Goal: Task Accomplishment & Management: Complete application form

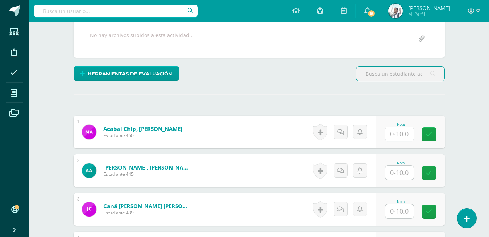
scroll to position [138, 0]
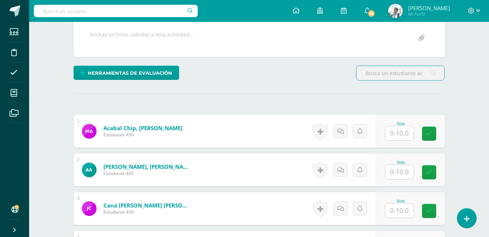
click at [396, 133] on input "text" at bounding box center [399, 133] width 28 height 14
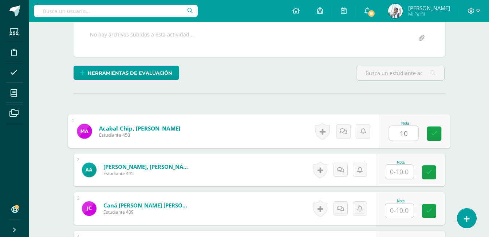
type input "10"
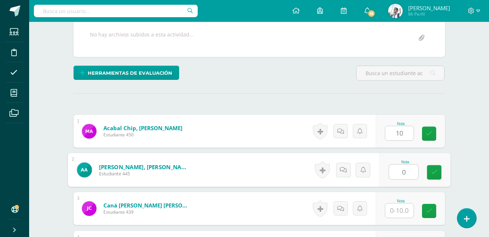
type input "0"
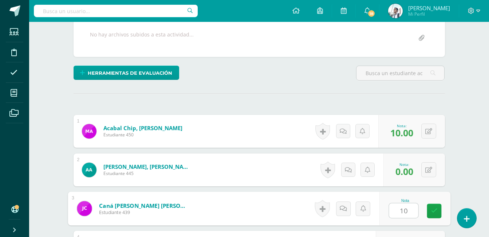
type input "10"
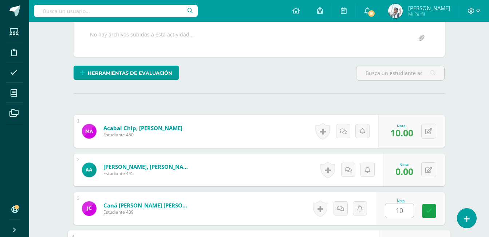
scroll to position [269, 0]
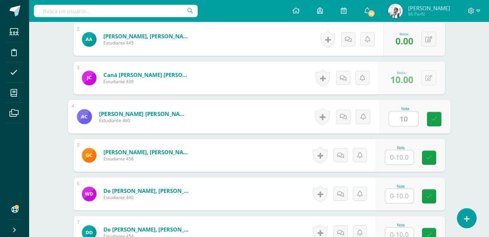
type input "10"
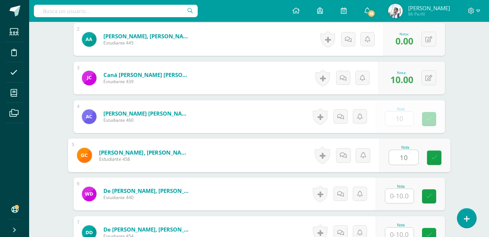
type input "10"
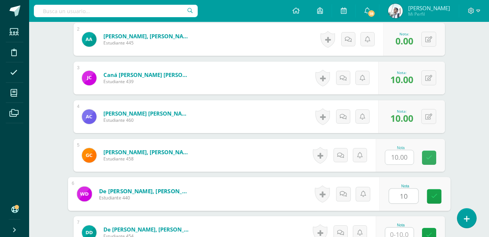
type input "10"
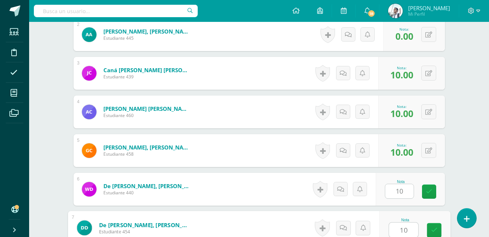
type input "10"
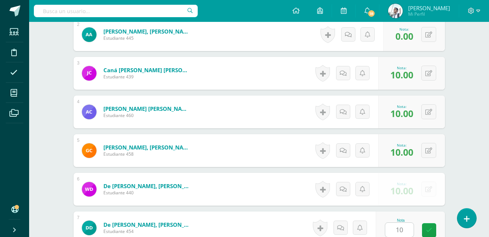
scroll to position [423, 0]
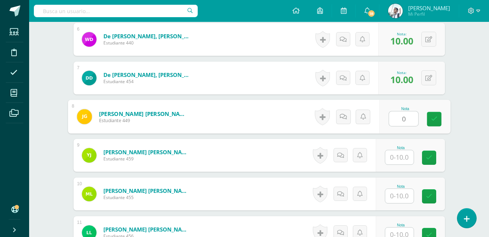
type input "0"
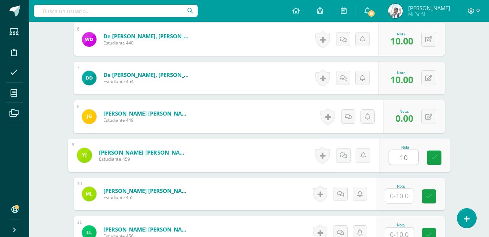
type input "10"
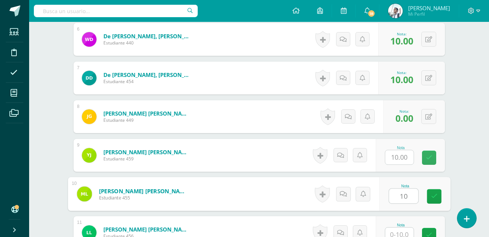
type input "10"
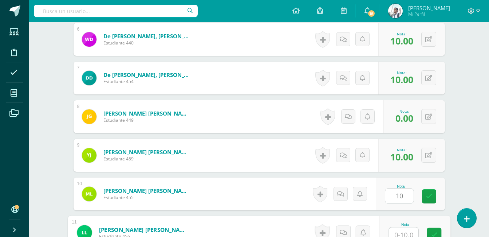
scroll to position [428, 0]
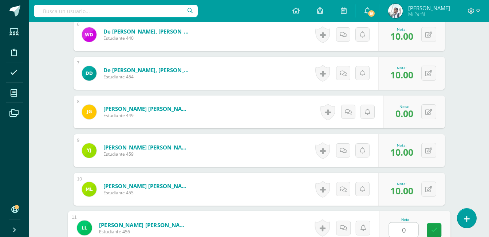
type input "0"
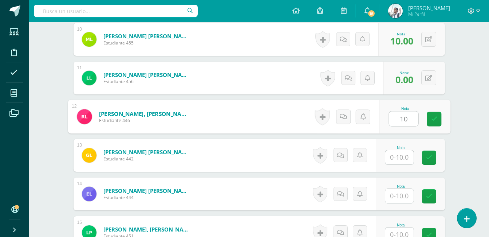
type input "10"
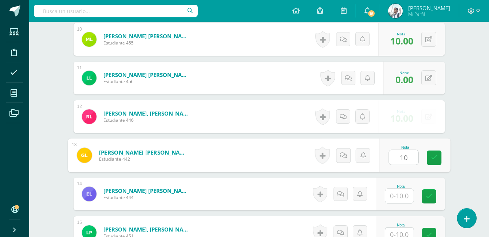
type input "10"
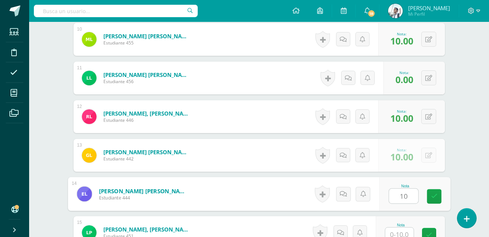
type input "10"
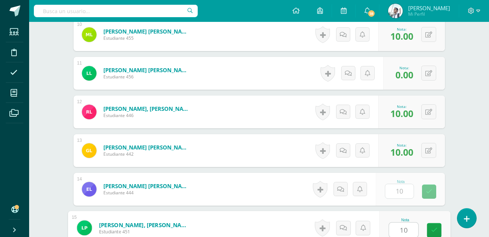
type input "10"
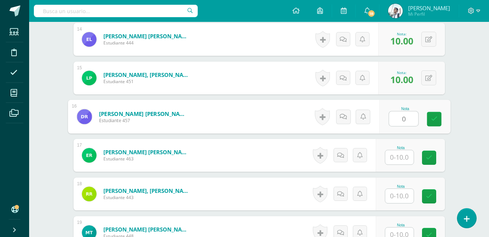
type input "0"
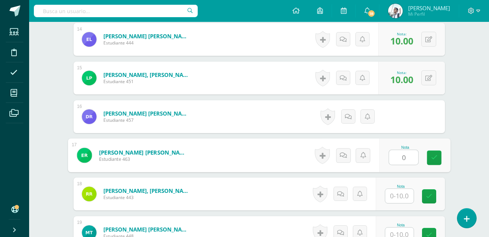
type input "0"
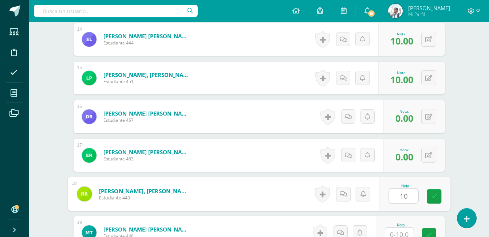
type input "10"
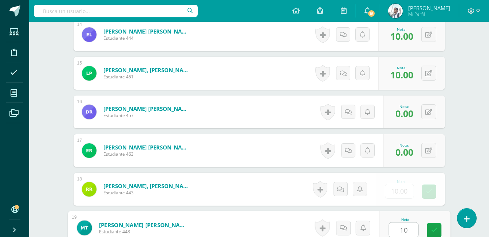
type input "10"
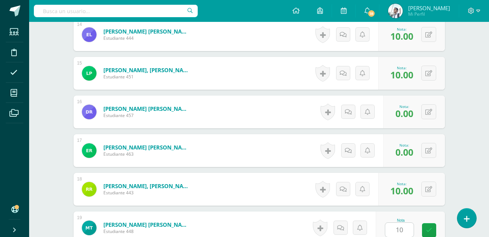
scroll to position [886, 0]
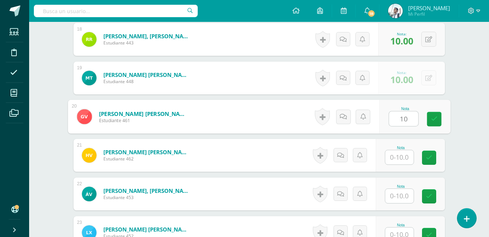
type input "10"
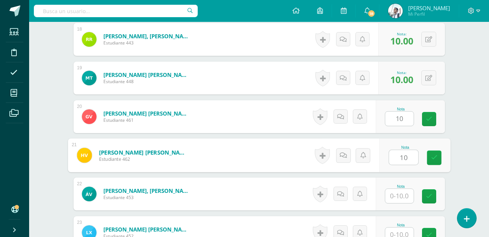
type input "10"
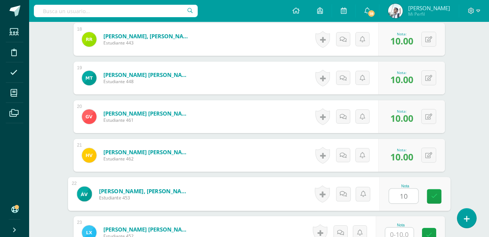
type input "10"
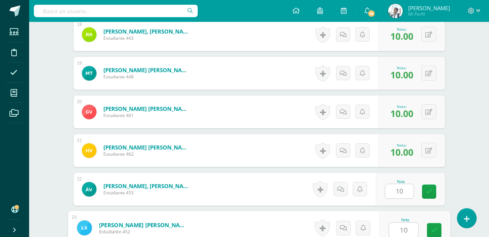
type input "10"
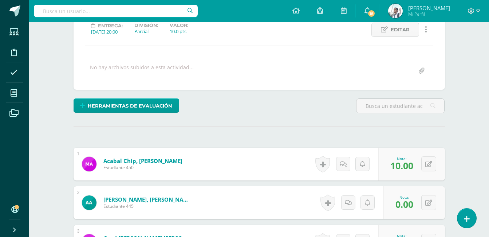
scroll to position [0, 0]
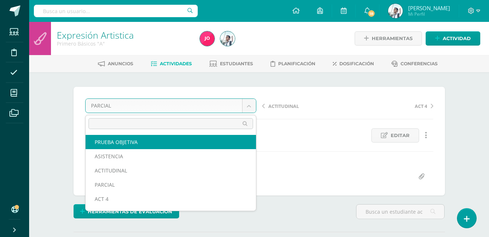
select select "/dashboard/teacher/grade-activity/22914/"
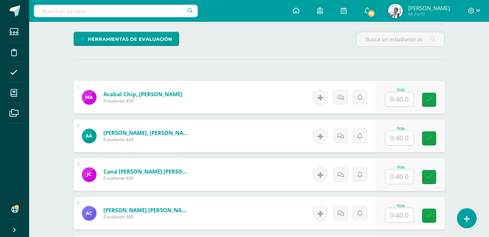
scroll to position [173, 0]
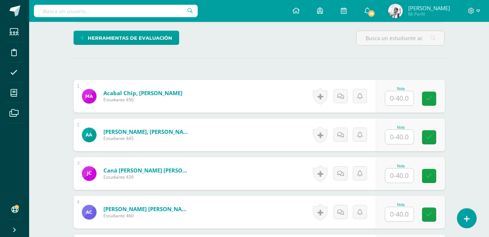
click at [395, 99] on input "text" at bounding box center [399, 98] width 28 height 14
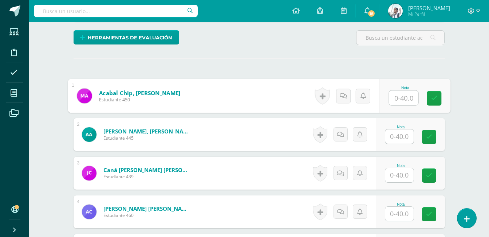
scroll to position [174, 0]
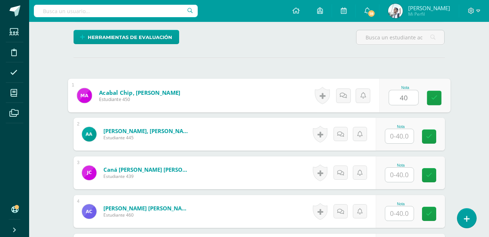
type input "40"
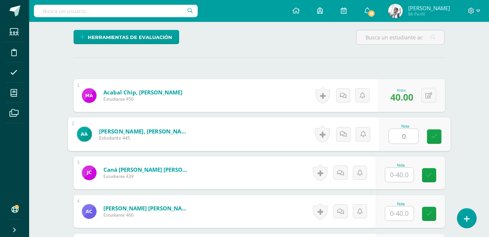
type input "0"
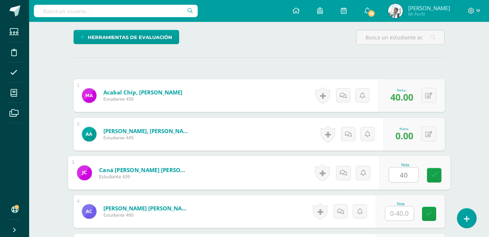
type input "40"
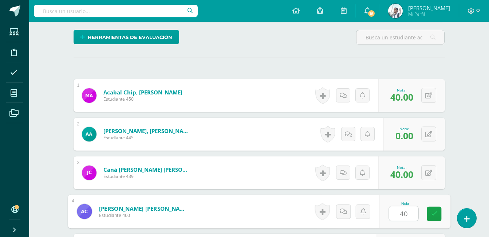
type input "40"
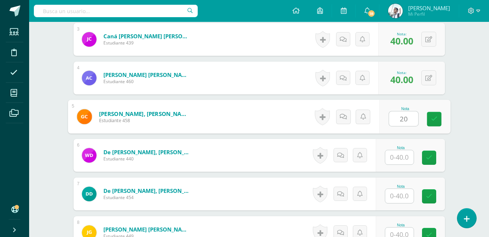
type input "20"
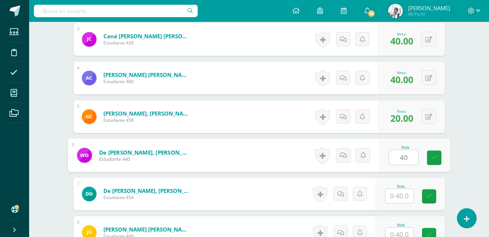
type input "40"
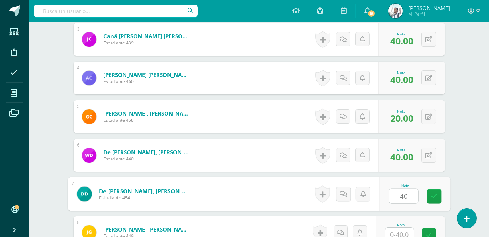
type input "40"
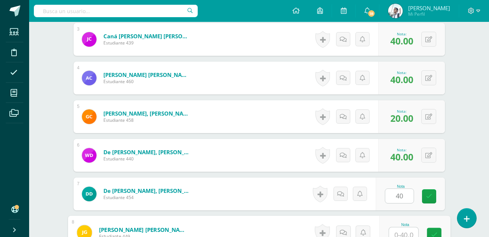
scroll to position [312, 0]
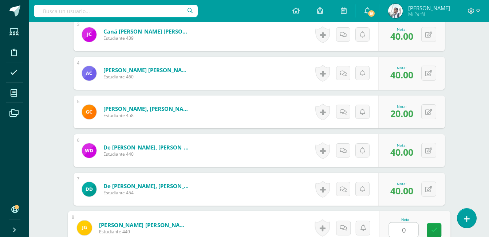
type input "0"
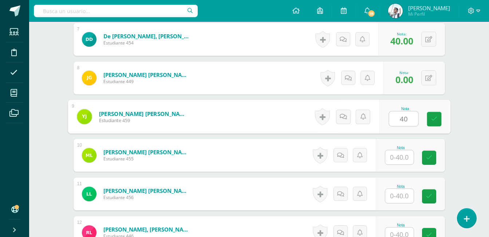
type input "40"
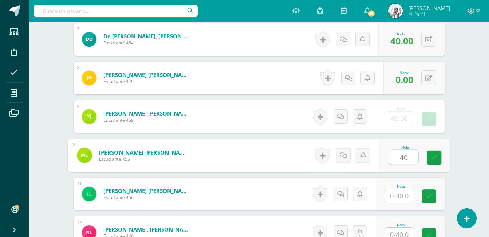
type input "40"
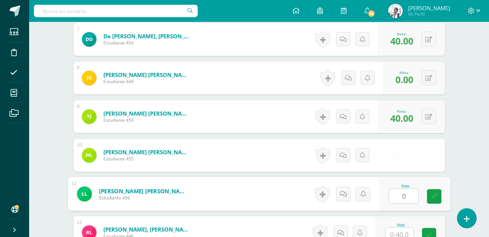
type input "0"
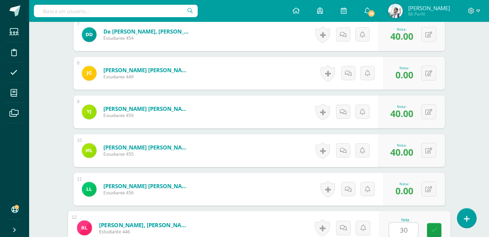
type input "30"
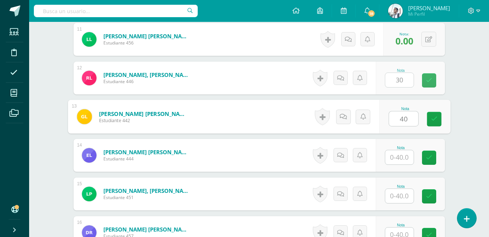
type input "40"
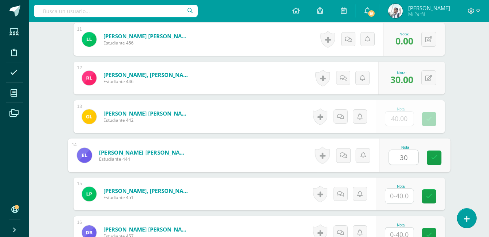
type input "30"
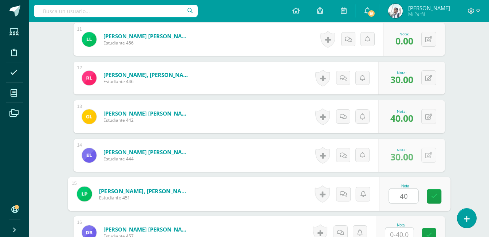
type input "40"
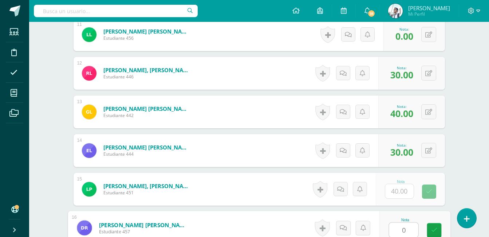
type input "0"
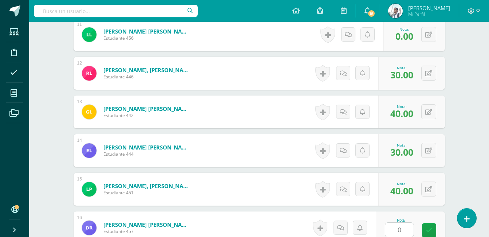
scroll to position [770, 0]
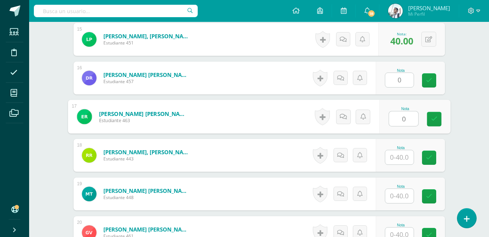
type input "0"
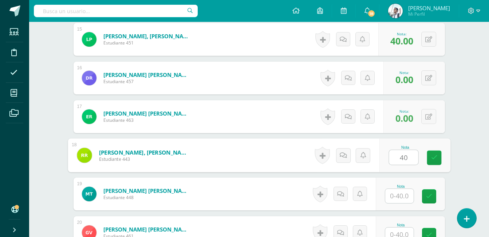
type input "40"
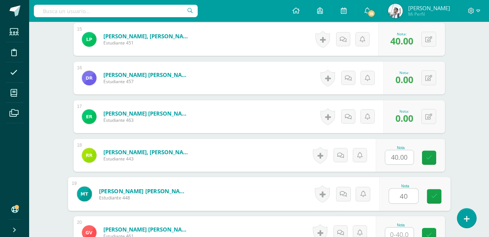
type input "40"
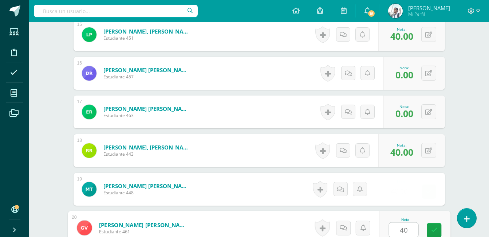
type input "40"
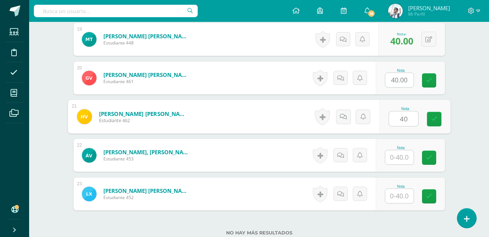
type input "40"
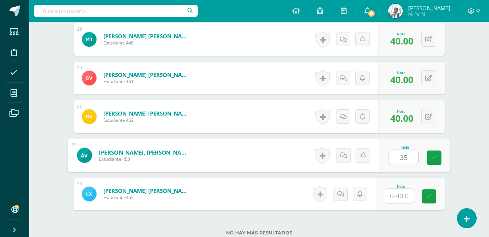
type input "35"
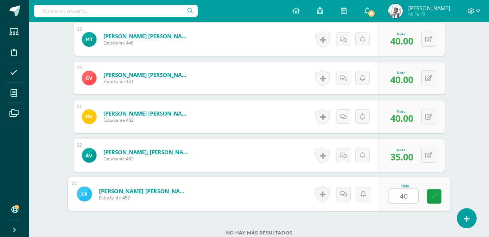
type input "40"
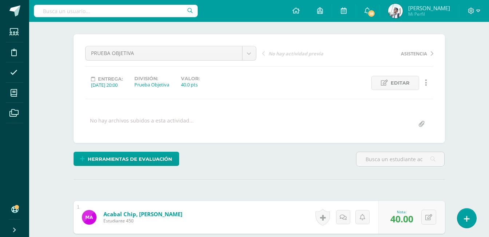
scroll to position [0, 0]
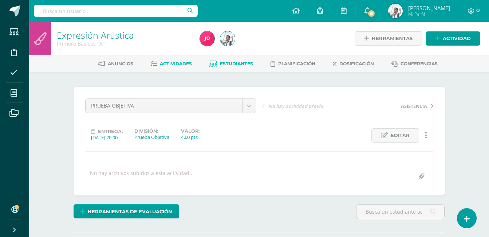
click at [242, 62] on span "Estudiantes" at bounding box center [236, 63] width 33 height 5
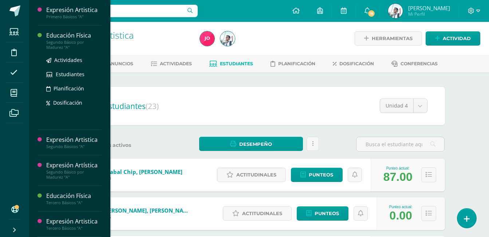
click at [67, 35] on div "Educación Física" at bounding box center [73, 35] width 55 height 8
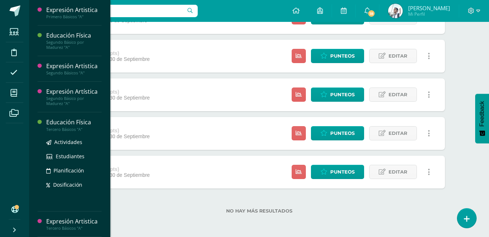
scroll to position [31, 0]
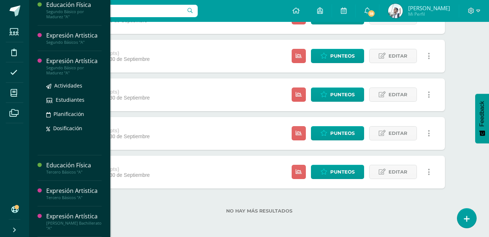
click at [84, 59] on div "Expresión Artística" at bounding box center [73, 61] width 55 height 8
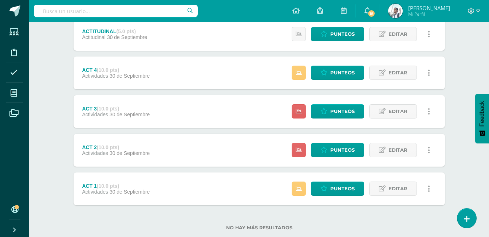
scroll to position [236, 0]
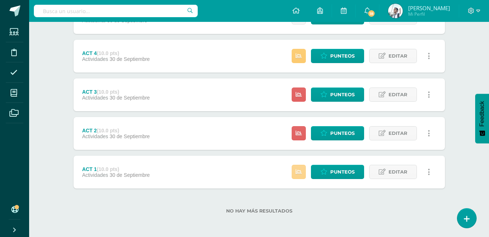
click at [297, 171] on icon at bounding box center [299, 172] width 6 height 6
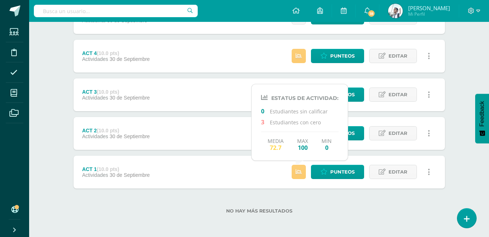
click at [224, 164] on div "ACT 1 (10.0 pts) Actividades [DATE] Punteos Editar Historial de actividad Elimi…" at bounding box center [259, 171] width 371 height 33
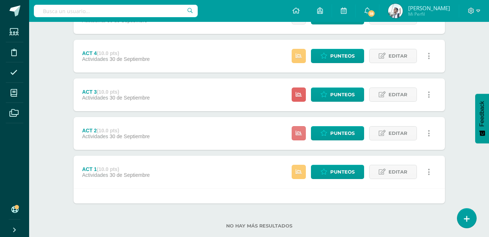
click at [298, 128] on link at bounding box center [299, 133] width 14 height 14
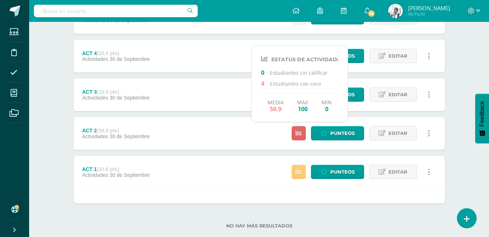
click at [258, 134] on div "ACT 2 (10.0 pts) Actividades [DATE] Punteos Editar Historial de actividad Elimi…" at bounding box center [259, 133] width 371 height 33
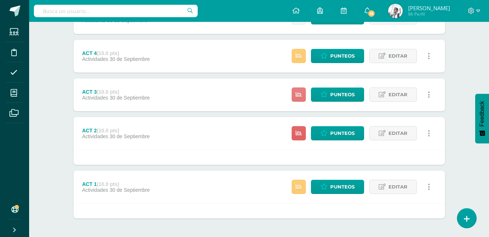
click at [303, 89] on link at bounding box center [299, 94] width 14 height 14
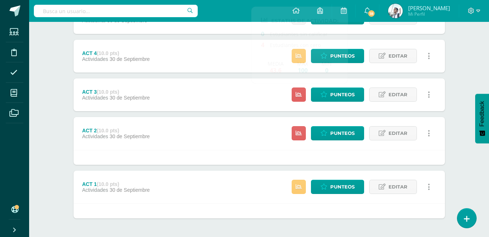
click at [277, 95] on div "ACT 3 (10.0 pts) Actividades 30 de Septiembre Punteos Editar Historial de activ…" at bounding box center [259, 94] width 371 height 33
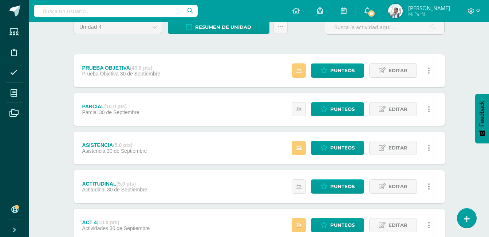
scroll to position [0, 0]
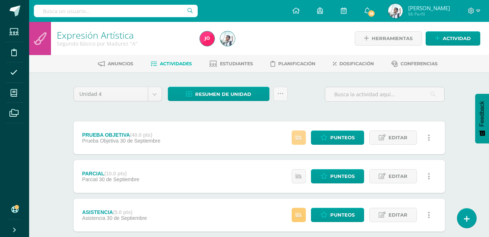
click at [296, 130] on link at bounding box center [299, 137] width 14 height 14
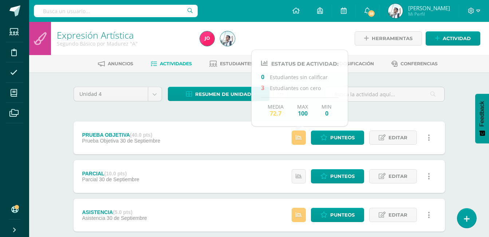
click at [271, 134] on div "PRUEBA OBJETIVA (40.0 pts) Prueba Objetiva 30 de Septiembre Punteos Editar Hist…" at bounding box center [259, 137] width 371 height 33
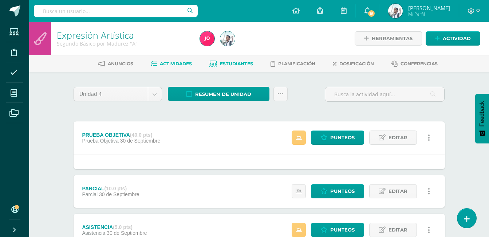
click at [238, 62] on span "Estudiantes" at bounding box center [236, 63] width 33 height 5
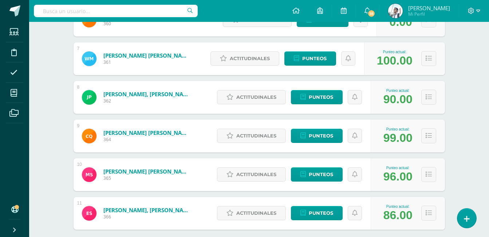
scroll to position [389, 0]
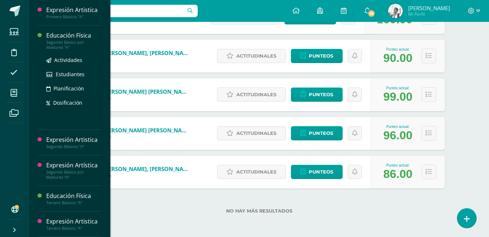
click at [78, 39] on div "Educación Física" at bounding box center [73, 35] width 55 height 8
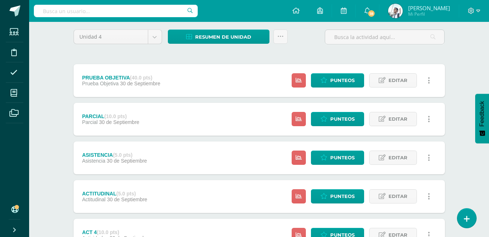
scroll to position [236, 0]
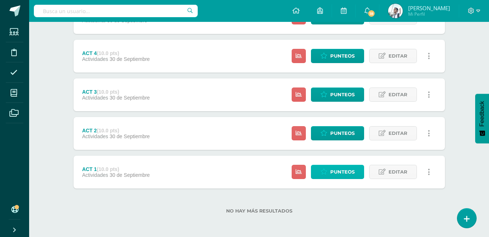
click at [332, 174] on span "Punteos" at bounding box center [342, 171] width 24 height 13
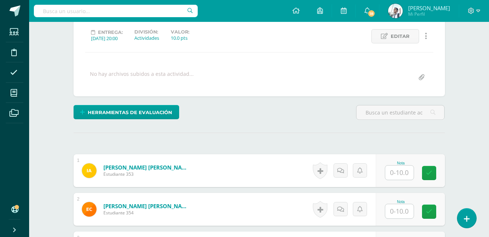
scroll to position [131, 0]
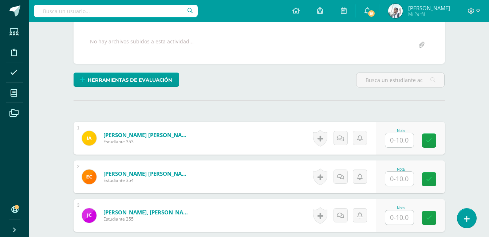
click at [401, 135] on input "text" at bounding box center [399, 140] width 28 height 14
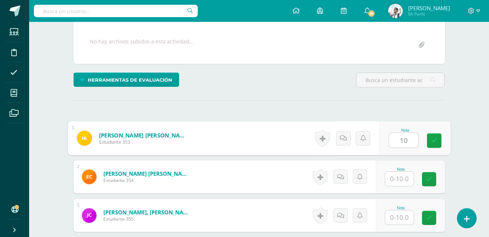
type input "10"
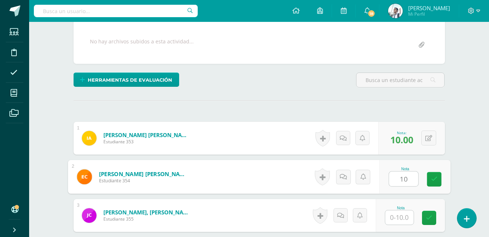
type input "10"
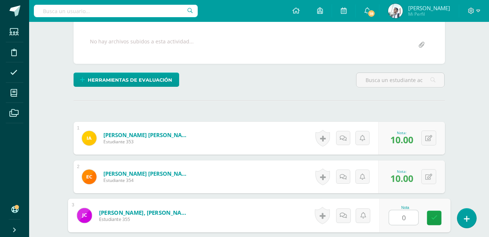
type input "0"
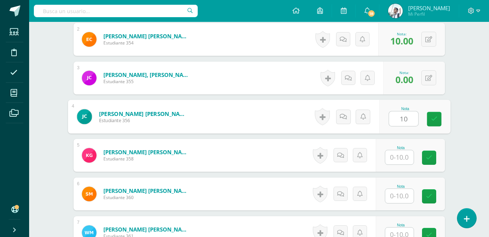
type input "10"
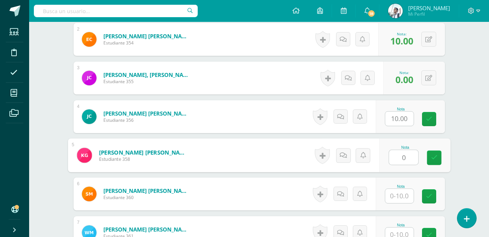
type input "0"
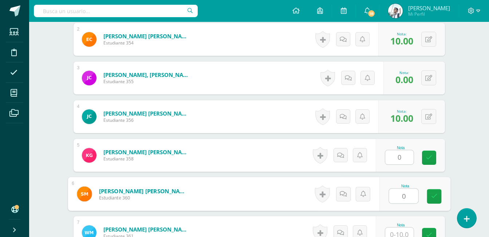
type input "0"
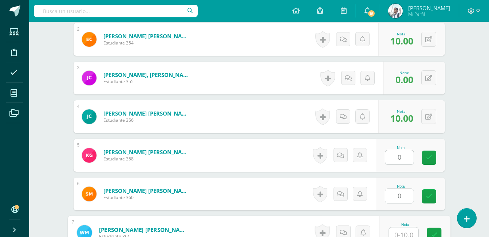
scroll to position [273, 0]
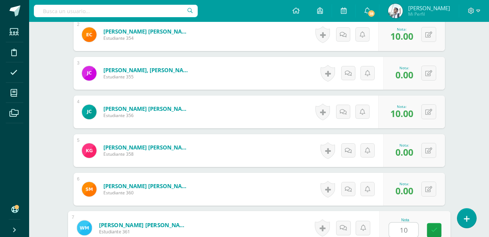
type input "10"
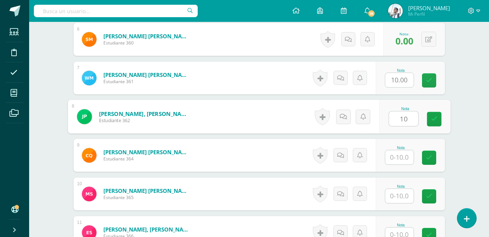
type input "10"
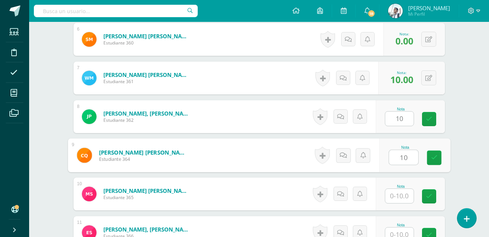
type input "10"
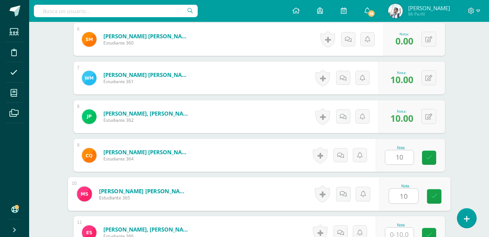
type input "10"
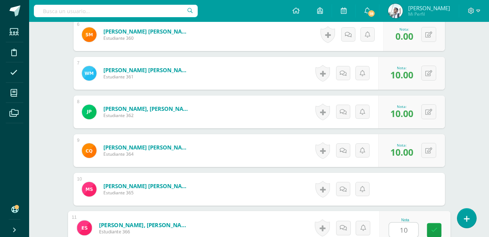
type input "10"
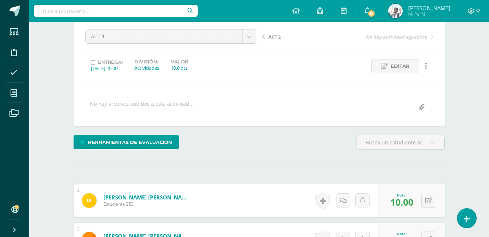
scroll to position [66, 0]
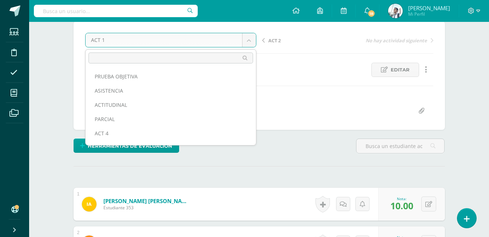
scroll to position [38, 0]
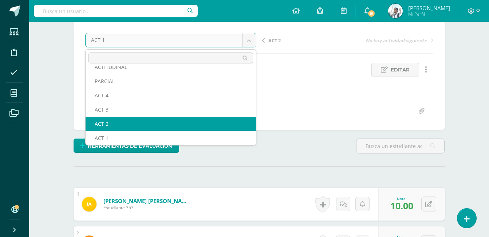
select select "/dashboard/teacher/grade-activity/22916/"
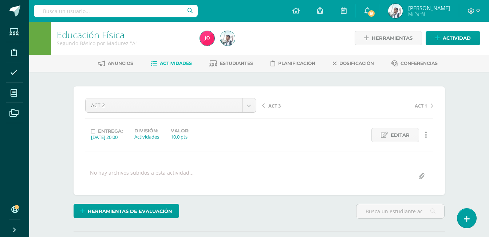
scroll to position [1, 0]
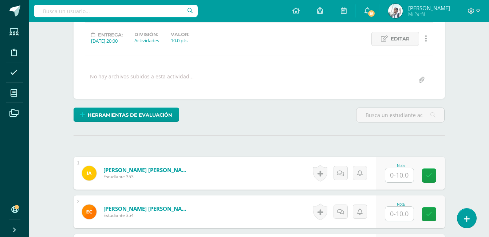
click at [139, 88] on div "ACT 2 PRUEBA OBJETIVA ASISTENCIA ACTITUDINAL PARCIAL ACT 4 ACT 3 ACT 2 ACT 1 AC…" at bounding box center [259, 44] width 371 height 109
click at [411, 176] on input "text" at bounding box center [399, 174] width 28 height 14
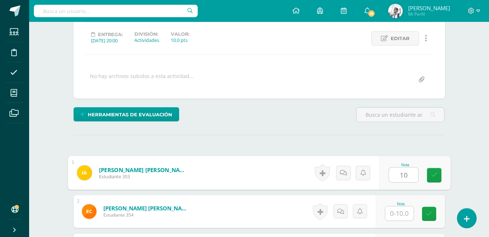
type input "10"
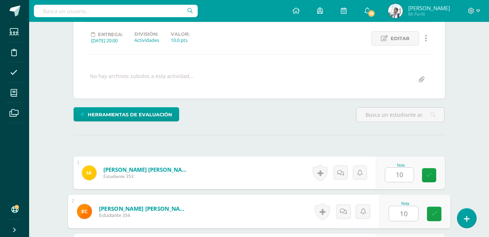
type input "10"
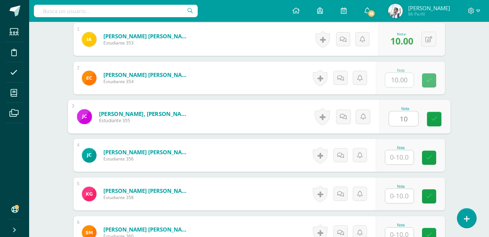
type input "10"
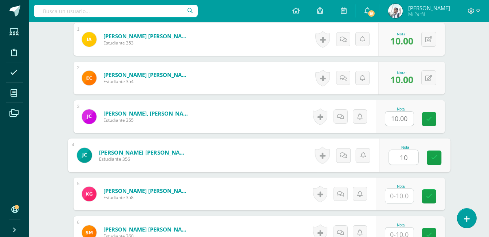
type input "10"
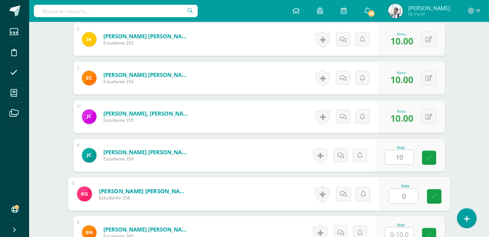
type input "0"
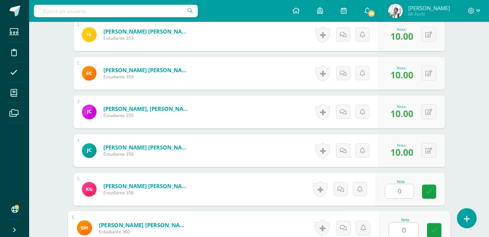
type input "0"
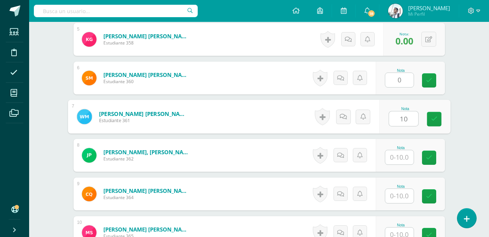
type input "10"
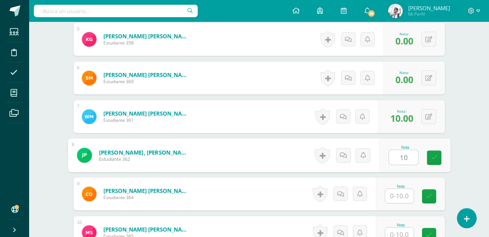
type input "10"
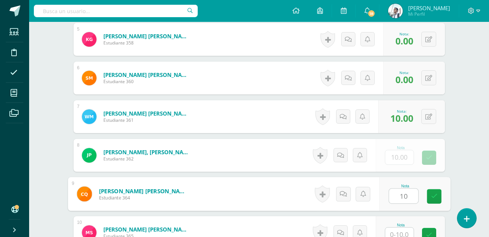
type input "10"
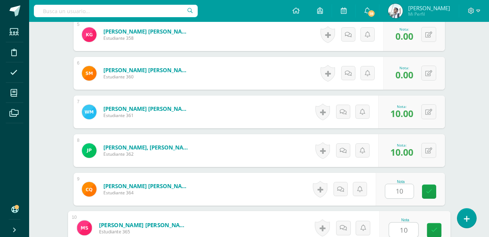
type input "10"
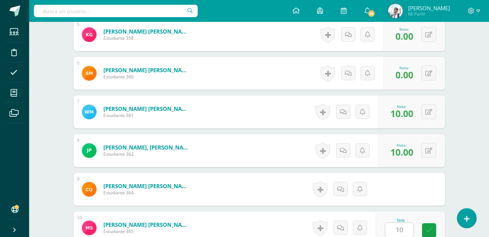
scroll to position [519, 0]
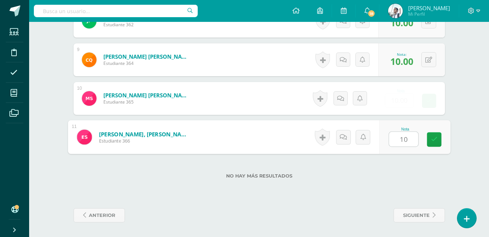
type input "10"
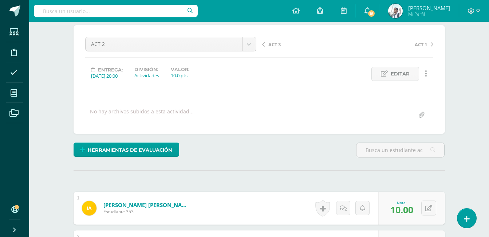
scroll to position [0, 0]
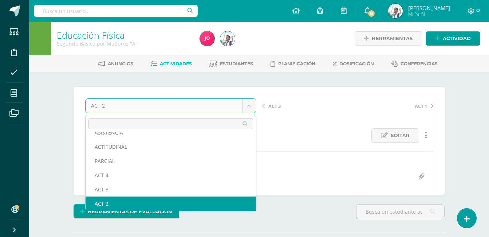
scroll to position [17, 0]
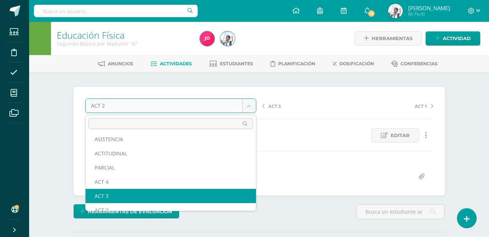
select select "/dashboard/teacher/grade-activity/22917/"
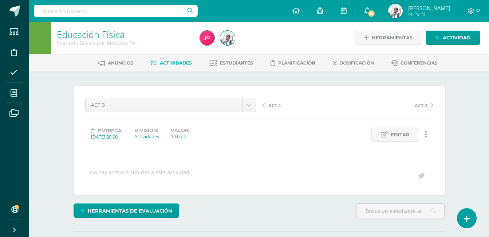
scroll to position [80, 0]
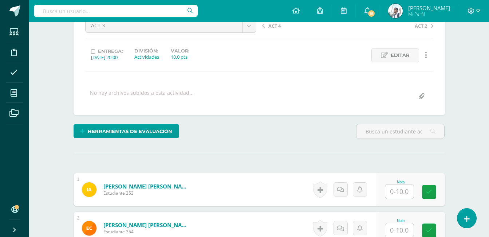
click at [391, 192] on input "text" at bounding box center [399, 191] width 28 height 14
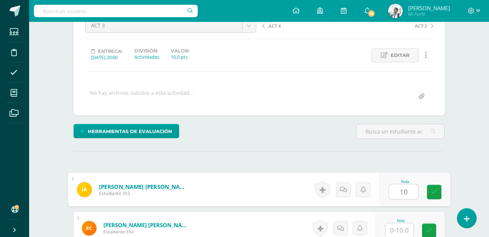
type input "10"
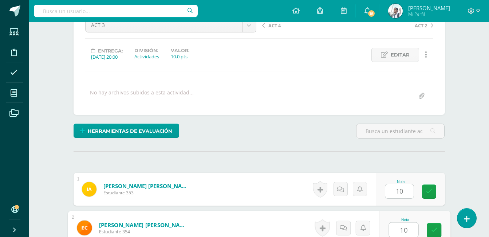
type input "10"
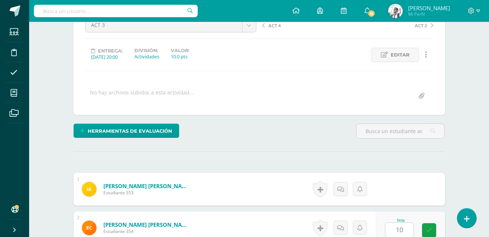
scroll to position [230, 0]
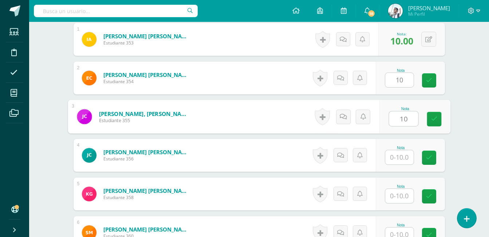
type input "10"
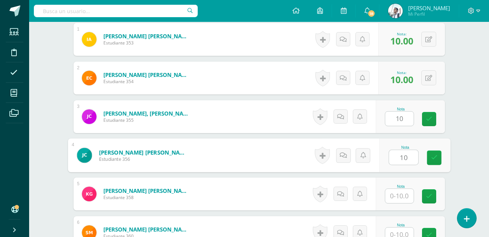
type input "10"
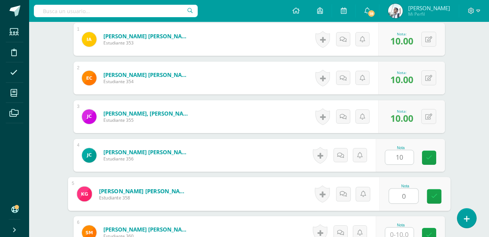
type input "0"
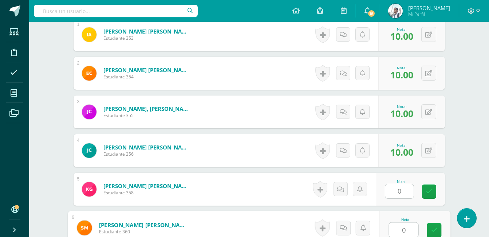
type input "0"
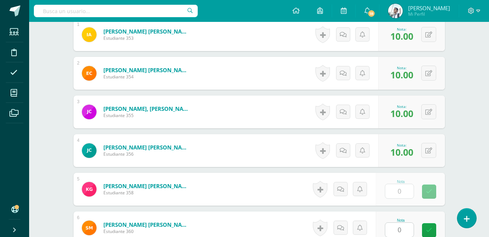
scroll to position [385, 0]
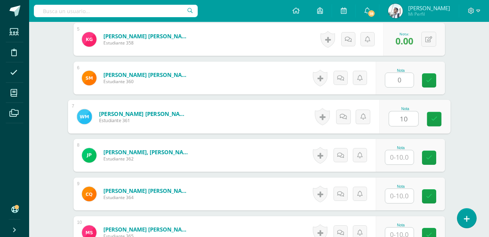
type input "10"
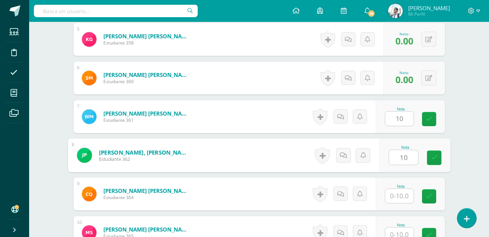
type input "10"
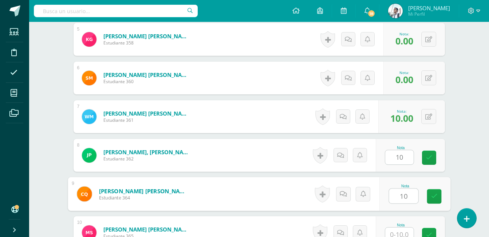
type input "10"
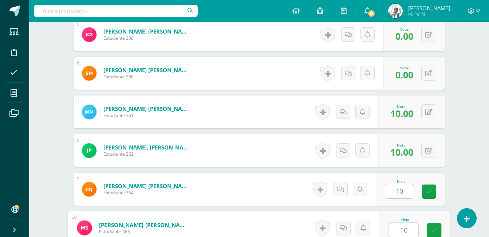
type input "10"
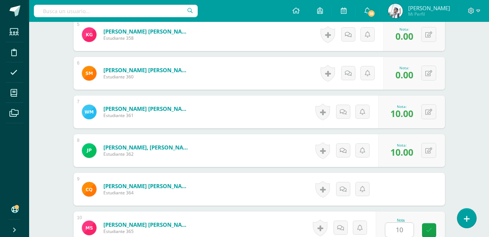
scroll to position [519, 0]
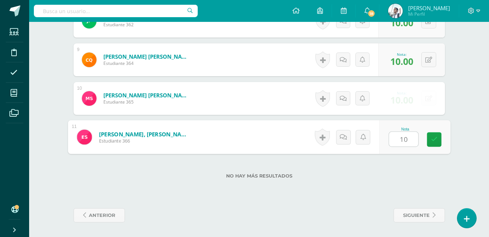
type input "10"
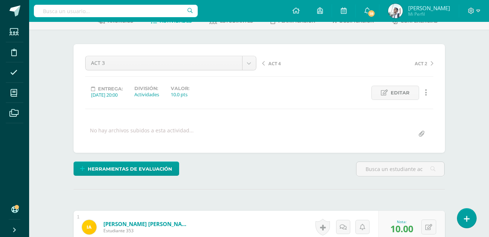
scroll to position [0, 0]
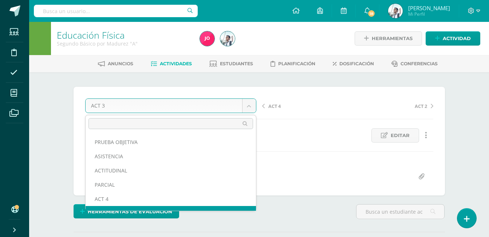
scroll to position [9, 0]
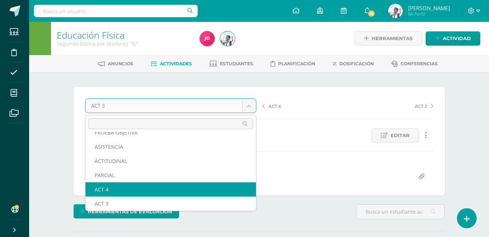
select select "/dashboard/teacher/grade-activity/22918/"
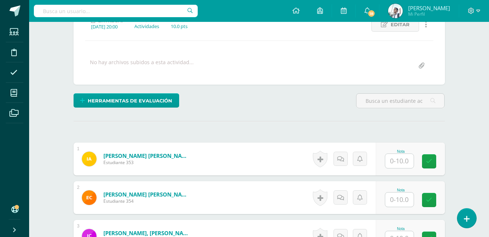
scroll to position [111, 0]
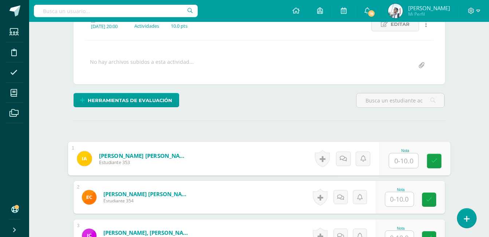
click at [406, 160] on input "text" at bounding box center [403, 160] width 29 height 15
type input "10"
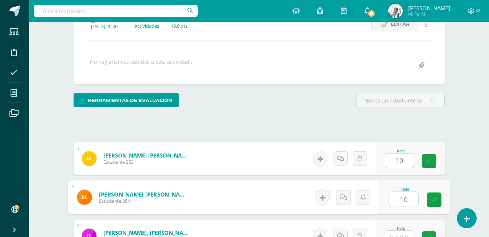
type input "10"
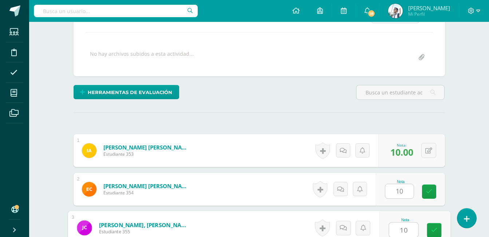
type input "10"
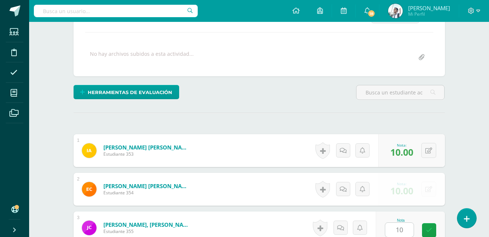
scroll to position [269, 0]
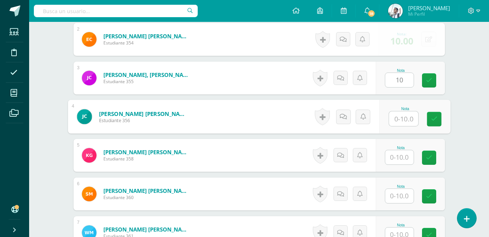
type input "1"
type input "0"
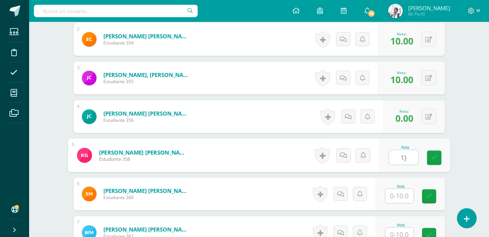
type input "1"
type input "0"
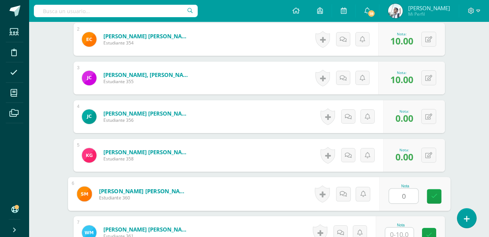
type input "0"
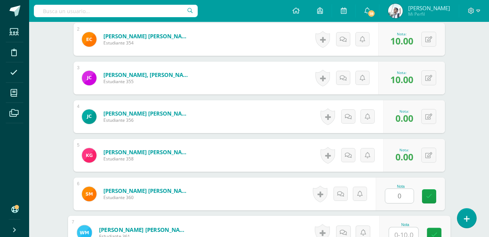
scroll to position [273, 0]
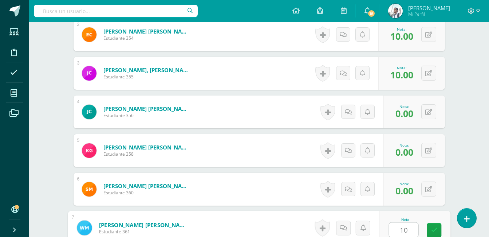
type input "10"
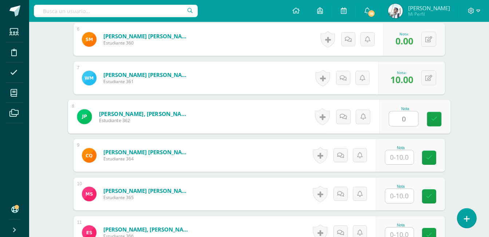
type input "0"
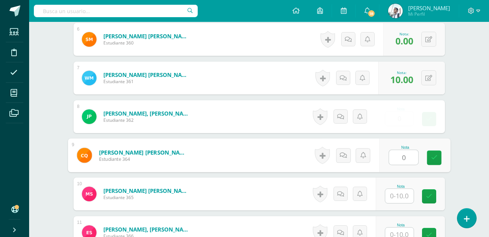
type input "0"
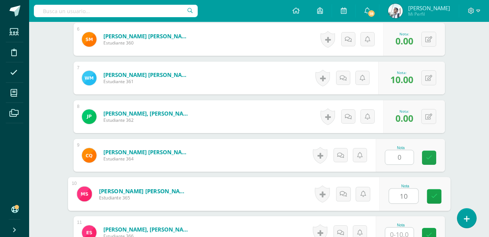
type input "10"
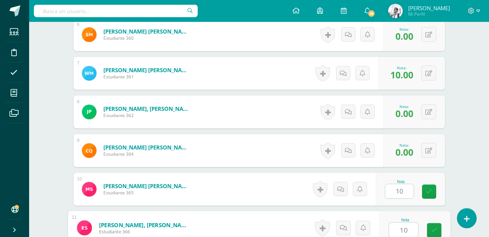
type input "10"
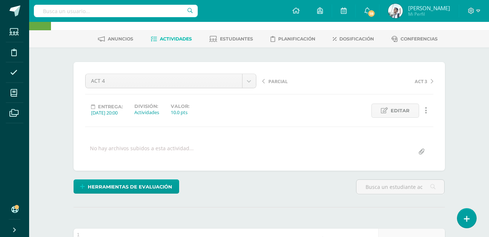
scroll to position [0, 0]
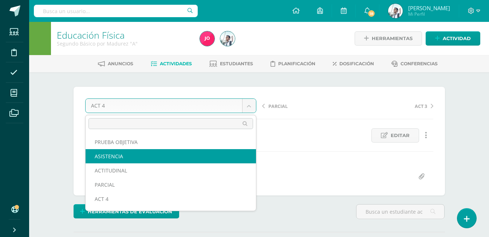
select select "/dashboard/teacher/grade-activity/22920/"
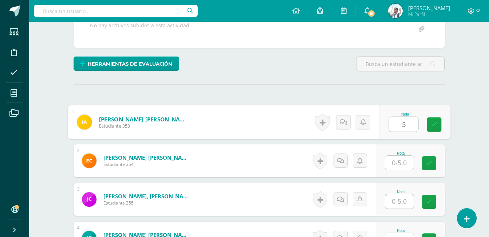
scroll to position [149, 0]
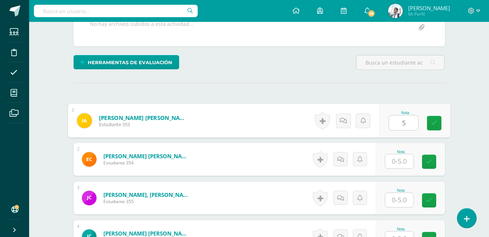
type input "5"
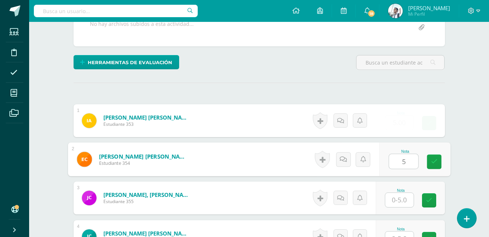
type input "5"
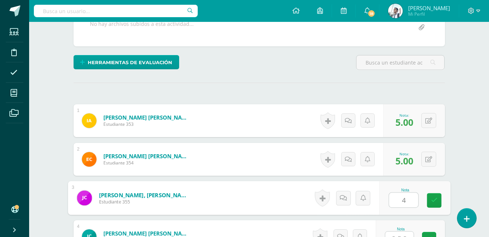
type input "4"
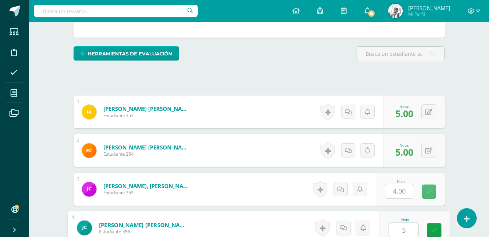
type input "5"
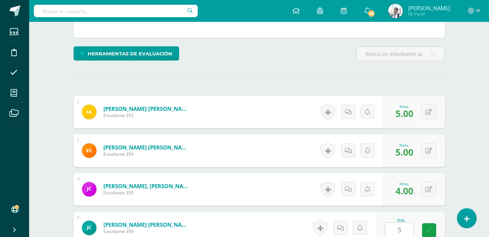
scroll to position [307, 0]
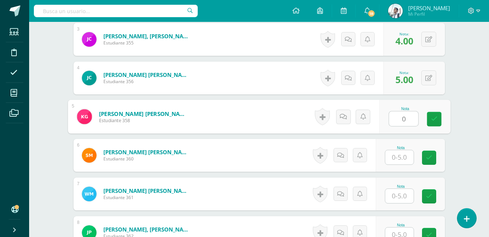
type input "0"
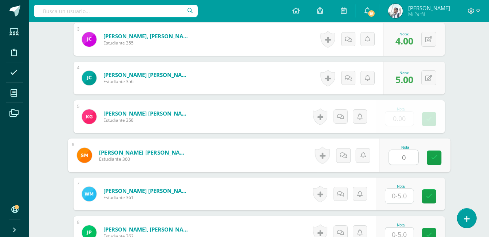
type input "0"
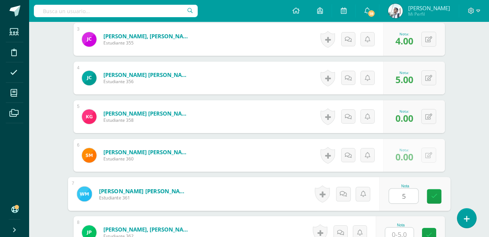
type input "5"
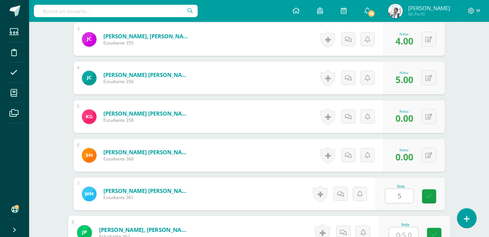
scroll to position [312, 0]
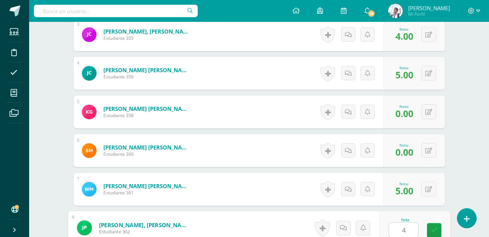
type input "4"
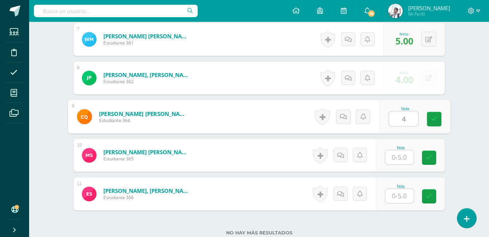
type input "4"
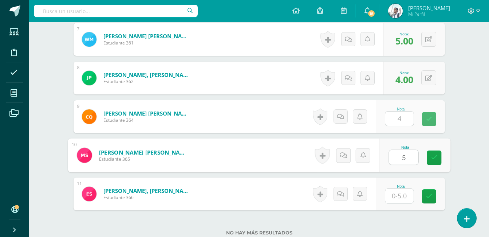
type input "5"
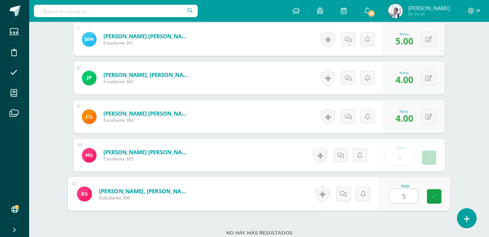
type input "5"
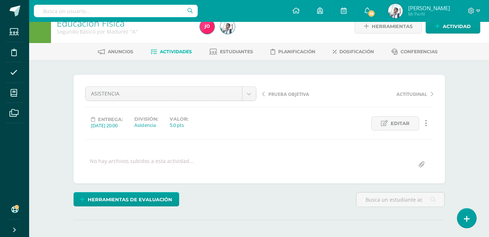
scroll to position [0, 0]
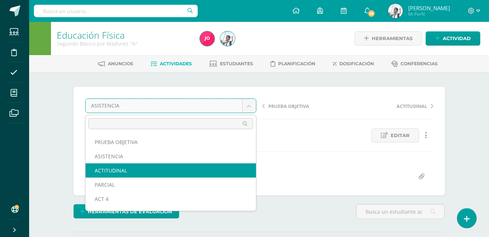
select select "/dashboard/teacher/grade-activity/22921/"
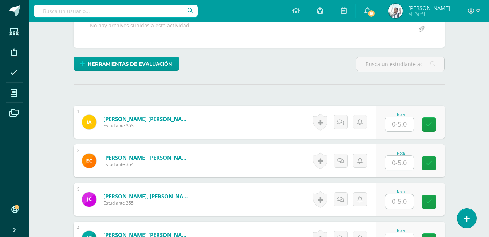
scroll to position [149, 0]
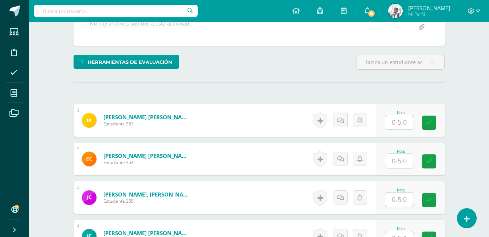
click at [397, 125] on input "text" at bounding box center [399, 122] width 28 height 14
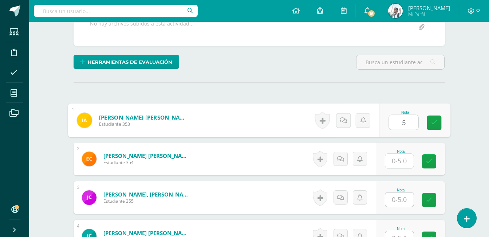
type input "5"
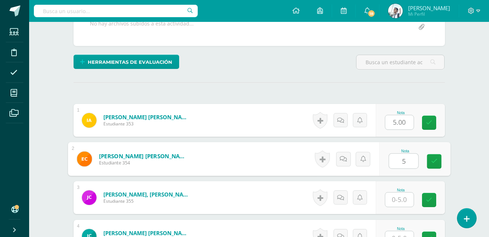
type input "5"
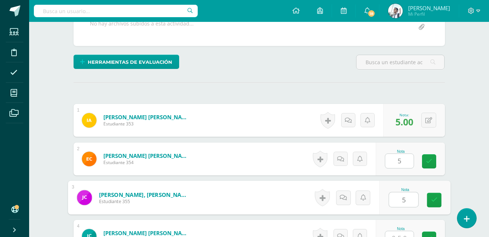
type input "5"
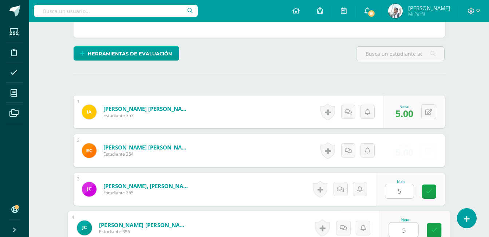
type input "5"
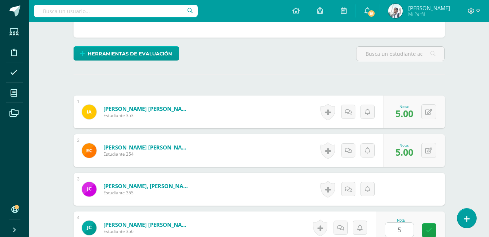
scroll to position [307, 0]
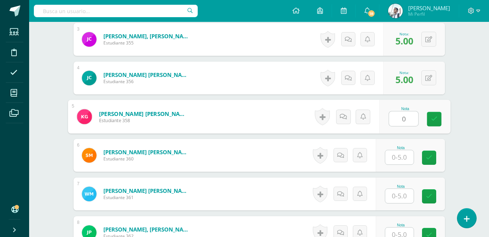
type input "0"
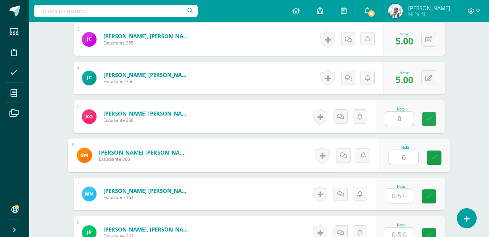
type input "0"
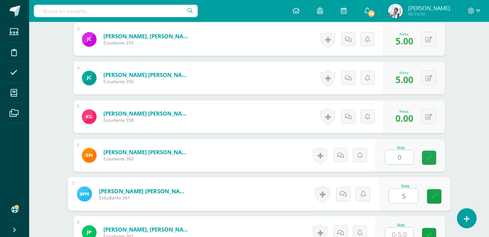
type input "5"
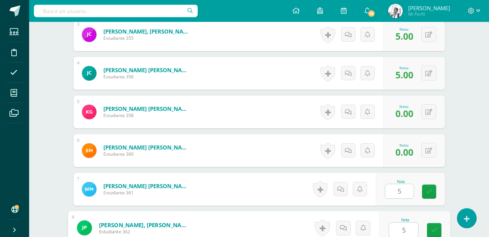
type input "5"
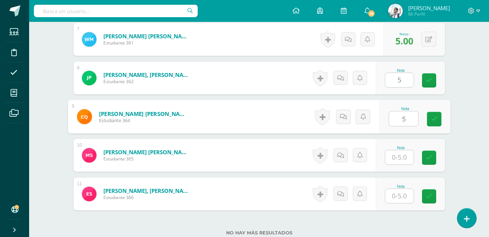
type input "5"
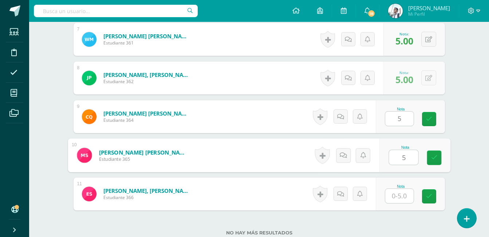
type input "5"
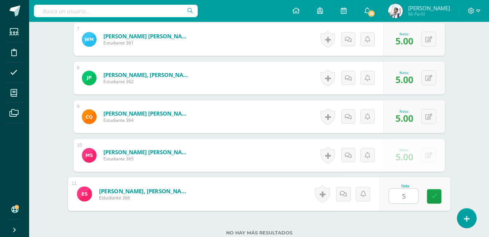
type input "5"
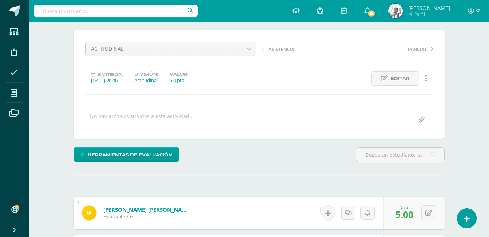
scroll to position [0, 0]
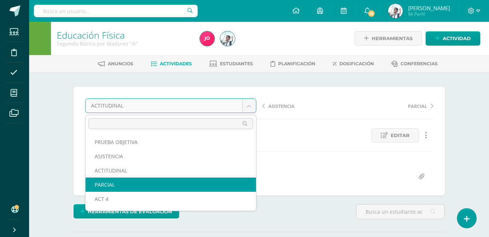
select select "/dashboard/teacher/grade-activity/22919/"
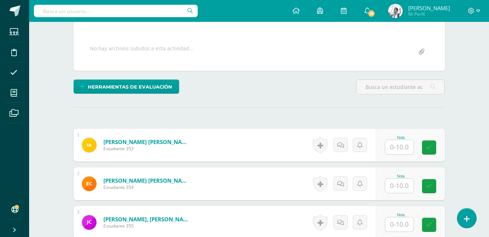
scroll to position [141, 0]
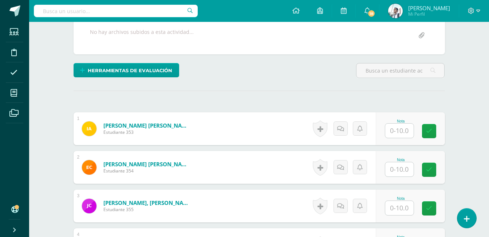
click at [389, 128] on input "text" at bounding box center [399, 130] width 28 height 14
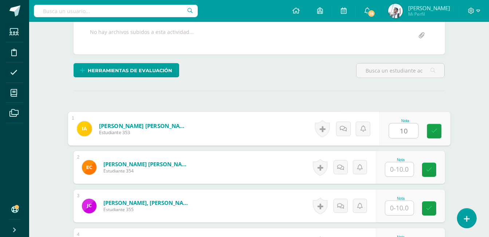
type input "10"
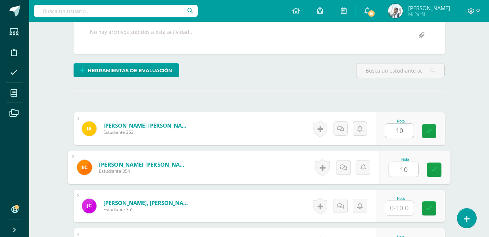
type input "10"
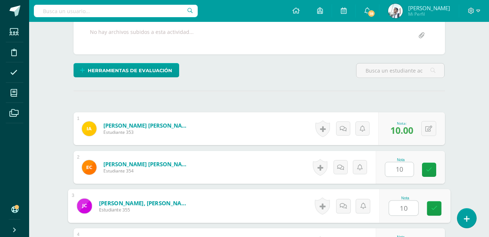
type input "10"
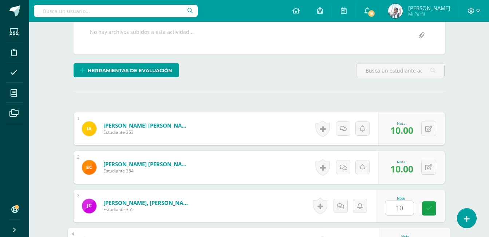
scroll to position [269, 0]
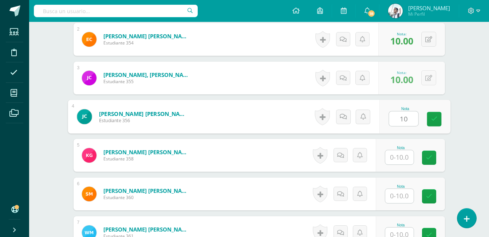
type input "10"
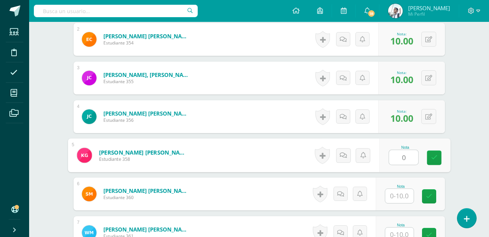
type input "0"
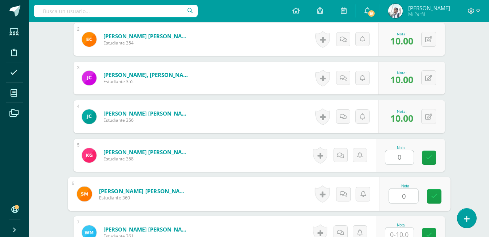
type input "0"
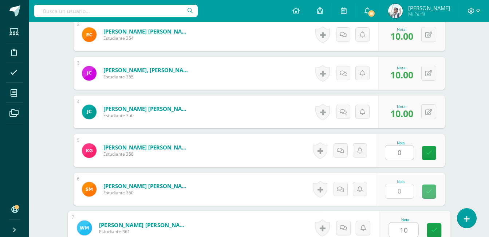
type input "10"
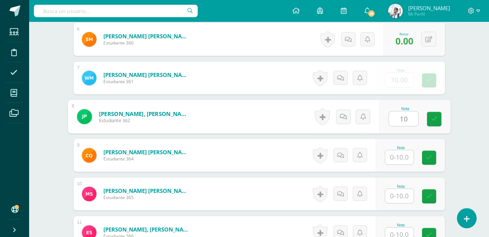
type input "10"
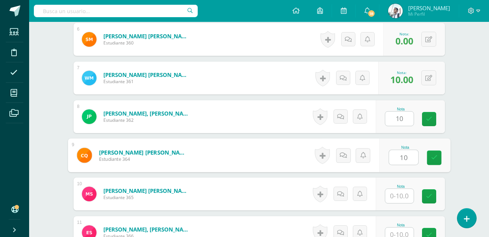
type input "10"
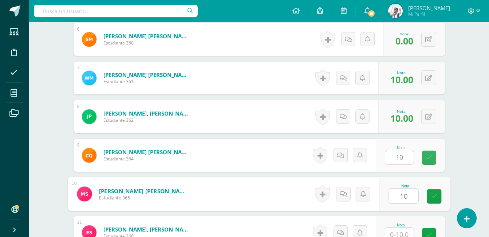
type input "10"
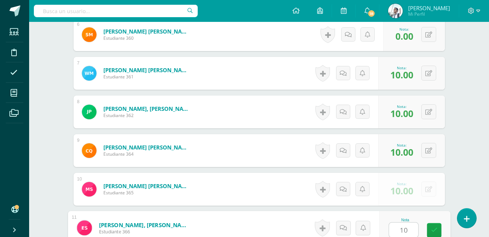
type input "10"
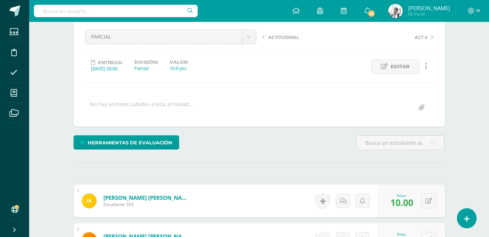
scroll to position [62, 0]
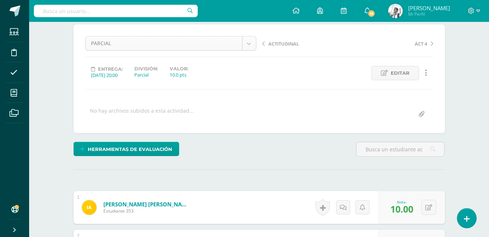
click at [205, 87] on div "ASISTENCIA PRUEBA OBJETIVA ASISTENCIA ACTITUDINAL PARCIAL ACT 4 ACT 3 ACT 2 ACT…" at bounding box center [259, 78] width 348 height 85
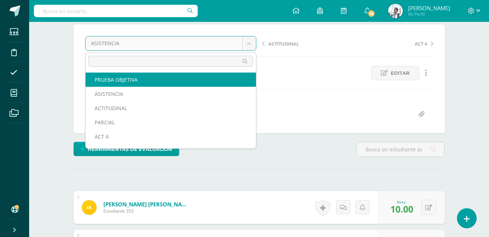
select select "/dashboard/teacher/grade-activity/22922/"
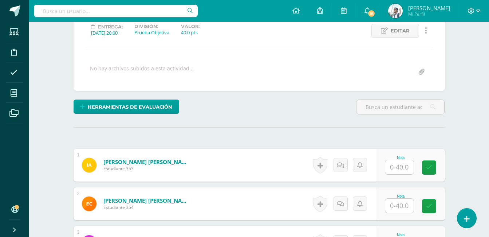
scroll to position [110, 0]
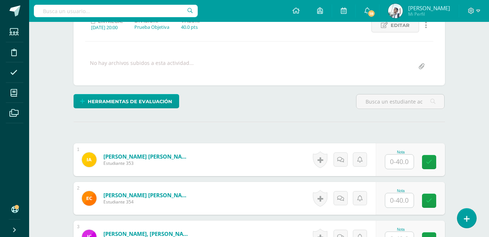
click at [404, 162] on input "text" at bounding box center [399, 161] width 28 height 14
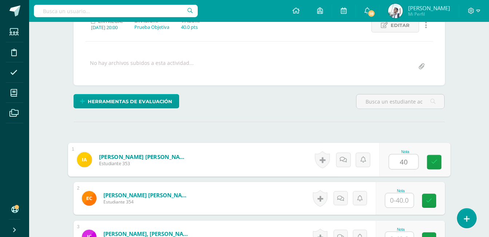
type input "40"
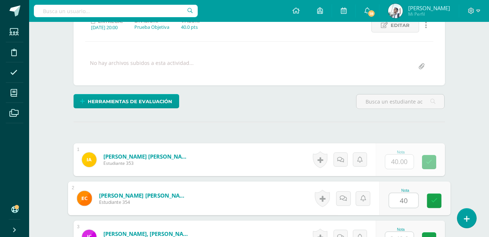
type input "40"
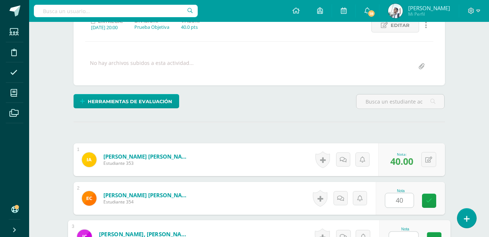
scroll to position [119, 0]
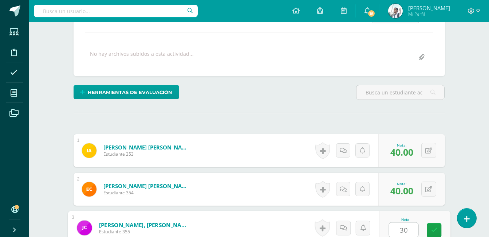
type input "30"
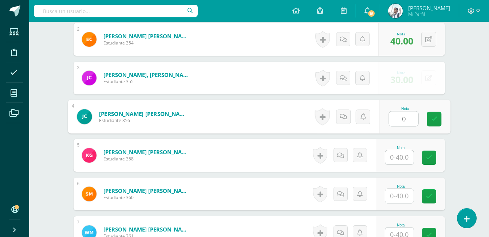
type input "0"
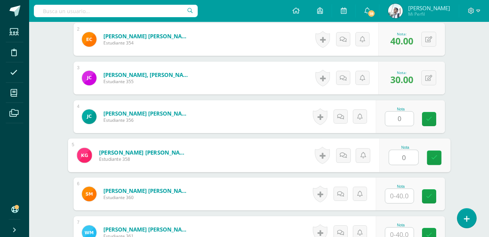
type input "0"
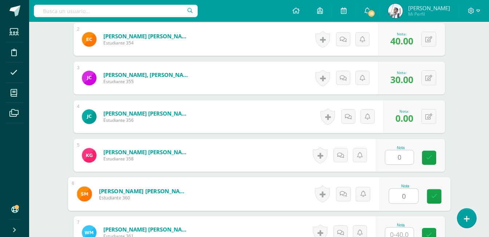
type input "0"
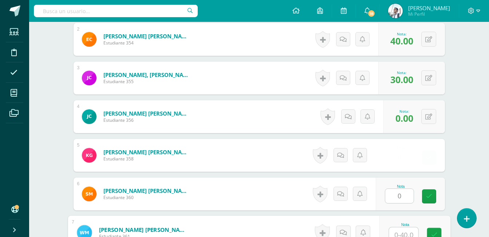
scroll to position [273, 0]
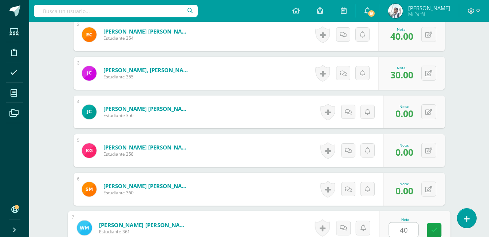
type input "40"
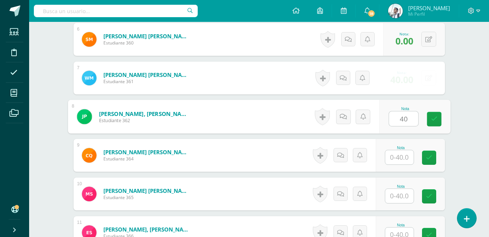
type input "40"
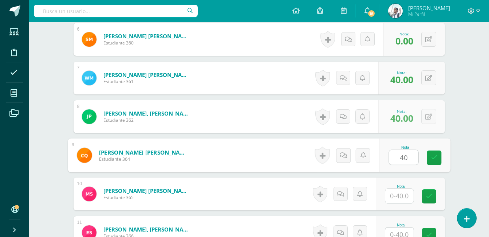
type input "40"
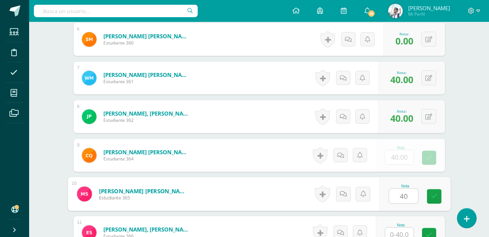
type input "40"
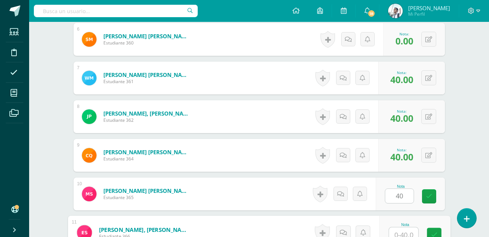
scroll to position [428, 0]
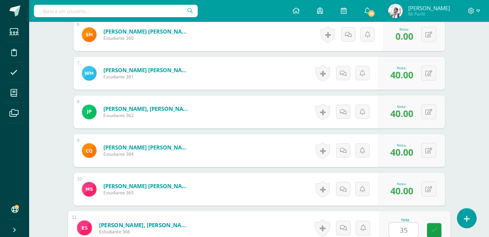
type input "35"
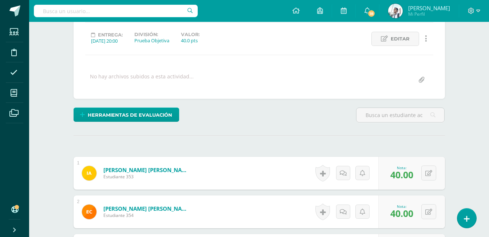
scroll to position [0, 0]
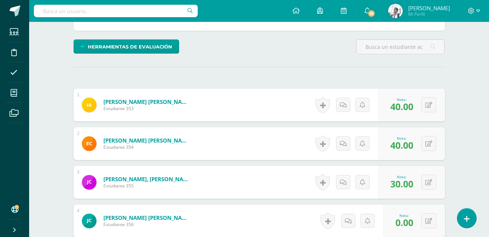
scroll to position [215, 0]
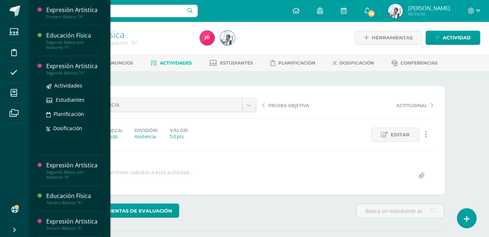
scroll to position [31, 0]
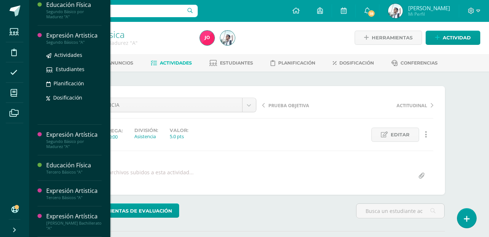
click at [81, 39] on div "Expresión Artistica" at bounding box center [73, 35] width 55 height 8
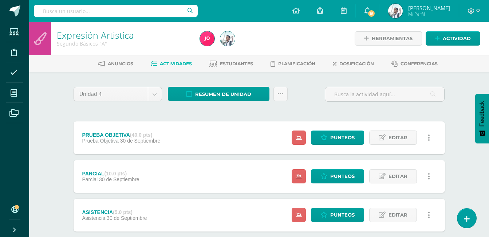
drag, startPoint x: 182, startPoint y: 138, endPoint x: 185, endPoint y: 128, distance: 10.6
click at [185, 128] on div "PRUEBA OBJETIVA (40.0 pts) Prueba Objetiva [DATE] Estatus de Actividad: 31 Estu…" at bounding box center [259, 137] width 371 height 33
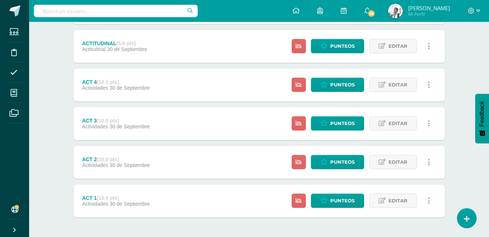
scroll to position [251, 0]
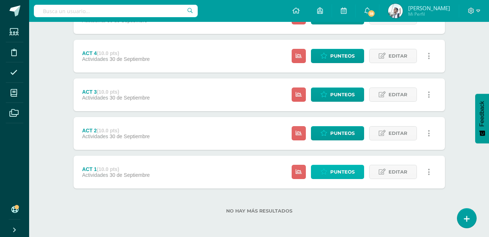
click at [334, 167] on span "Punteos" at bounding box center [342, 171] width 24 height 13
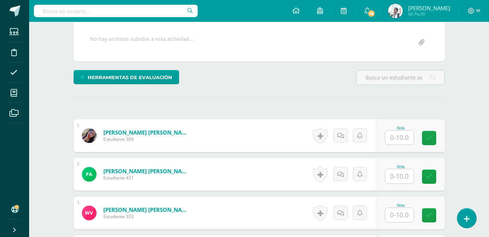
scroll to position [134, 0]
click at [408, 139] on input "text" at bounding box center [399, 137] width 28 height 14
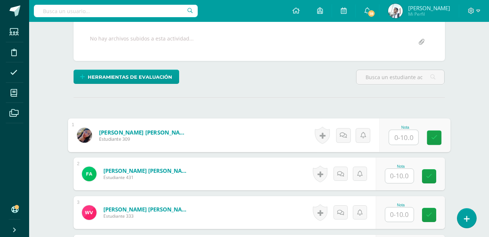
scroll to position [135, 0]
type input "9"
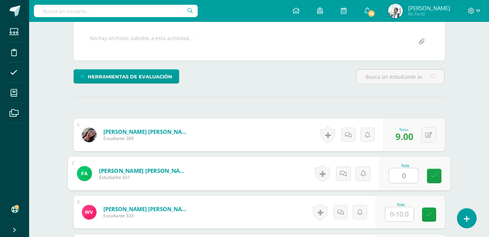
type input "0"
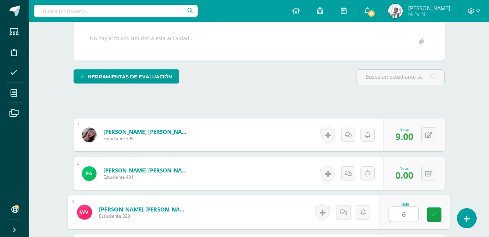
scroll to position [269, 0]
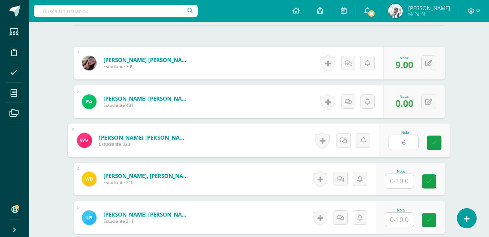
type input "6"
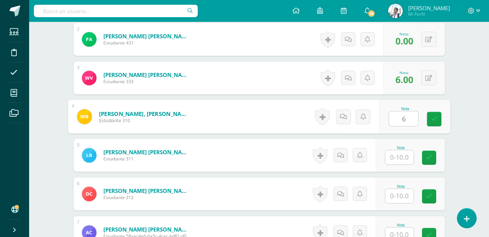
scroll to position [269, 0]
type input "6"
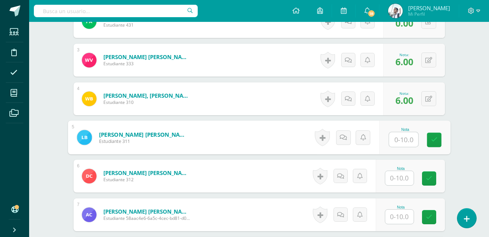
scroll to position [287, 0]
type input "6"
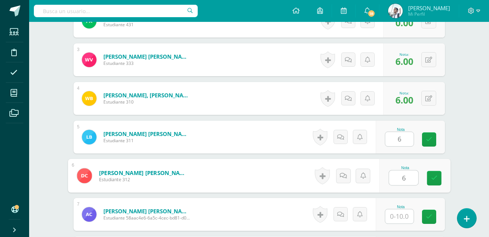
type input "6"
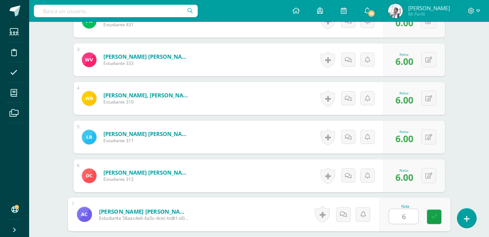
type input "6"
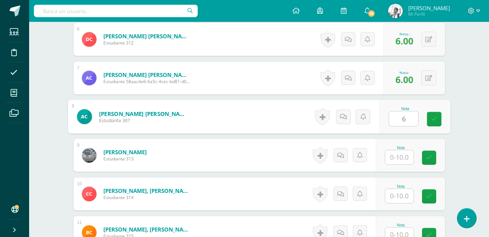
type input "6"
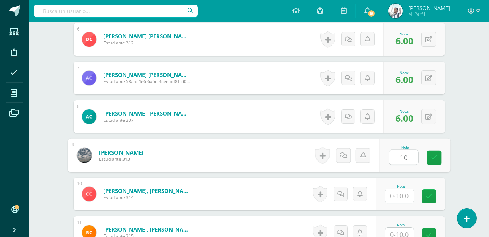
type input "10"
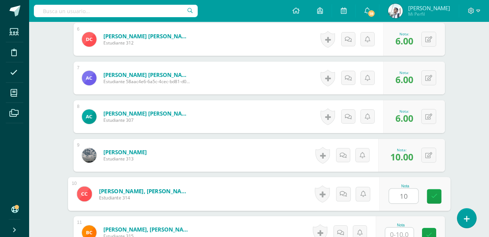
type input "10"
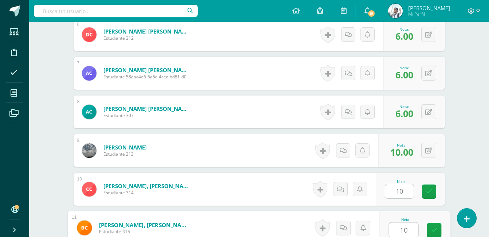
type input "10"
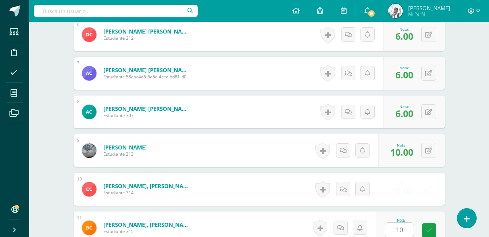
scroll to position [577, 0]
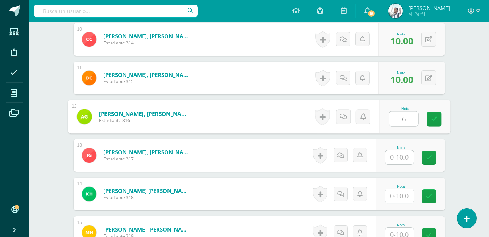
type input "6"
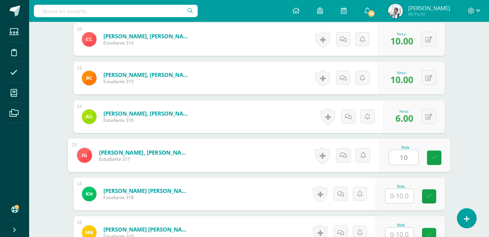
type input "10"
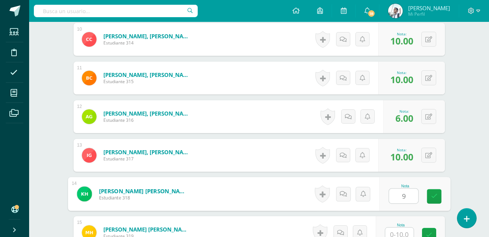
type input "9"
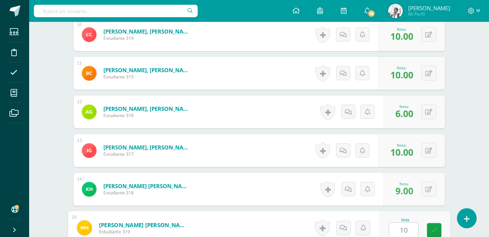
type input "10"
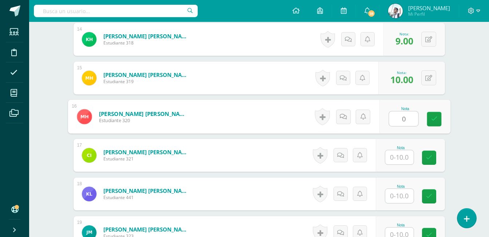
type input "0"
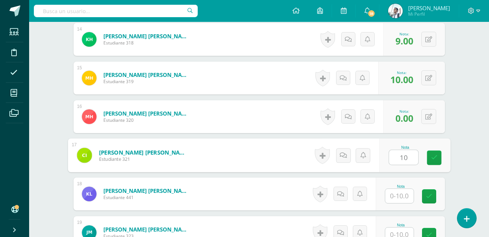
type input "10"
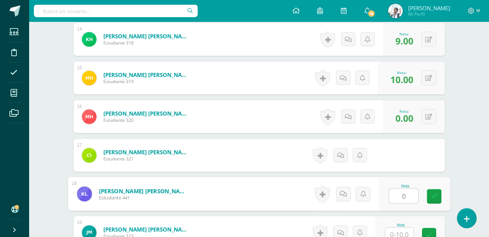
type input "0"
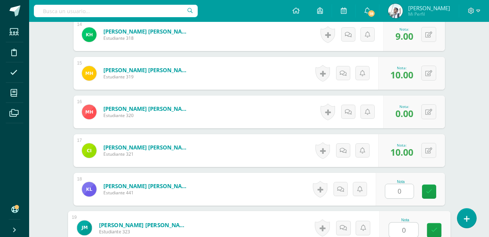
type input "0"
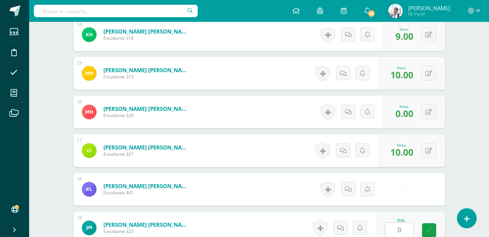
scroll to position [886, 0]
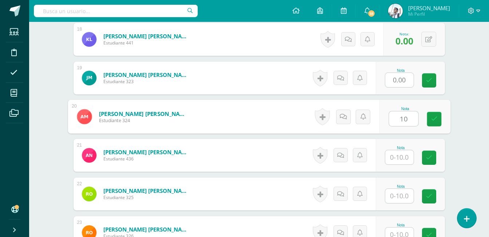
type input "10"
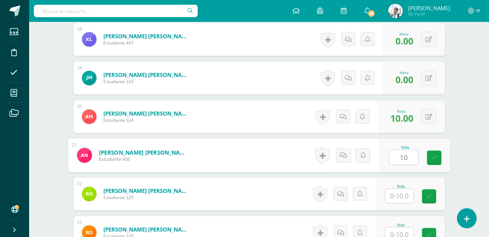
type input "10"
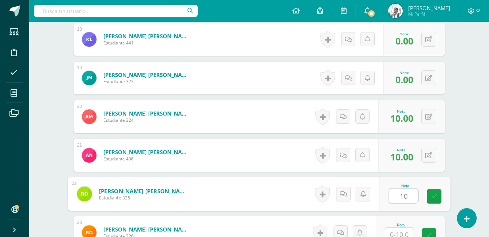
type input "10"
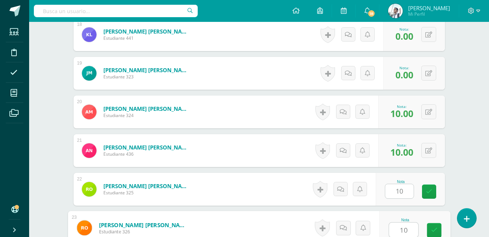
type input "10"
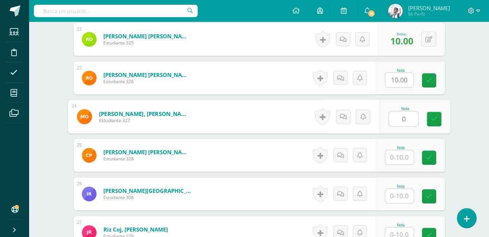
type input "0"
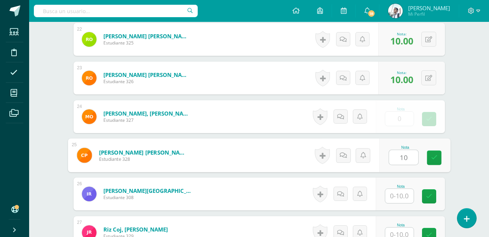
type input "10"
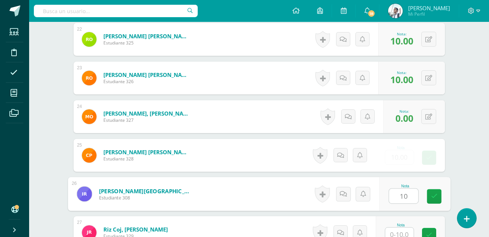
type input "10"
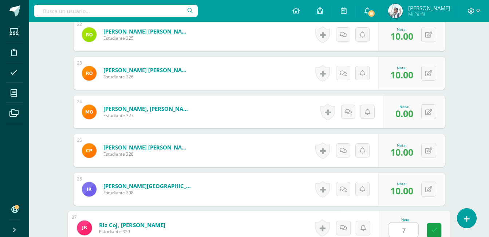
type input "7"
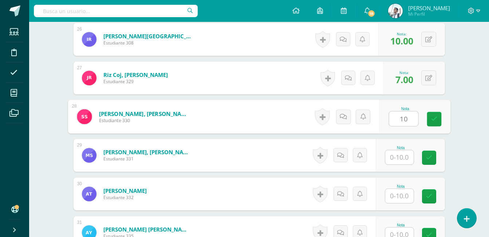
type input "10"
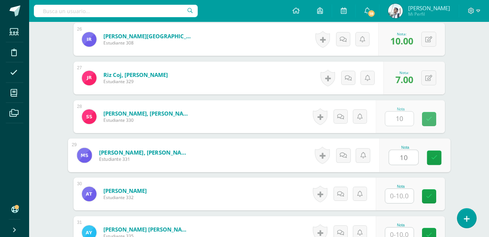
type input "10"
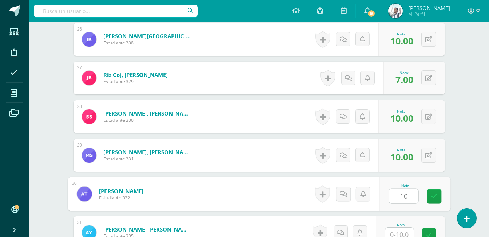
type input "10"
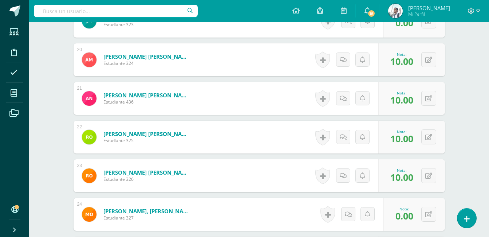
scroll to position [942, 0]
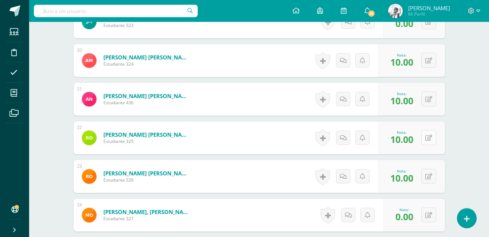
click at [430, 132] on button at bounding box center [428, 137] width 15 height 15
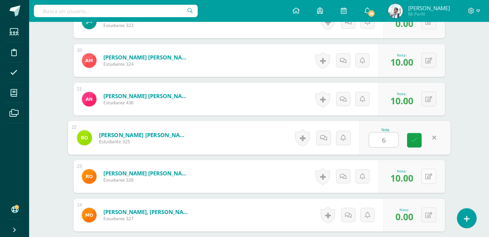
type input "6"
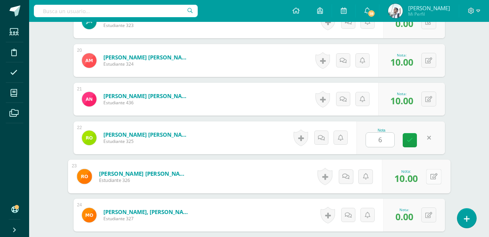
click at [433, 174] on button at bounding box center [433, 176] width 15 height 15
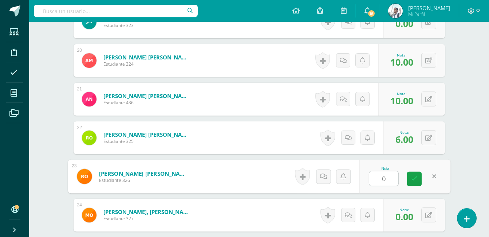
type input "0"
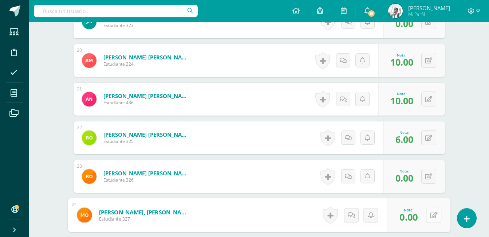
click at [433, 210] on button at bounding box center [433, 214] width 15 height 15
type input "10"
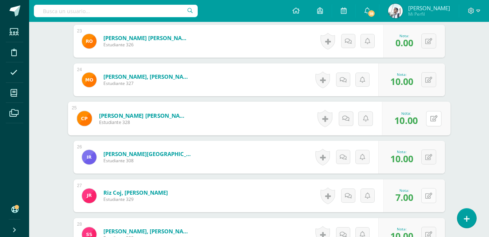
scroll to position [1093, 0]
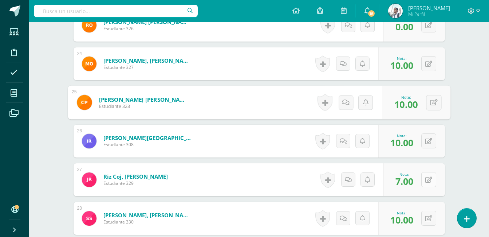
click at [430, 180] on icon at bounding box center [428, 180] width 7 height 6
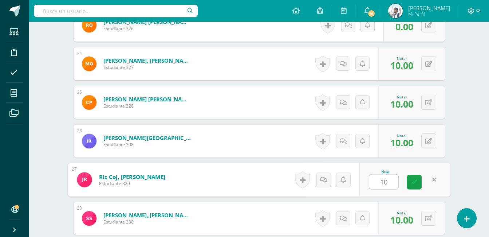
type input "10"
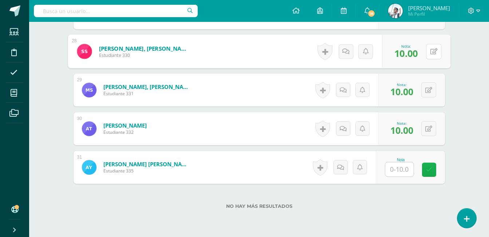
scroll to position [1265, 0]
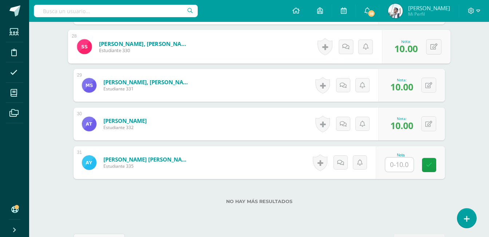
click at [394, 167] on input "text" at bounding box center [399, 164] width 28 height 14
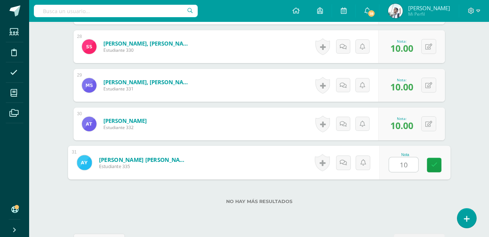
type input "10"
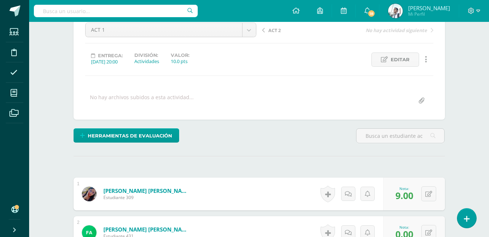
scroll to position [0, 0]
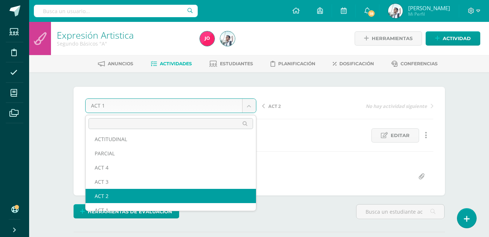
scroll to position [38, 0]
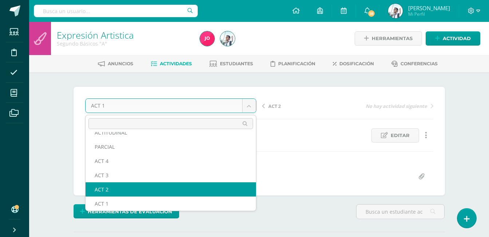
select select "/dashboard/teacher/grade-activity/22924/"
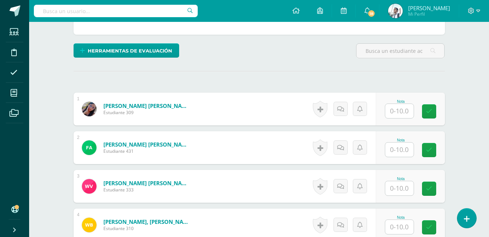
scroll to position [161, 0]
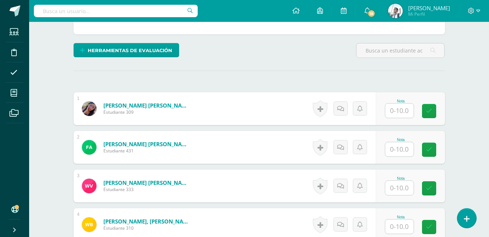
click at [399, 109] on input "text" at bounding box center [399, 110] width 28 height 14
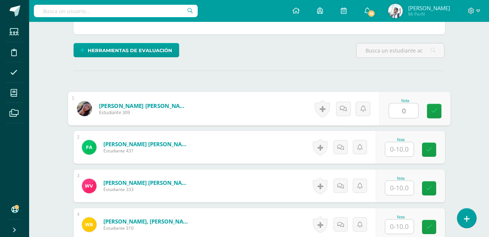
type input "0"
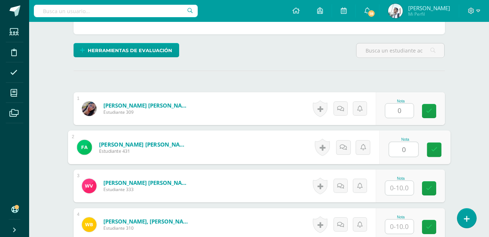
type input "0"
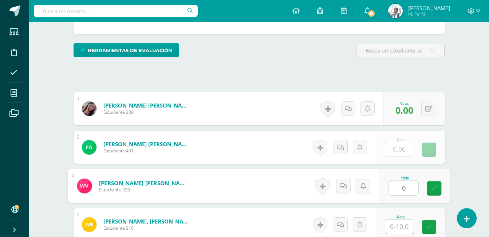
type input "0"
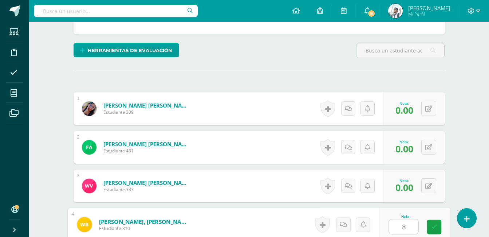
type input "8"
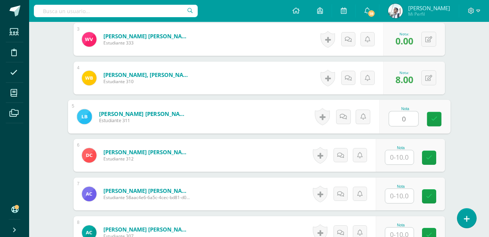
type input "0"
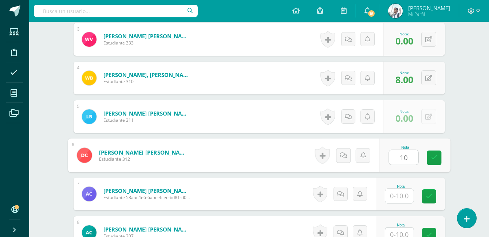
type input "10"
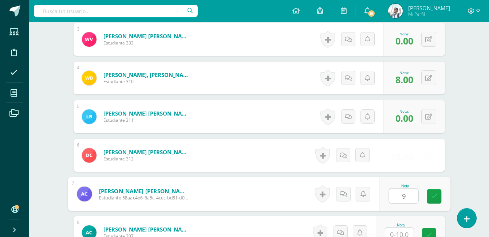
type input "9"
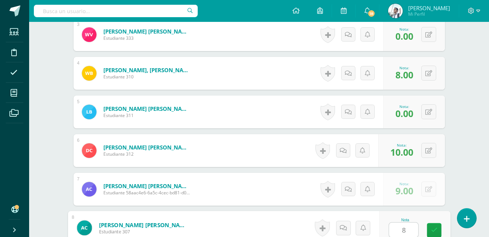
type input "8"
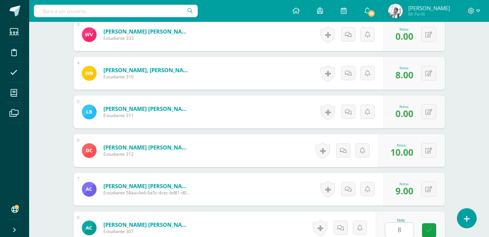
scroll to position [462, 0]
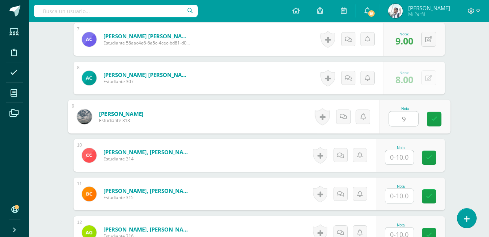
type input "9"
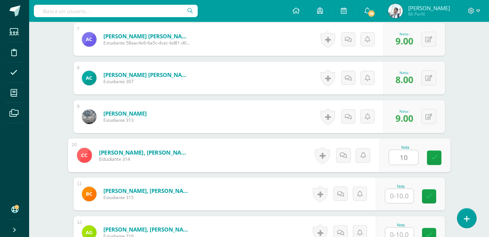
type input "10"
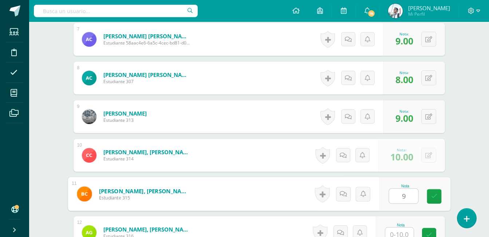
type input "9"
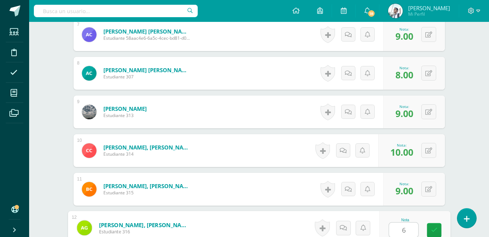
type input "6"
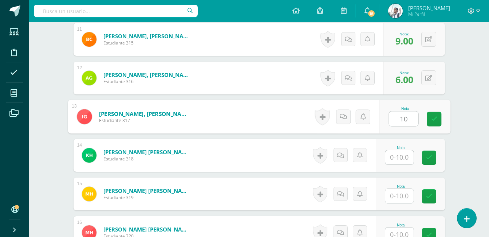
type input "10"
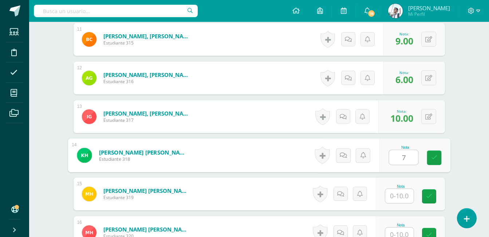
type input "7"
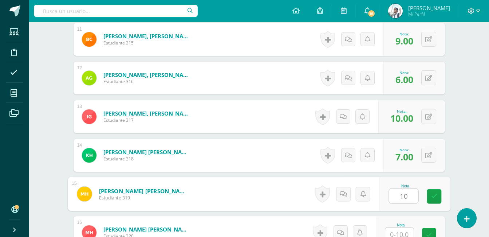
type input "10"
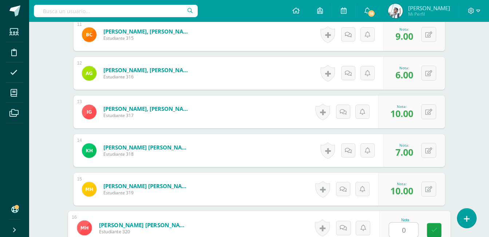
type input "0"
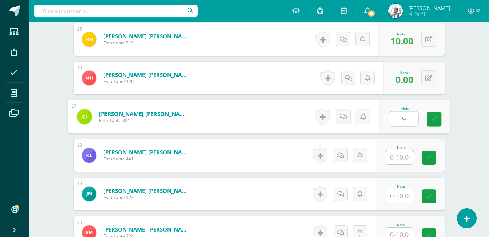
type input "9"
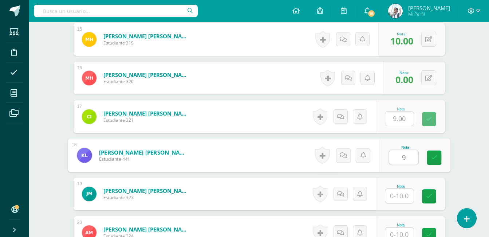
type input "9"
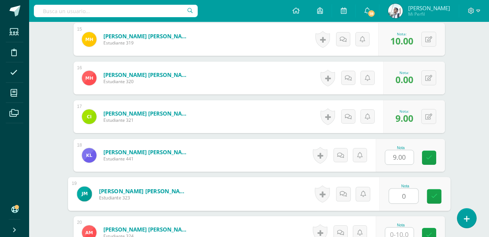
type input "0"
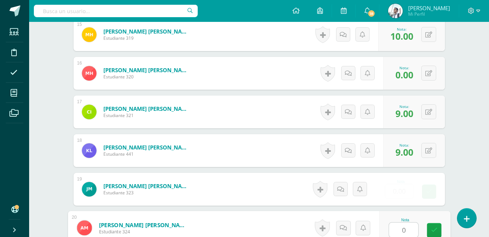
type input "0"
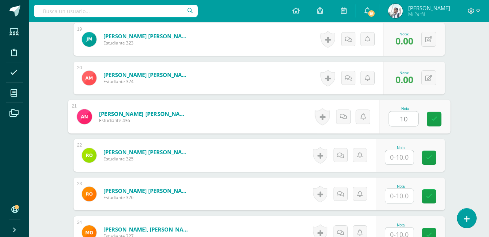
type input "10"
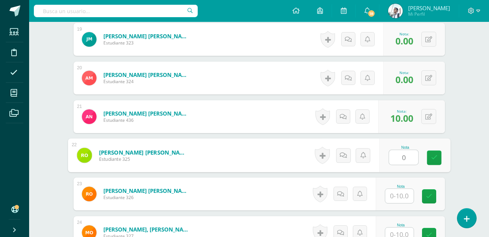
type input "0"
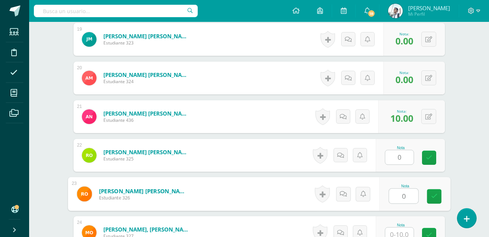
type input "0"
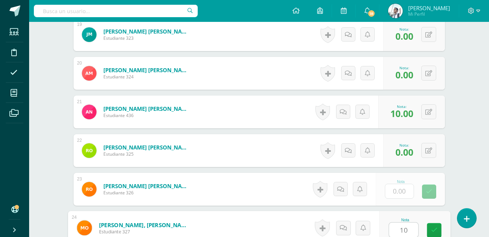
type input "10"
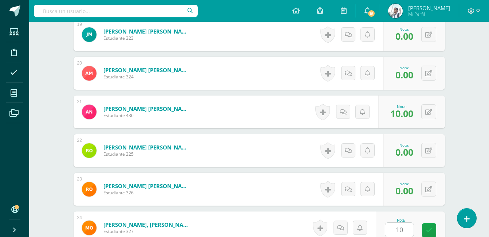
scroll to position [1079, 0]
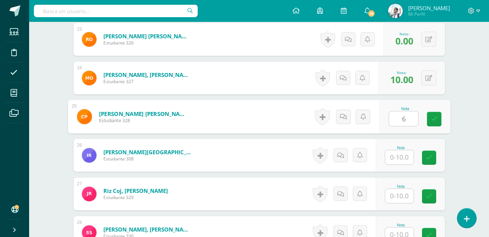
type input "6"
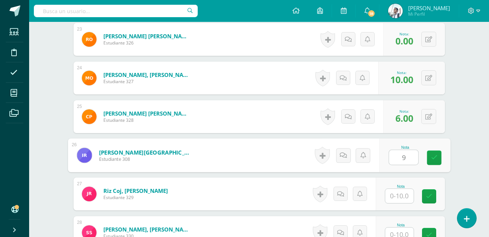
type input "9"
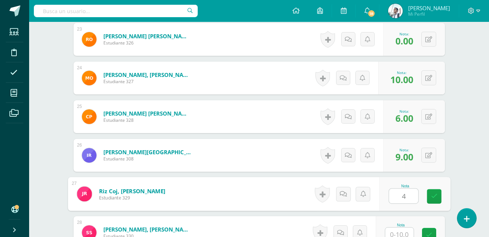
type input "4"
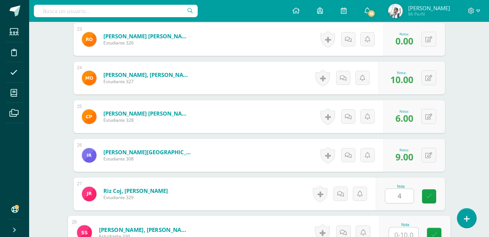
scroll to position [1084, 0]
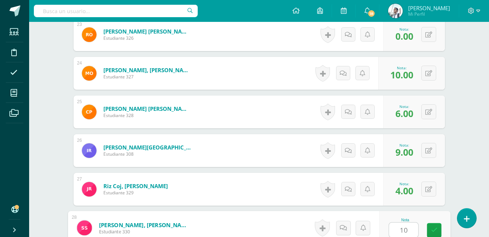
type input "10"
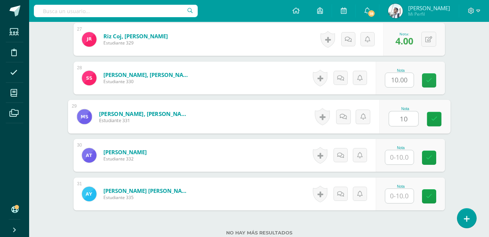
type input "10"
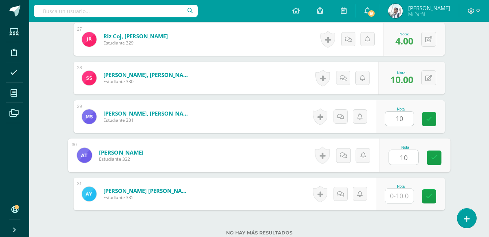
type input "10"
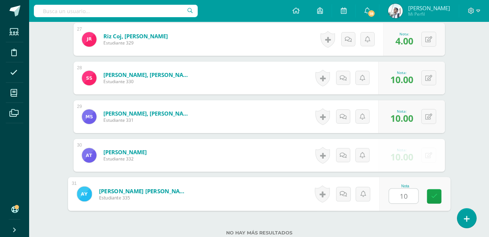
type input "10"
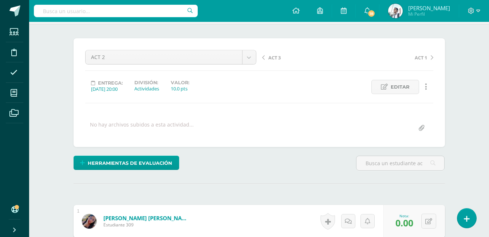
scroll to position [0, 0]
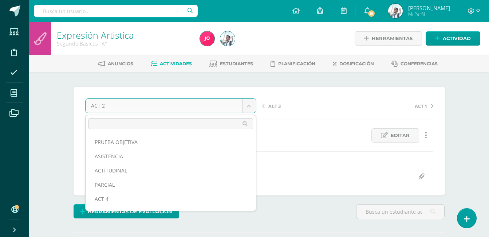
scroll to position [24, 0]
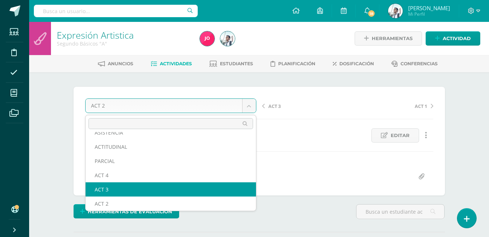
select select "/dashboard/teacher/grade-activity/22925/"
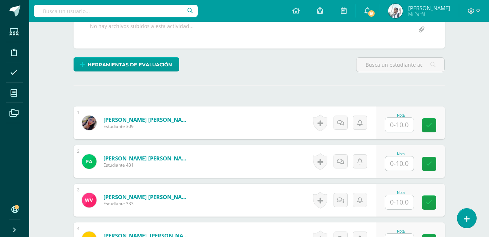
scroll to position [155, 0]
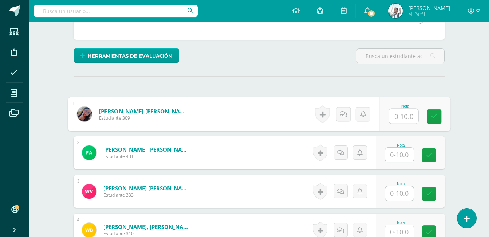
click at [405, 117] on input "text" at bounding box center [403, 116] width 29 height 15
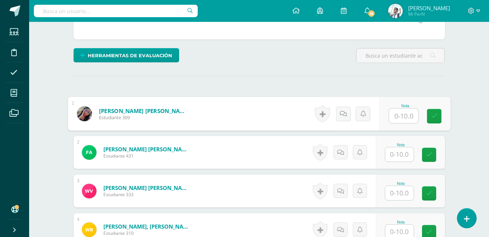
scroll to position [156, 0]
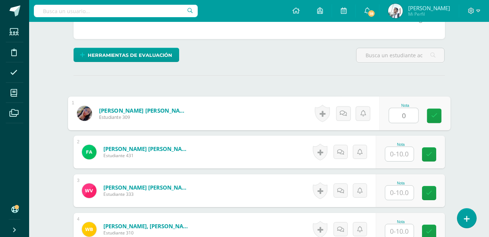
type input "0"
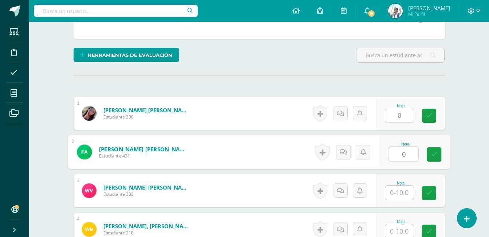
type input "0"
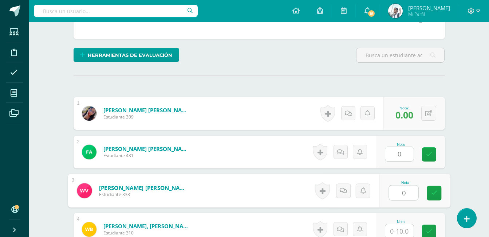
type input "0"
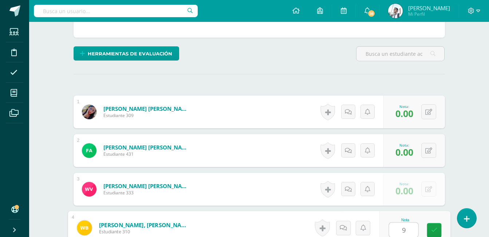
type input "9"
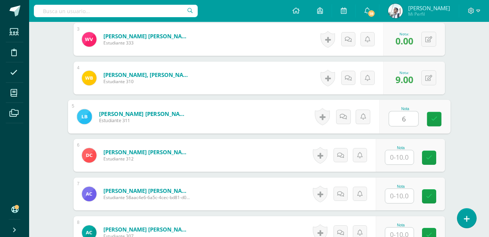
type input "6"
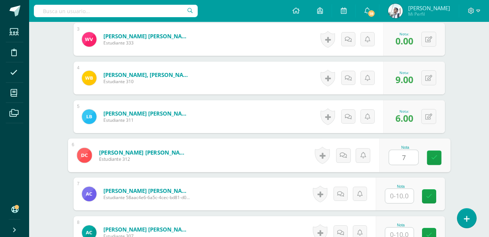
type input "7"
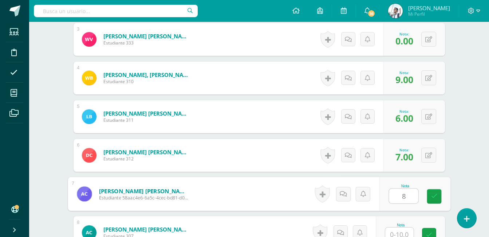
type input "8"
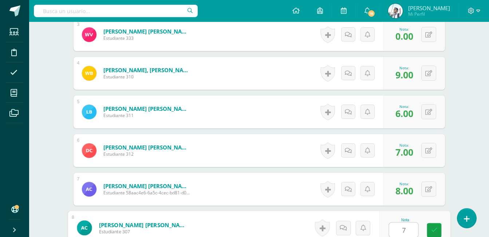
type input "7"
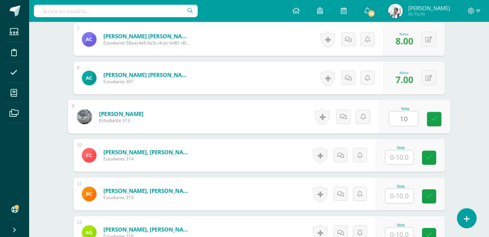
type input "10"
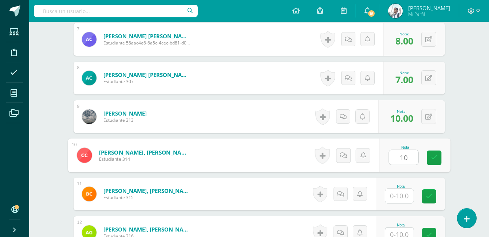
type input "10"
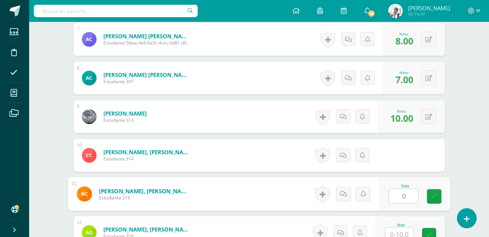
type input "0"
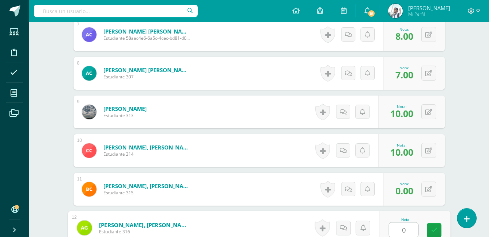
type input "0"
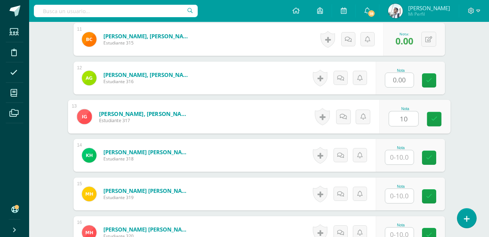
type input "10"
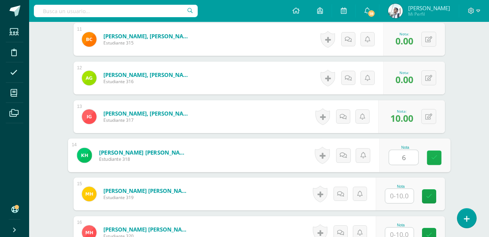
type input "6"
type input "10"
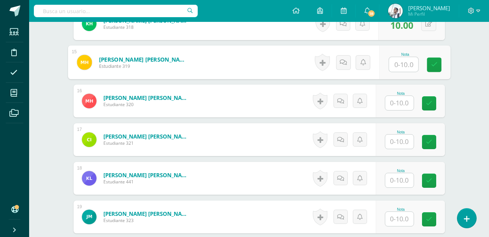
scroll to position [748, 0]
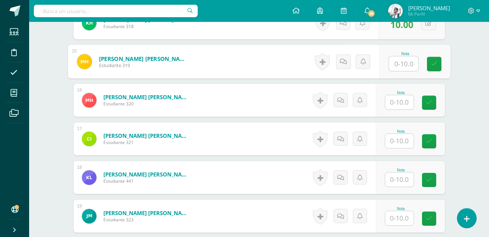
click at [406, 66] on input "text" at bounding box center [403, 63] width 29 height 15
type input "6"
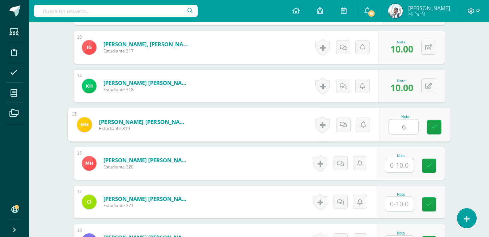
scroll to position [685, 0]
click at [432, 125] on icon at bounding box center [434, 127] width 7 height 6
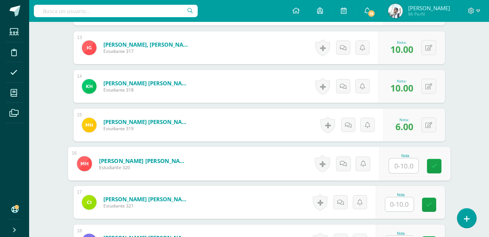
click at [405, 167] on input "text" at bounding box center [403, 165] width 29 height 15
type input "0"
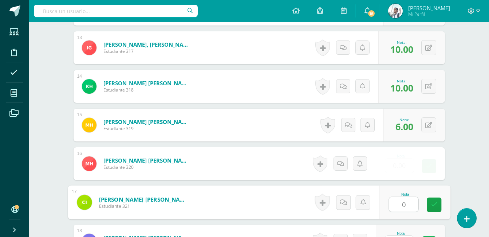
type input "0"
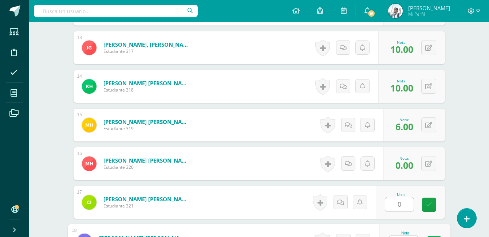
scroll to position [698, 0]
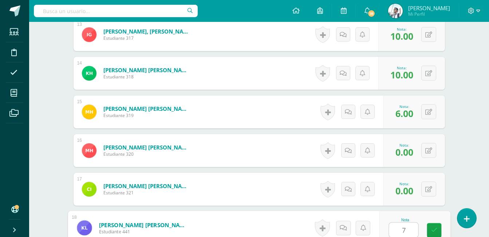
type input "7"
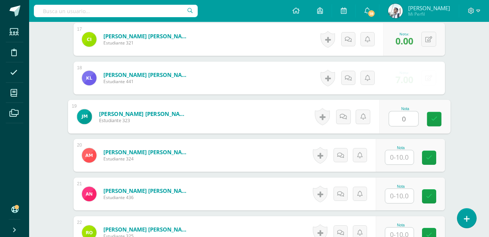
type input "0"
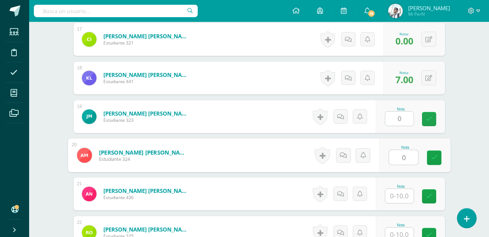
type input "0"
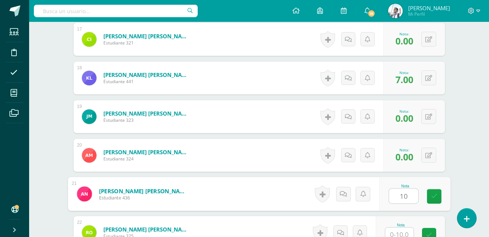
type input "10"
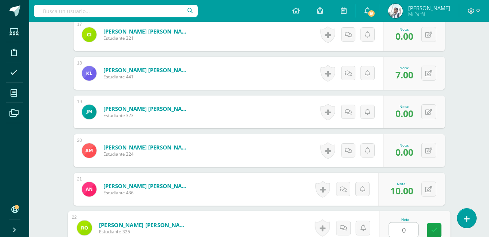
type input "0"
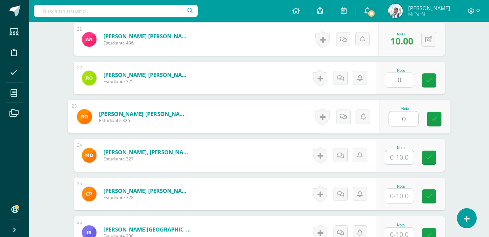
type input "0"
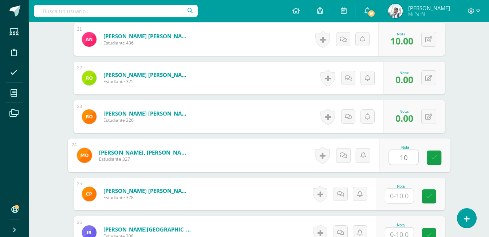
type input "10"
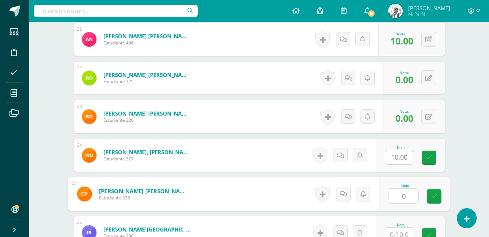
type input "0"
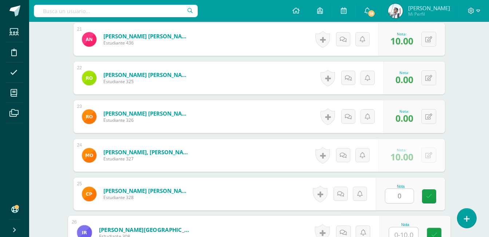
scroll to position [1007, 0]
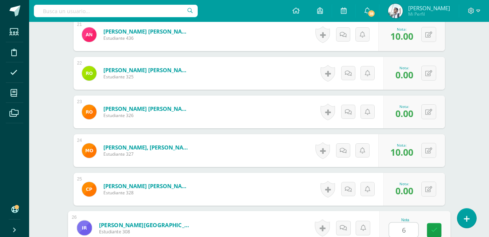
type input "6"
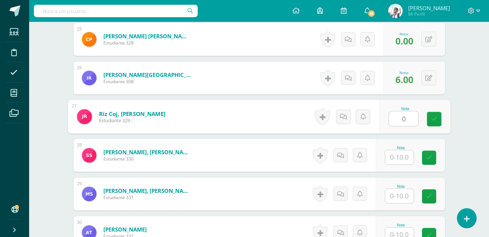
type input "0"
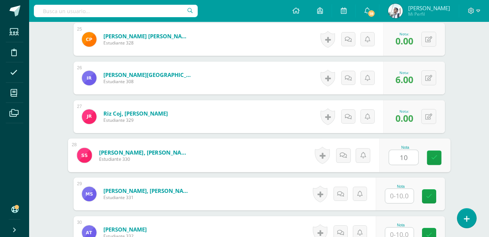
type input "10"
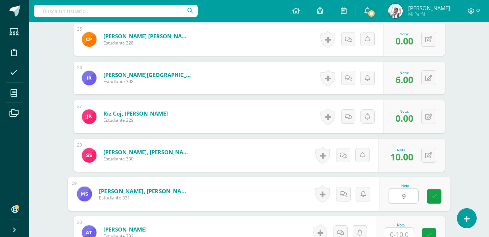
type input "9"
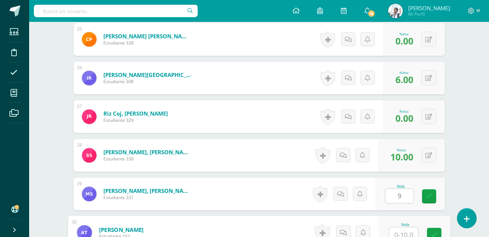
scroll to position [1161, 0]
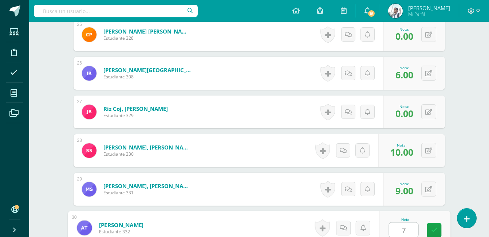
type input "7"
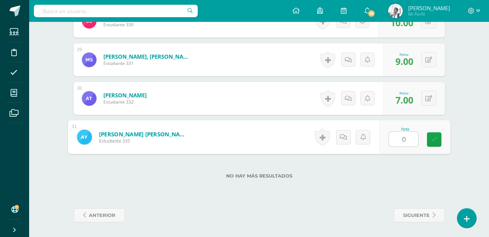
type input "0"
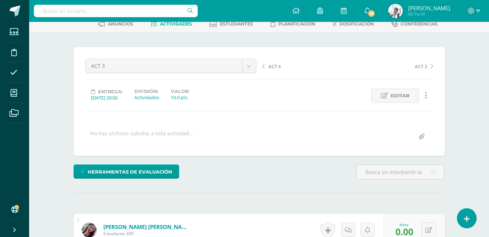
scroll to position [0, 0]
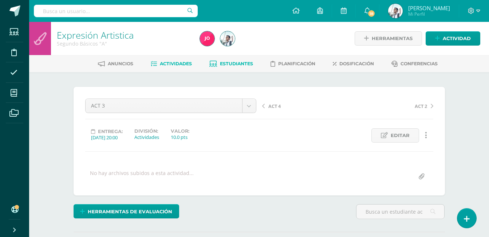
click at [244, 67] on link "Estudiantes" at bounding box center [231, 64] width 44 height 12
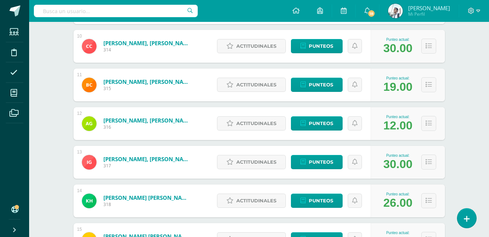
scroll to position [517, 0]
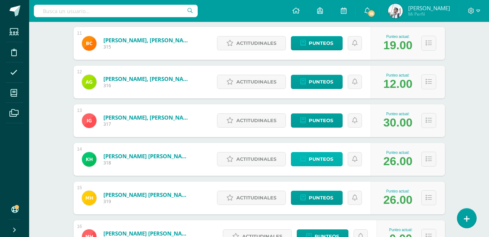
click at [326, 160] on span "Punteos" at bounding box center [321, 158] width 24 height 13
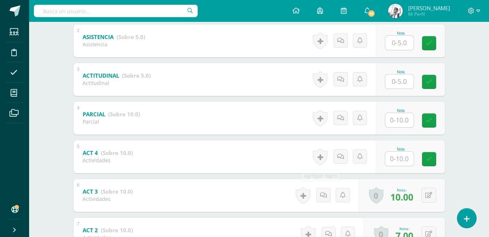
scroll to position [296, 0]
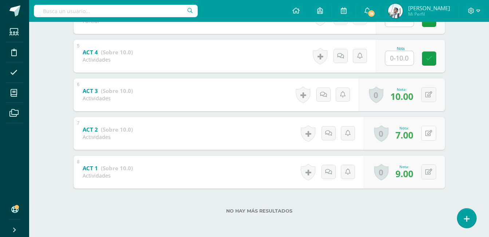
click at [428, 133] on button at bounding box center [428, 133] width 15 height 15
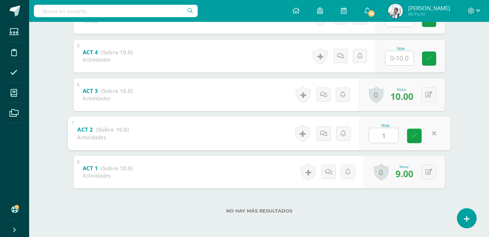
type input "10"
click at [412, 139] on link at bounding box center [414, 135] width 15 height 15
click at [429, 172] on icon at bounding box center [428, 172] width 7 height 6
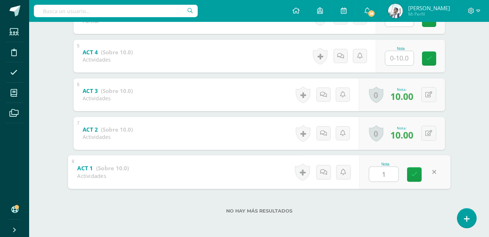
type input "10"
click at [418, 177] on link at bounding box center [414, 174] width 15 height 15
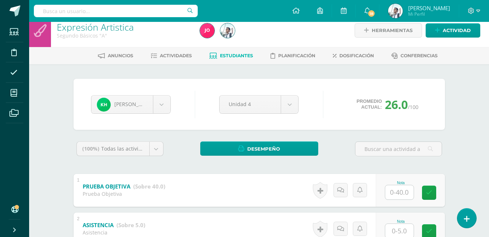
scroll to position [0, 0]
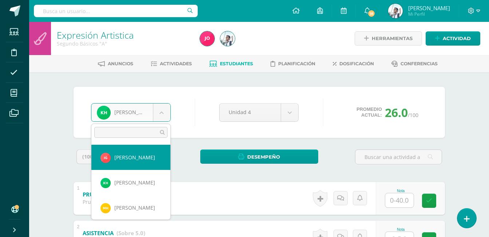
scroll to position [301, 0]
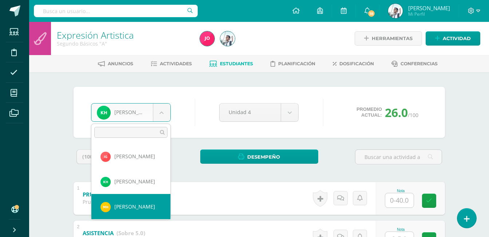
select select "530"
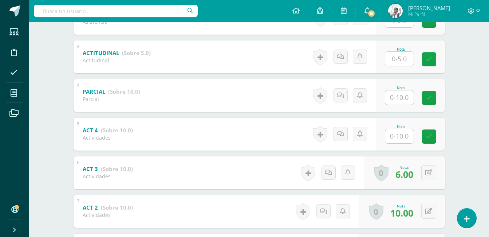
scroll to position [296, 0]
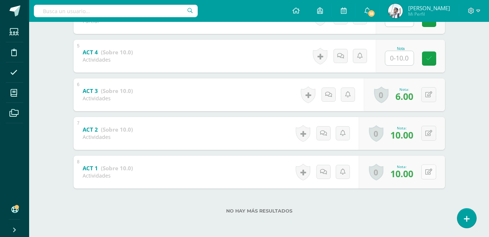
click at [430, 171] on icon at bounding box center [428, 172] width 7 height 6
type input "9"
click at [416, 175] on icon at bounding box center [414, 174] width 7 height 6
click at [431, 129] on button at bounding box center [433, 133] width 15 height 15
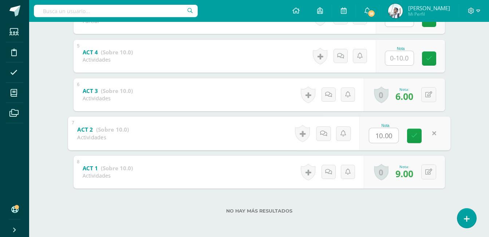
type input "7"
click at [419, 137] on link at bounding box center [414, 135] width 15 height 15
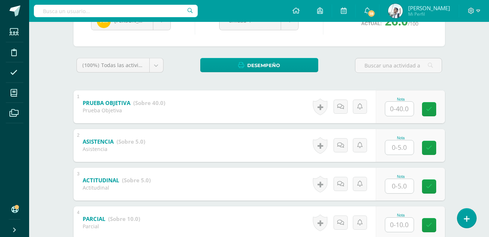
scroll to position [0, 0]
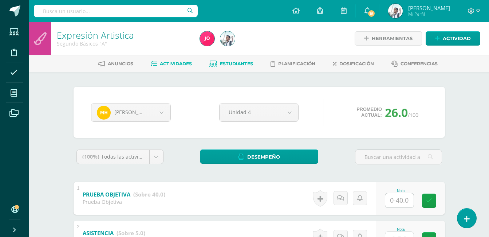
click at [166, 63] on span "Actividades" at bounding box center [176, 63] width 32 height 5
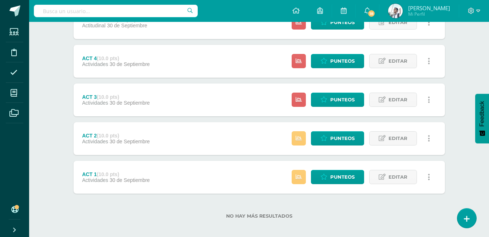
scroll to position [236, 0]
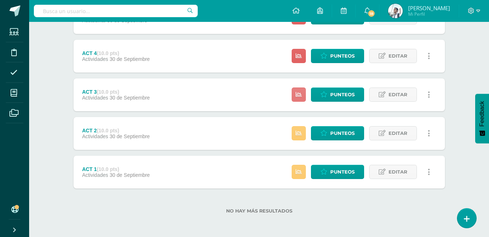
click at [304, 92] on link at bounding box center [299, 94] width 14 height 14
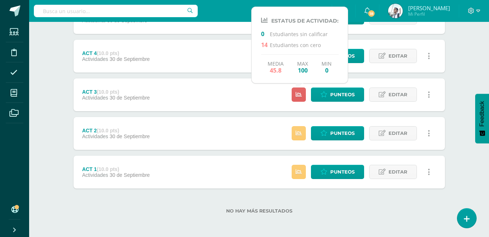
click at [277, 96] on div "ACT 3 (10.0 pts) Actividades [DATE] Punteos Editar Historial de actividad Elimi…" at bounding box center [259, 94] width 371 height 33
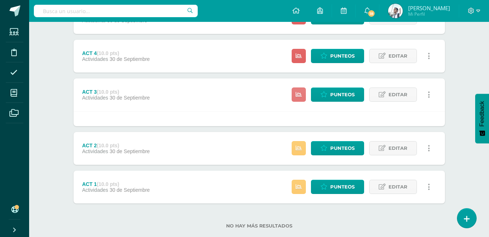
click at [297, 95] on icon at bounding box center [299, 94] width 6 height 6
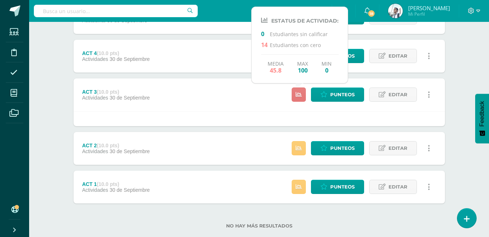
click at [297, 95] on icon at bounding box center [299, 94] width 6 height 6
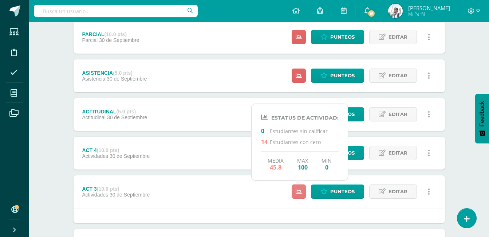
scroll to position [139, 0]
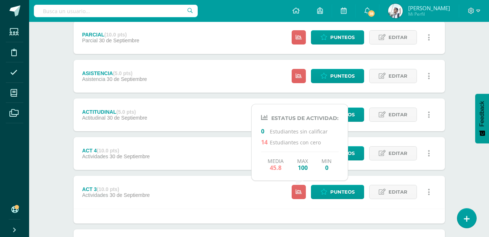
click at [208, 155] on div "ACT 4 (10.0 pts) Actividades 30 de Septiembre Estatus de Actividad: 31 Estudian…" at bounding box center [259, 153] width 371 height 33
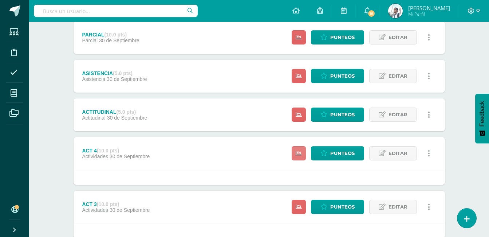
click at [293, 149] on link at bounding box center [299, 153] width 14 height 14
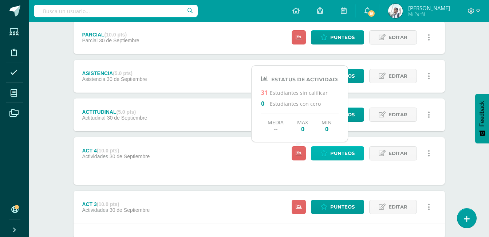
click at [338, 154] on span "Punteos" at bounding box center [342, 152] width 24 height 13
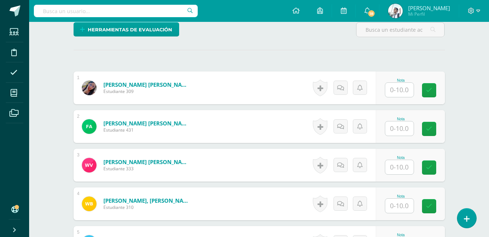
scroll to position [182, 0]
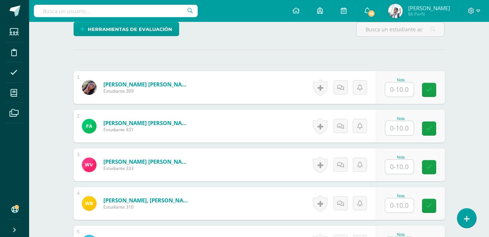
click at [398, 83] on input "text" at bounding box center [399, 89] width 28 height 14
type input "9"
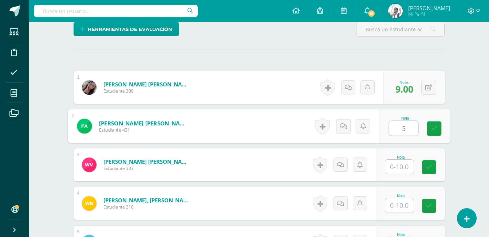
type input "5"
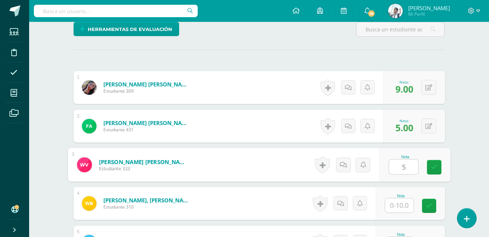
type input "5"
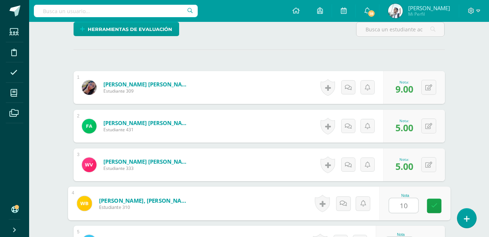
type input "10"
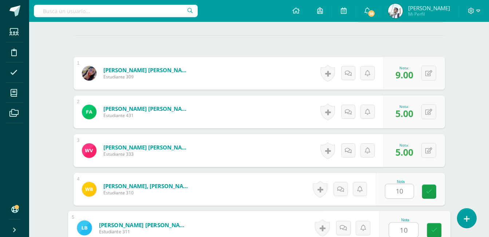
type input "10"
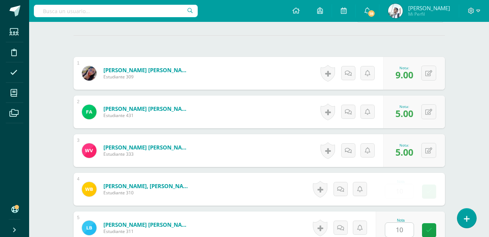
scroll to position [346, 0]
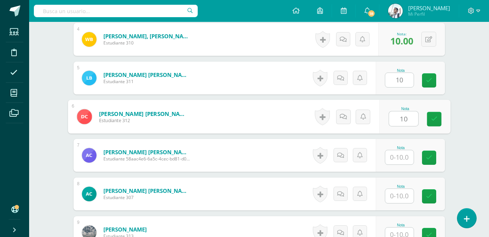
type input "10"
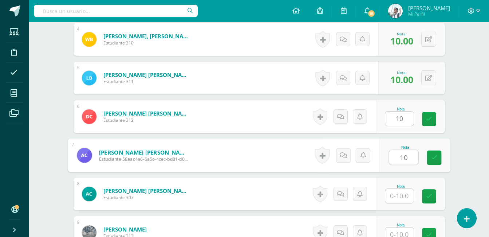
type input "10"
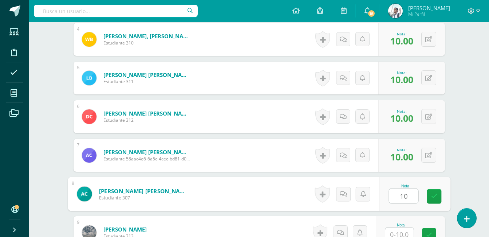
type input "10"
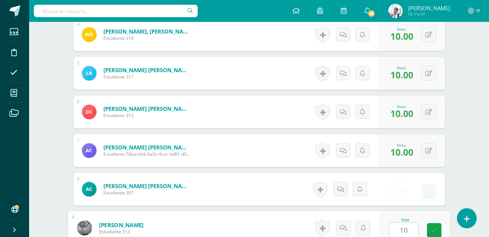
type input "10"
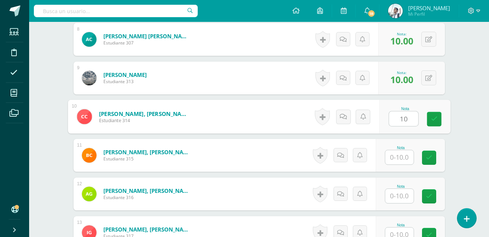
type input "10"
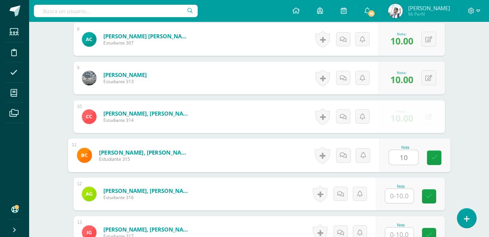
type input "10"
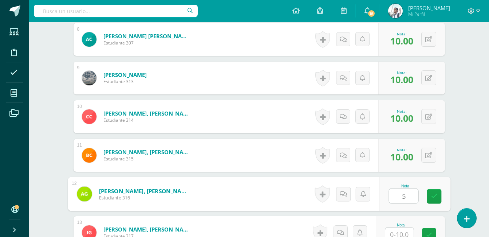
type input "5"
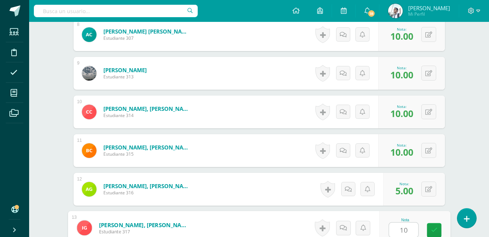
type input "10"
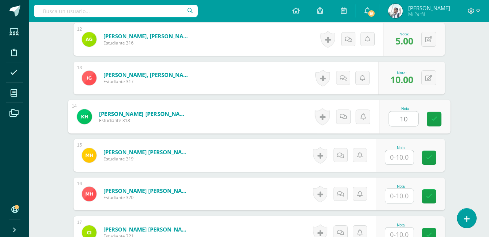
type input "10"
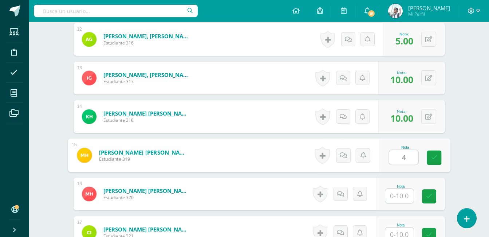
type input "4"
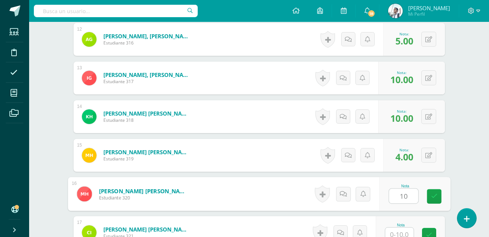
type input "10"
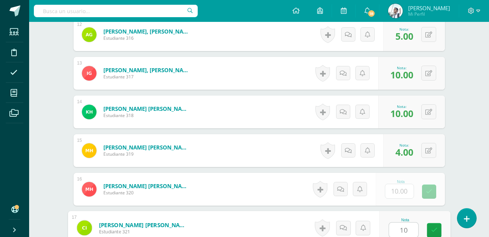
type input "10"
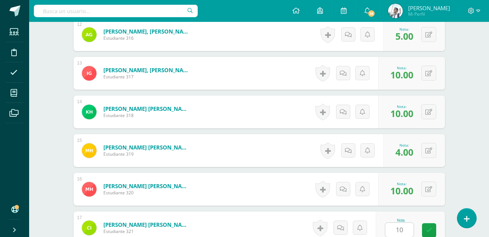
scroll to position [809, 0]
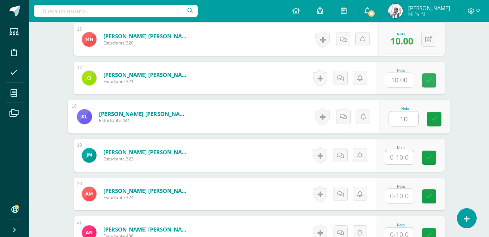
type input "10"
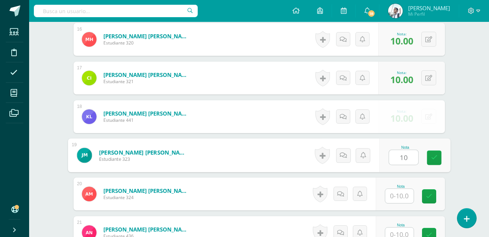
type input "10"
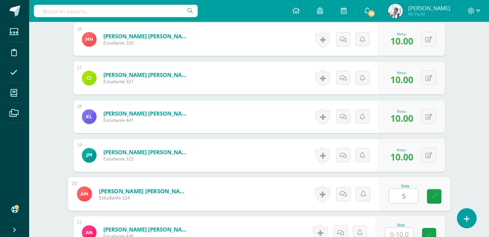
type input "5"
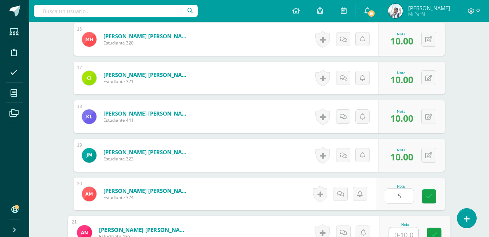
scroll to position [814, 0]
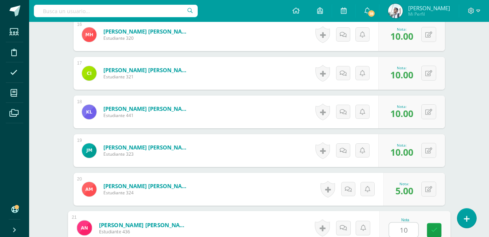
type input "10"
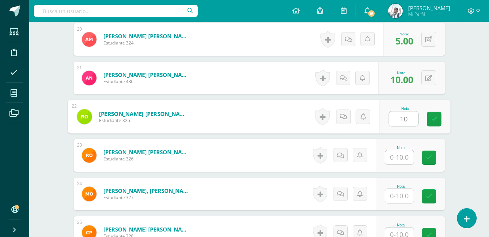
type input "10"
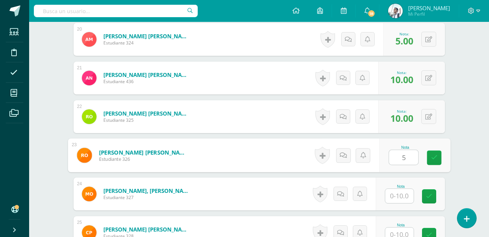
type input "5"
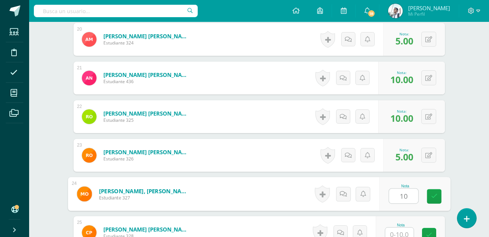
type input "10"
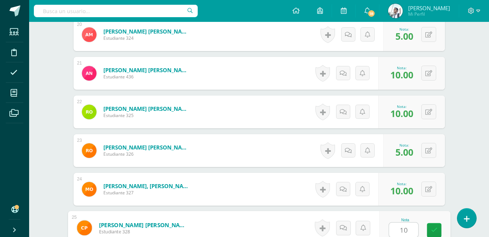
type input "10"
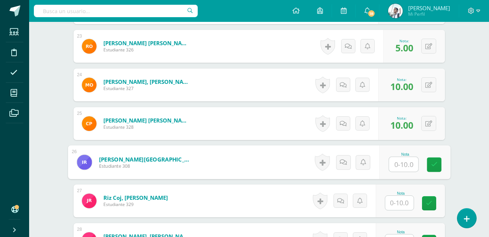
scroll to position [1081, 0]
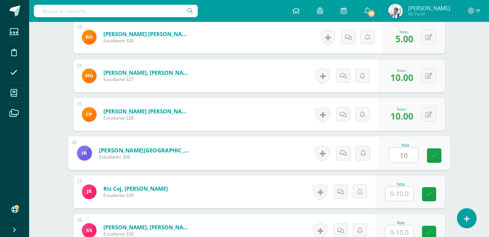
type input "10"
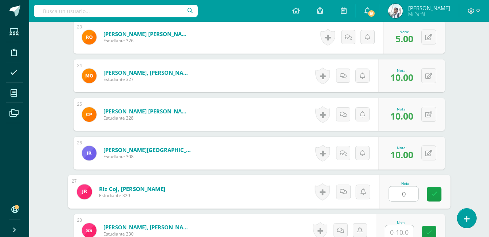
type input "0"
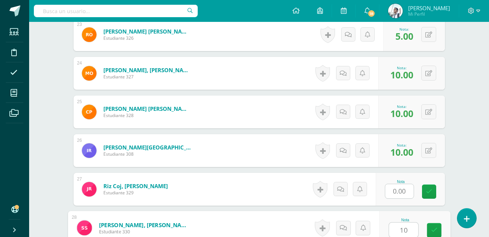
type input "10"
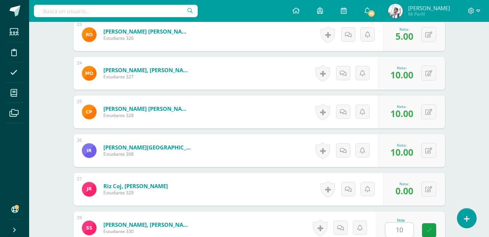
scroll to position [1234, 0]
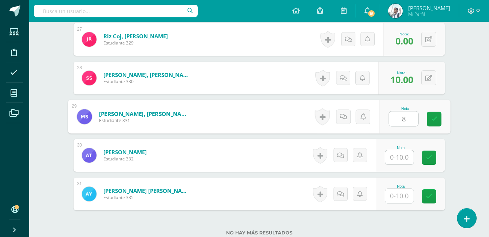
type input "8"
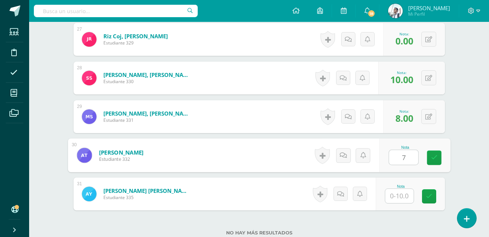
type input "7"
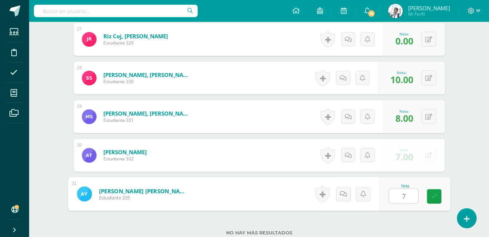
type input "7"
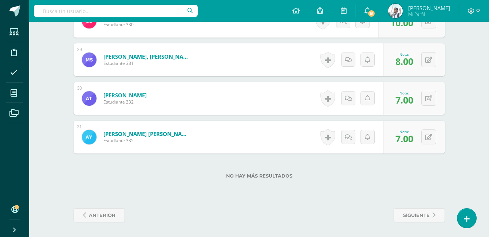
click at [400, 166] on div "No hay más resultados" at bounding box center [259, 170] width 371 height 34
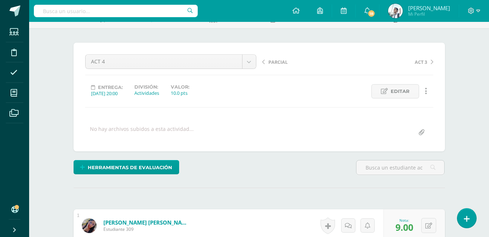
scroll to position [0, 0]
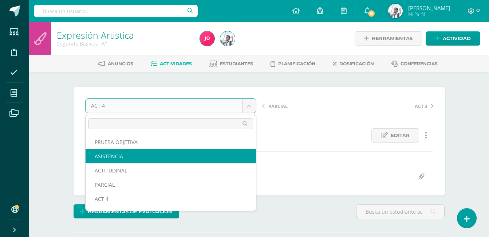
select select "/dashboard/teacher/grade-activity/22928/"
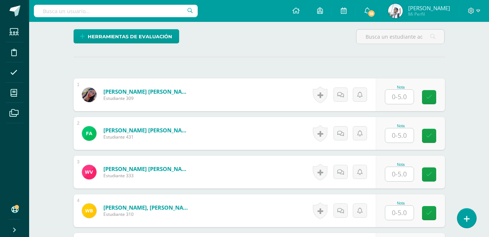
scroll to position [175, 0]
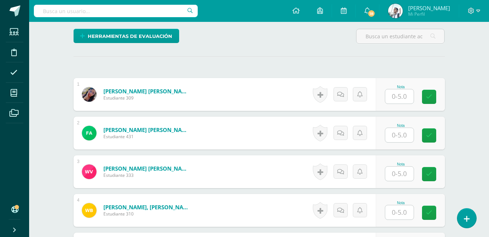
click at [405, 96] on input "text" at bounding box center [399, 96] width 28 height 14
type input "5"
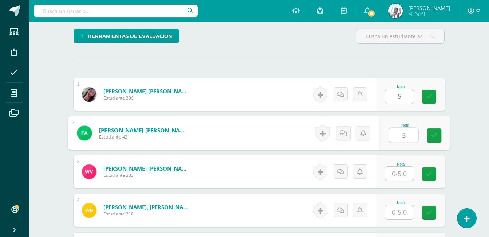
type input "5"
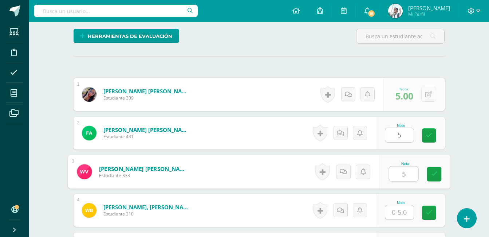
type input "5"
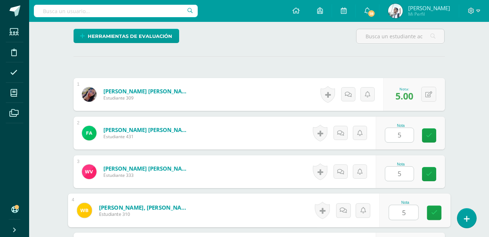
type input "5"
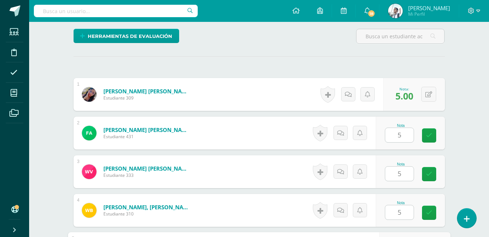
scroll to position [307, 0]
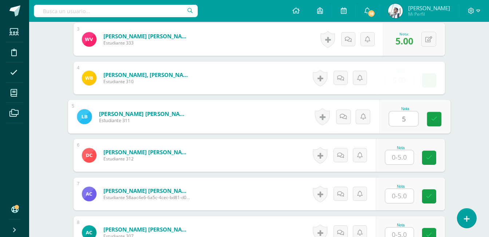
type input "5"
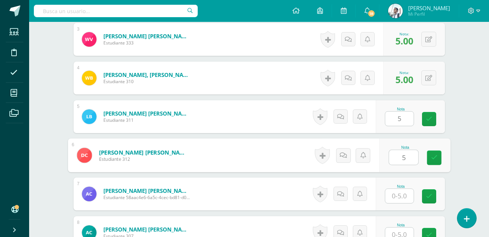
type input "5"
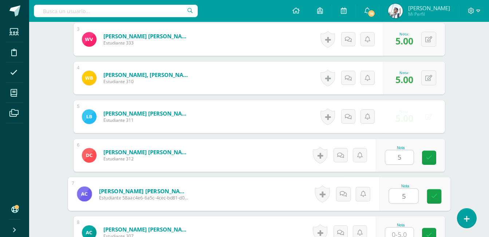
type input "5"
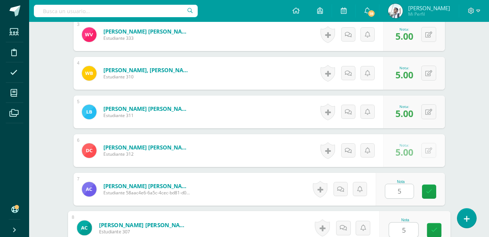
type input "5"
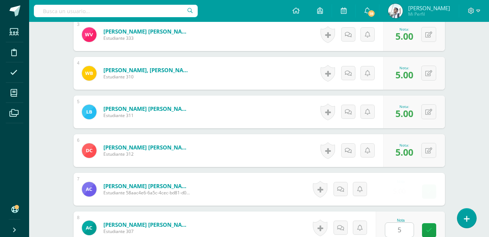
scroll to position [462, 0]
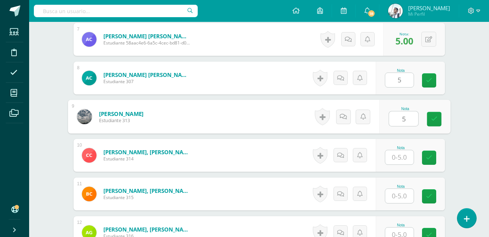
type input "5"
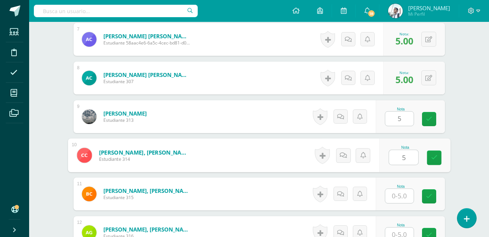
type input "5"
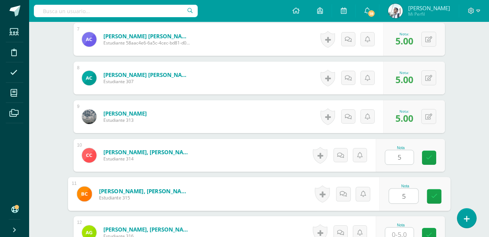
type input "5"
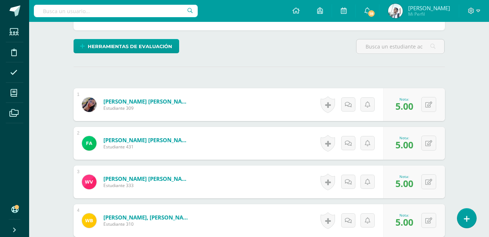
scroll to position [165, 0]
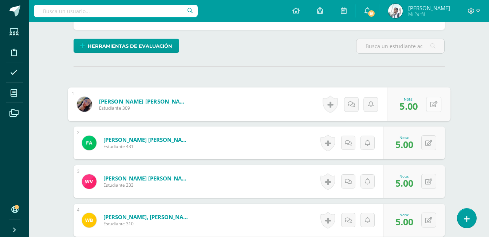
click at [426, 105] on button at bounding box center [433, 103] width 15 height 15
type input "4"
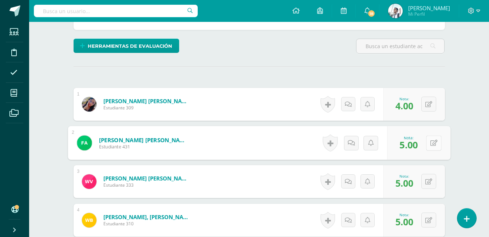
click at [435, 141] on icon at bounding box center [433, 142] width 7 height 6
type input "4"
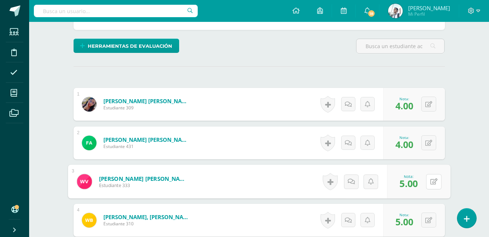
scroll to position [193, 0]
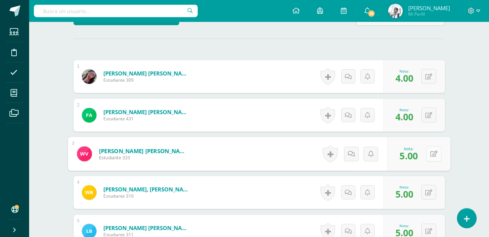
click at [432, 154] on icon at bounding box center [433, 153] width 7 height 6
type input "4"
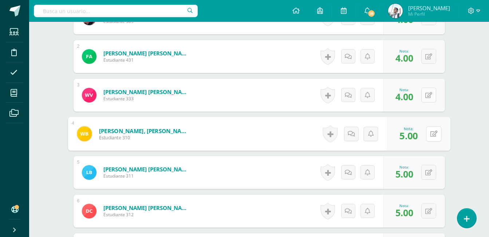
scroll to position [252, 0]
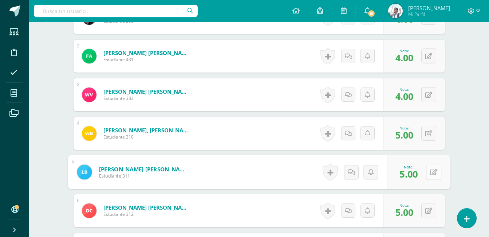
click at [428, 165] on button at bounding box center [433, 171] width 15 height 15
type input "4"
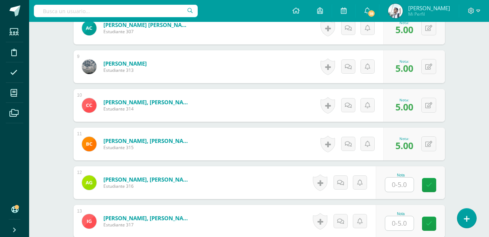
scroll to position [512, 0]
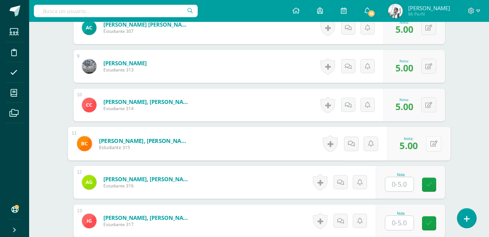
click at [427, 144] on button at bounding box center [433, 143] width 15 height 15
type input "4"
click at [401, 182] on input "text" at bounding box center [399, 184] width 28 height 14
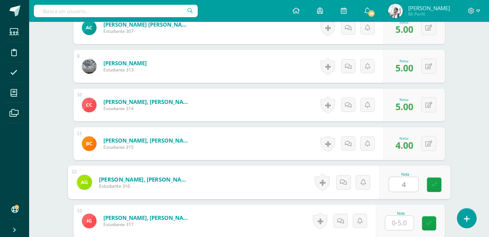
type input "4"
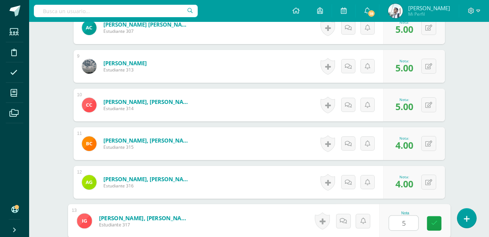
type input "5"
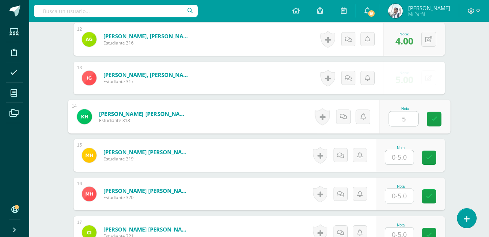
type input "5"
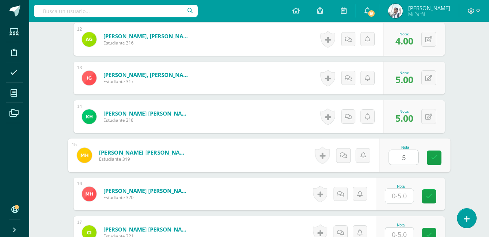
type input "5"
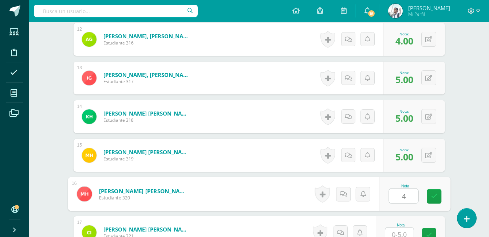
type input "4"
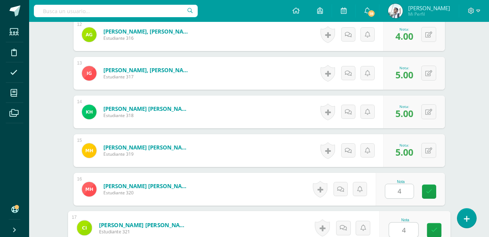
type input "4"
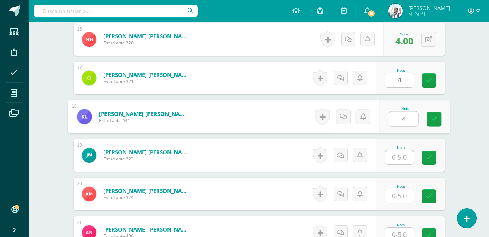
type input "4"
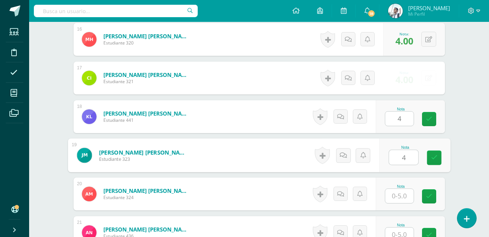
type input "4"
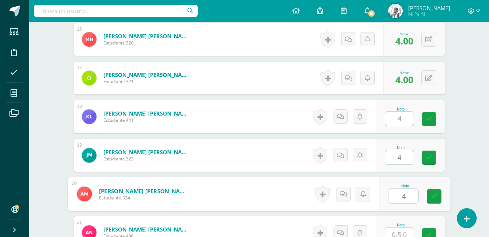
type input "4"
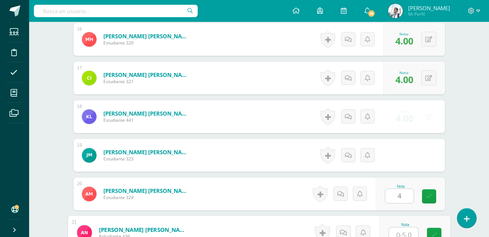
scroll to position [814, 0]
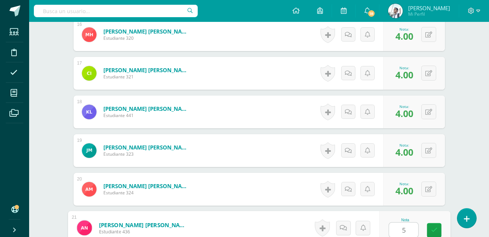
type input "5"
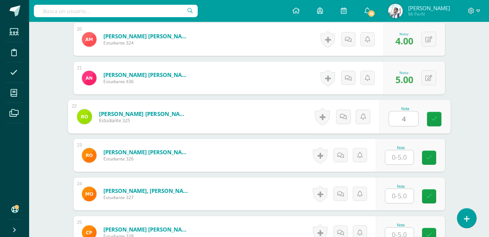
type input "4"
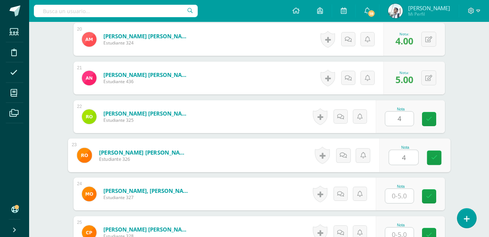
type input "4"
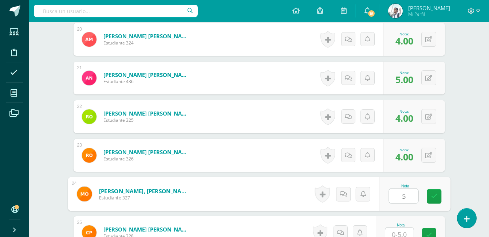
type input "5"
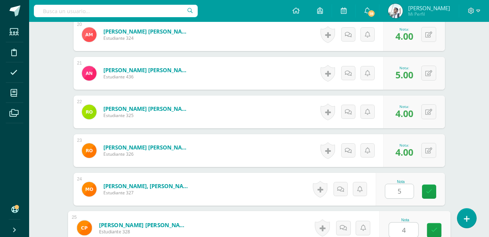
type input "4"
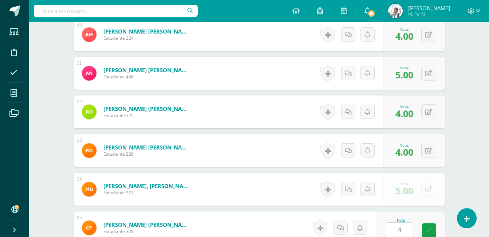
scroll to position [1118, 0]
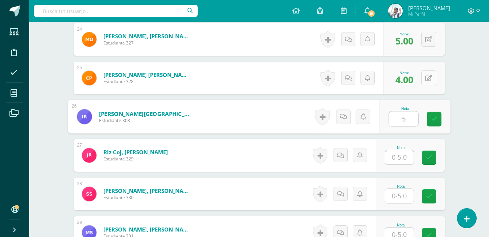
type input "5"
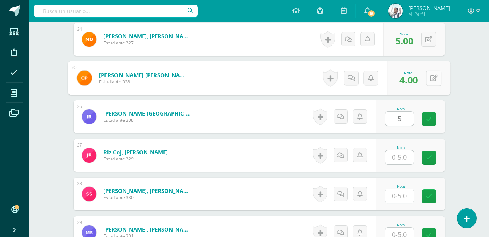
click at [430, 79] on icon at bounding box center [433, 78] width 7 height 6
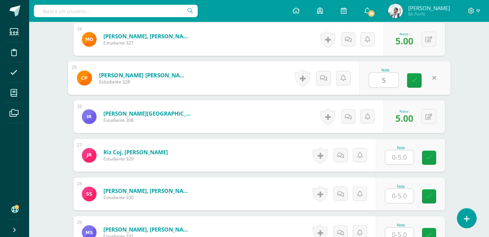
type input "5"
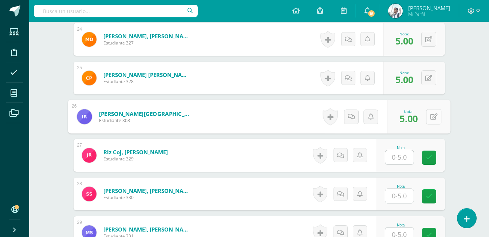
click at [431, 114] on icon at bounding box center [433, 116] width 7 height 6
type input "4"
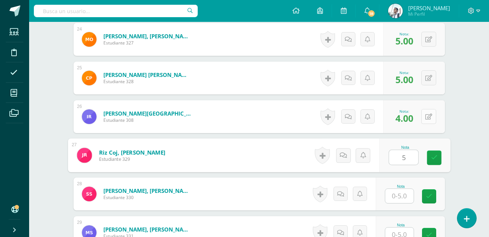
type input "5"
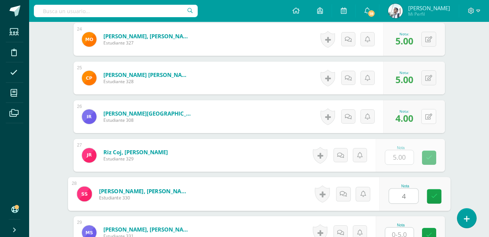
type input "4"
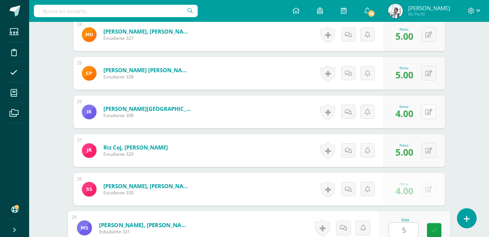
type input "5"
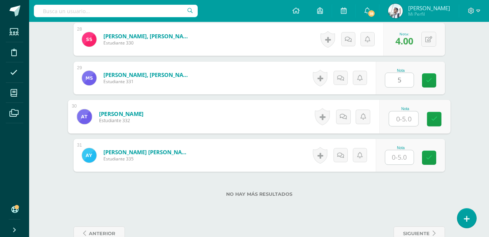
type input "4"
type input "5"
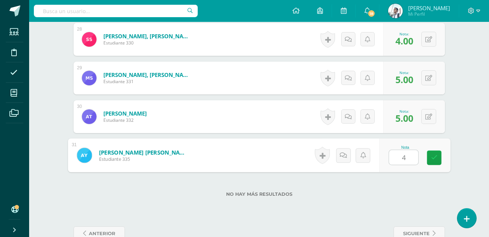
type input "4"
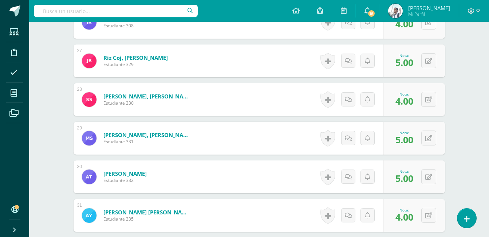
scroll to position [1210, 0]
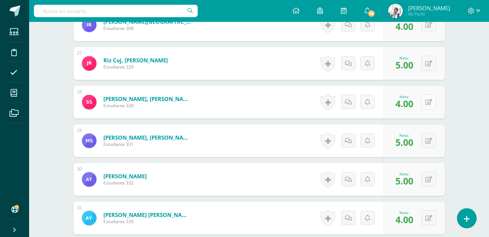
click at [429, 100] on icon at bounding box center [428, 102] width 7 height 6
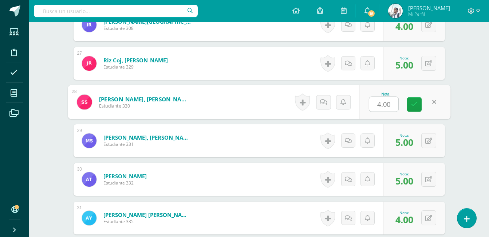
type input "4"
type input "5"
click at [428, 141] on button at bounding box center [428, 140] width 15 height 15
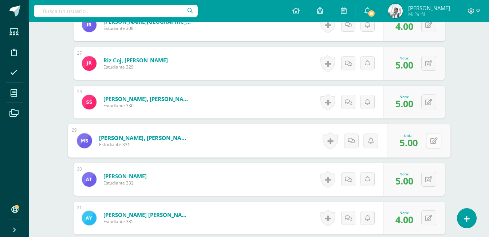
click at [428, 141] on button at bounding box center [433, 140] width 15 height 15
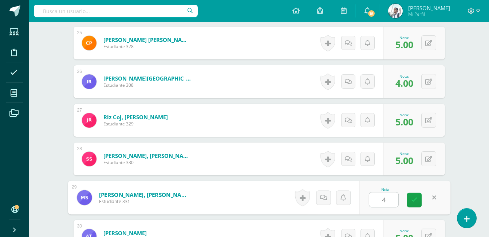
scroll to position [1152, 0]
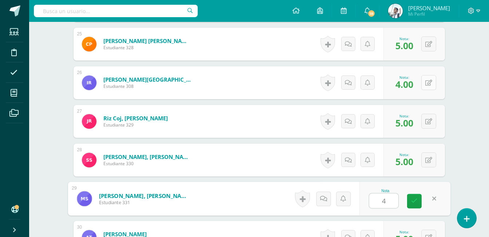
type input "4"
click at [426, 86] on button at bounding box center [428, 82] width 15 height 15
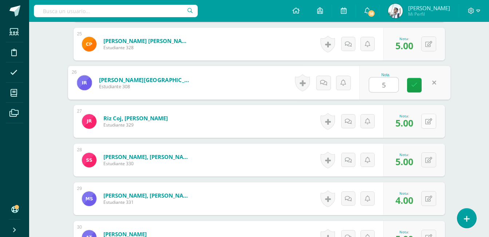
type input "5"
click at [431, 118] on icon at bounding box center [428, 121] width 7 height 6
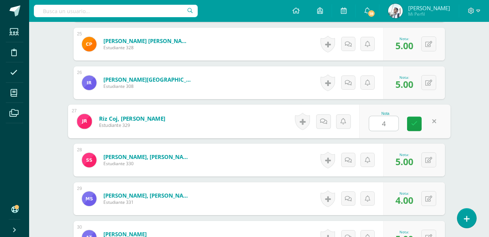
type input "4"
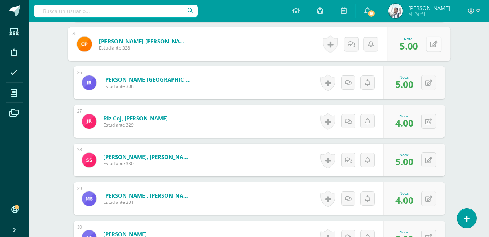
click at [433, 48] on button at bounding box center [433, 43] width 15 height 15
type input "4"
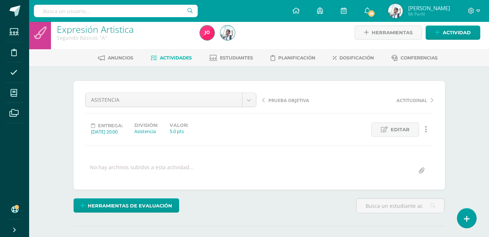
scroll to position [0, 0]
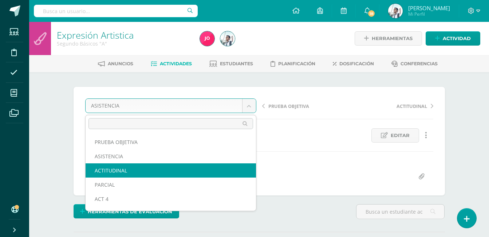
select select "/dashboard/teacher/grade-activity/22929/"
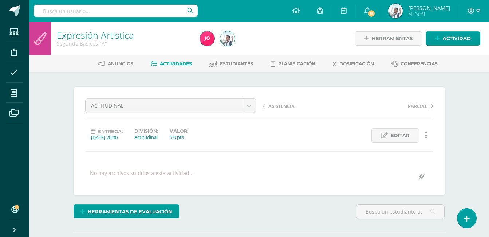
scroll to position [99, 0]
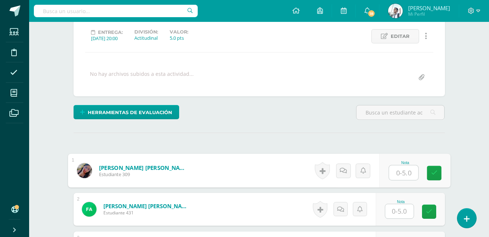
click at [402, 178] on input "text" at bounding box center [403, 172] width 29 height 15
type input "5"
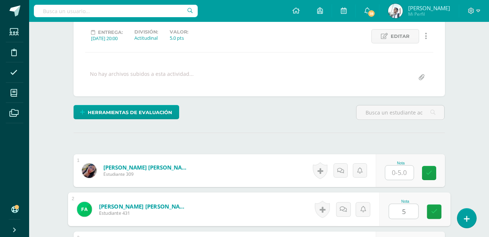
type input "5"
click at [402, 178] on input "text" at bounding box center [399, 172] width 28 height 14
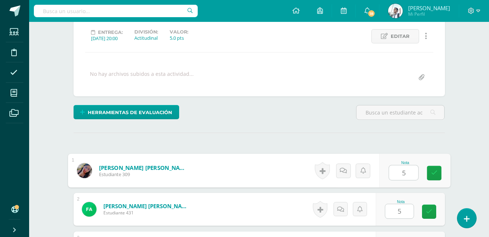
type input "5"
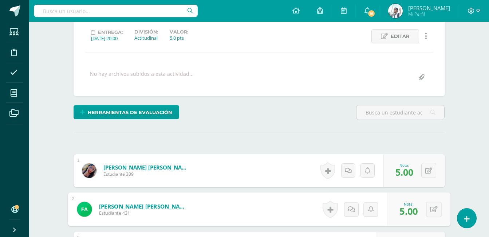
scroll to position [230, 0]
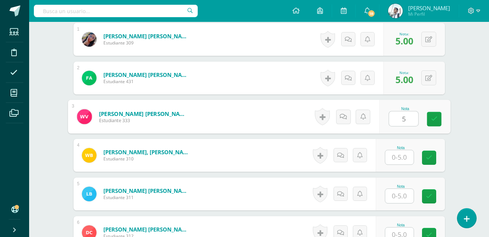
type input "5"
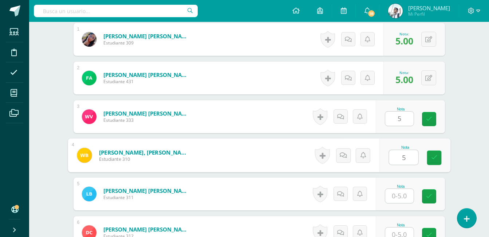
type input "5"
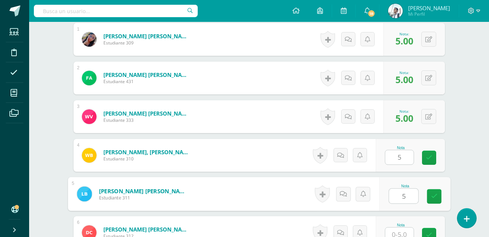
type input "5"
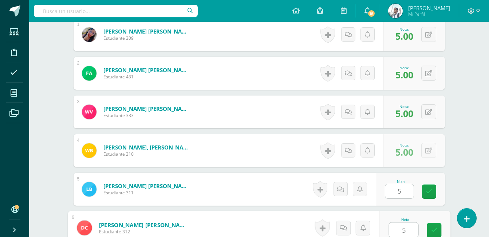
type input "5"
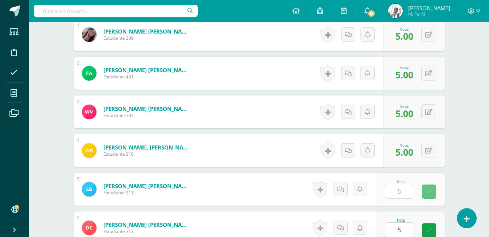
scroll to position [385, 0]
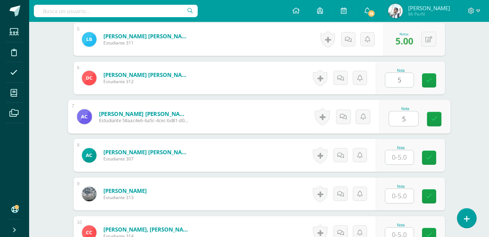
type input "5"
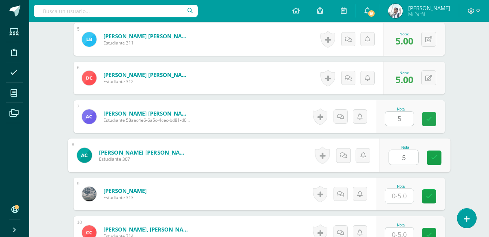
type input "5"
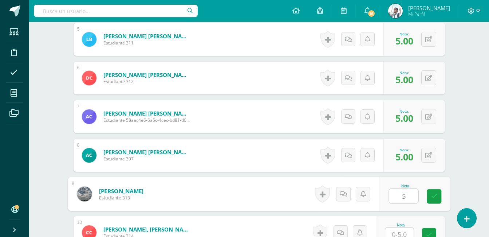
type input "5"
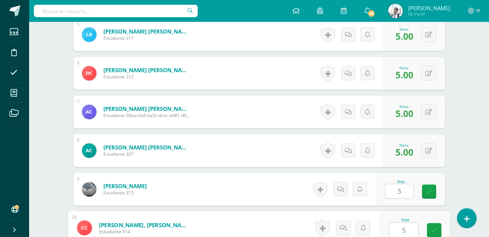
type input "5"
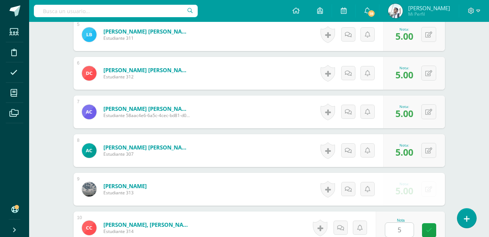
scroll to position [539, 0]
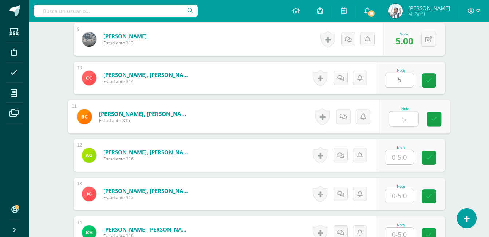
type input "5"
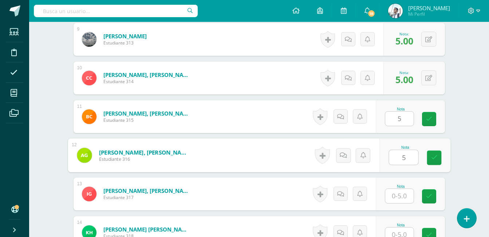
type input "5"
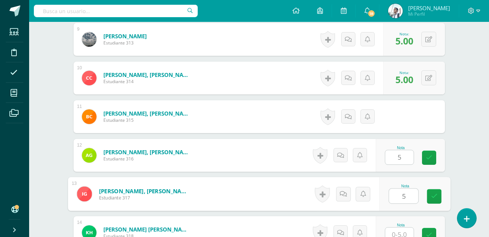
type input "5"
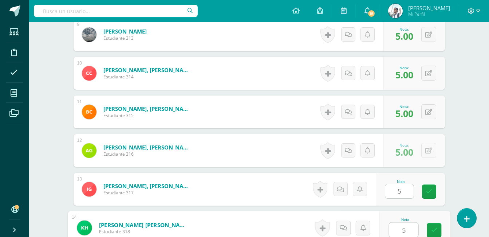
type input "5"
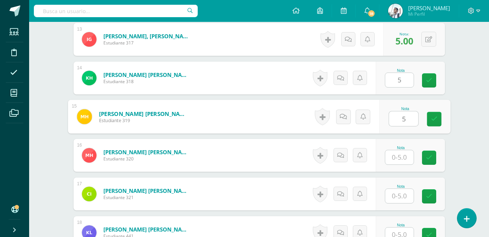
type input "5"
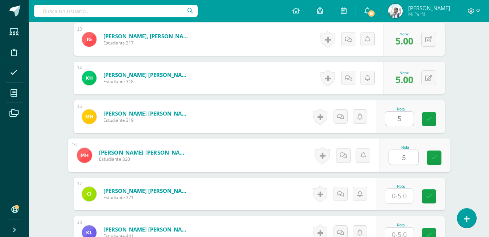
type input "5"
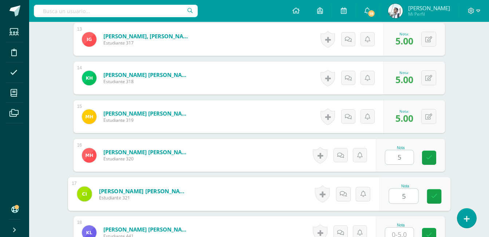
type input "5"
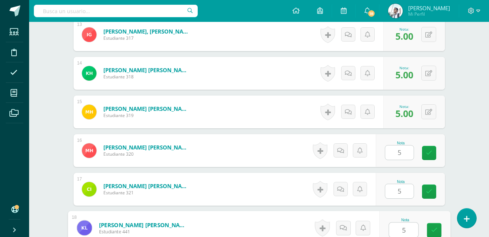
type input "5"
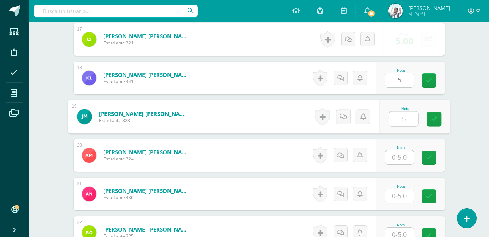
type input "5"
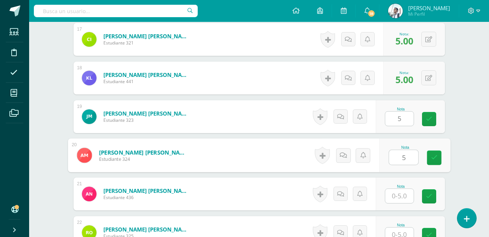
type input "5"
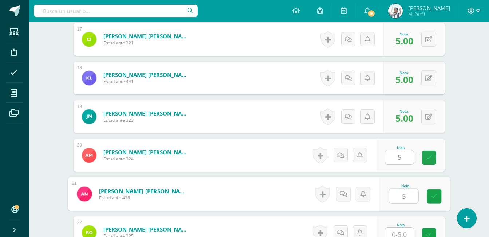
type input "5"
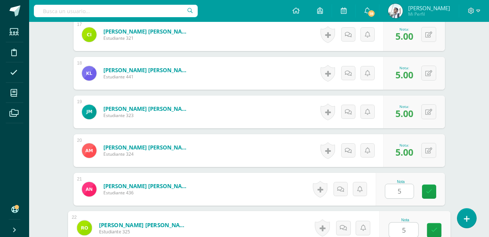
type input "5"
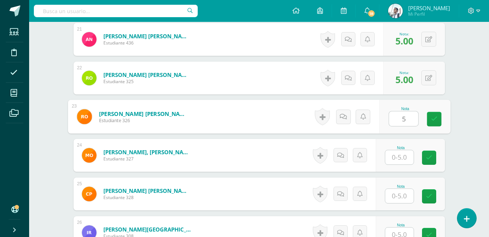
type input "5"
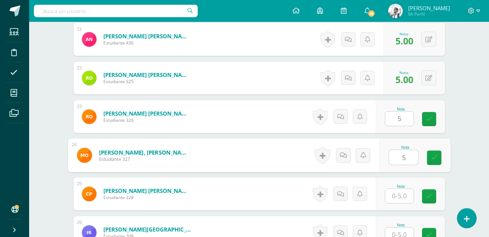
type input "5"
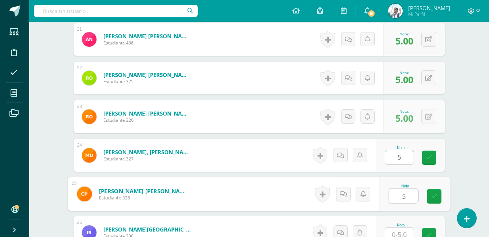
type input "5"
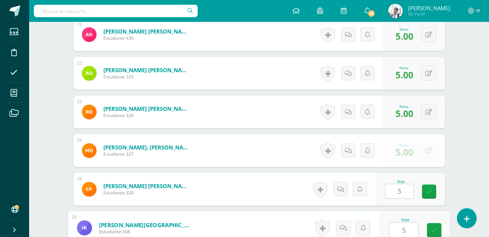
type input "5"
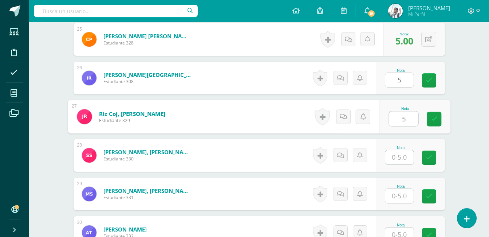
type input "5"
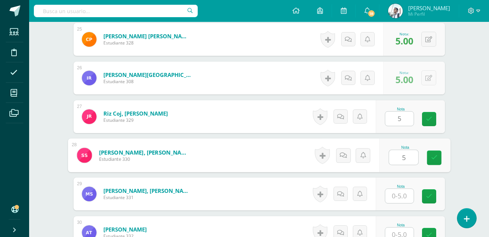
type input "5"
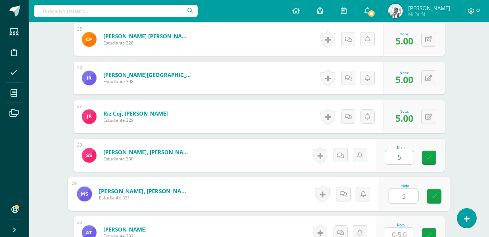
type input "5"
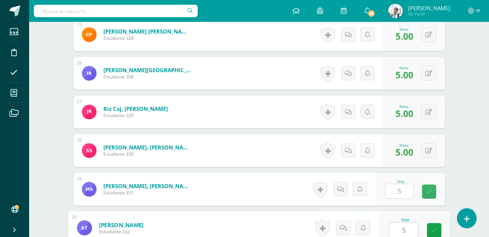
type input "5"
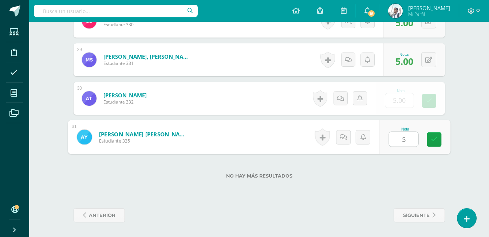
type input "5"
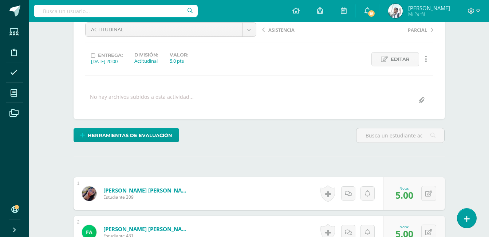
scroll to position [0, 0]
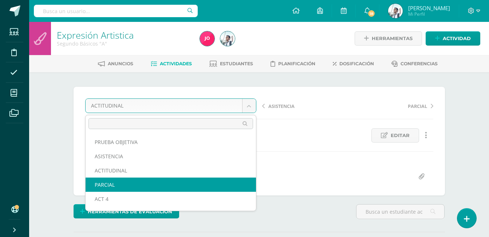
select select "/dashboard/teacher/grade-activity/22927/"
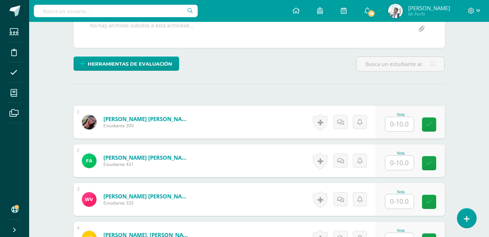
scroll to position [148, 0]
click at [410, 123] on input "text" at bounding box center [399, 124] width 28 height 14
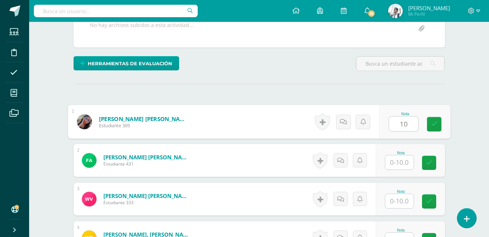
type input "10"
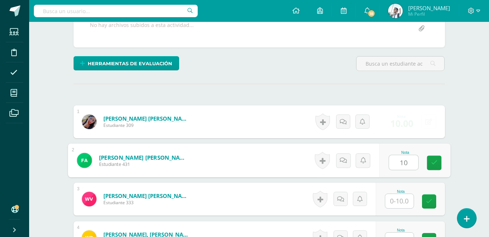
type input "10"
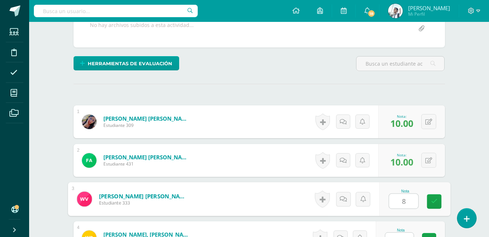
type input "8"
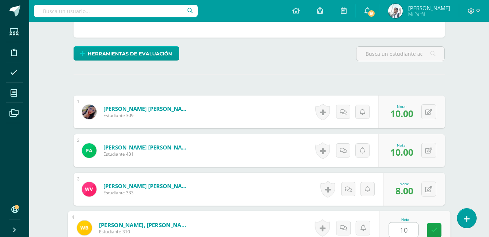
type input "10"
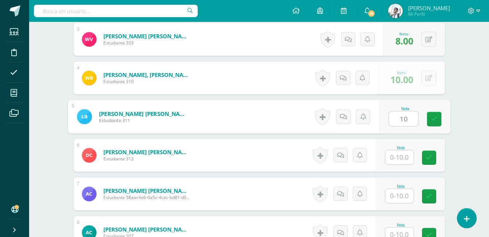
type input "10"
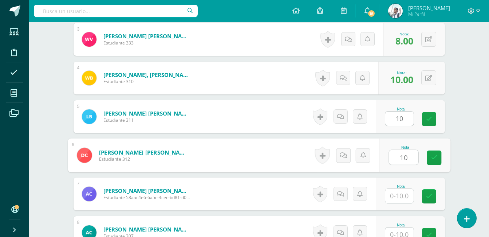
type input "10"
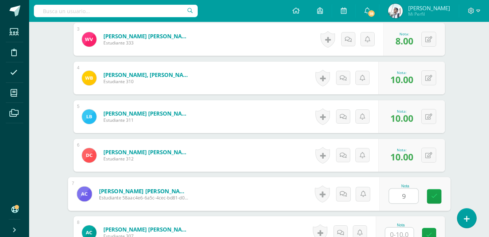
type input "9"
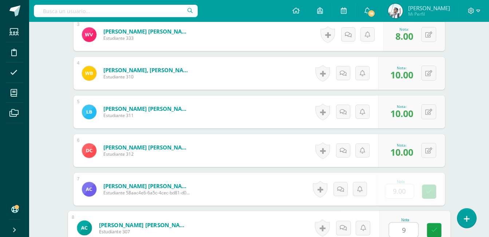
type input "9"
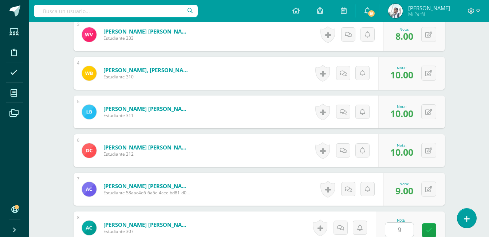
scroll to position [462, 0]
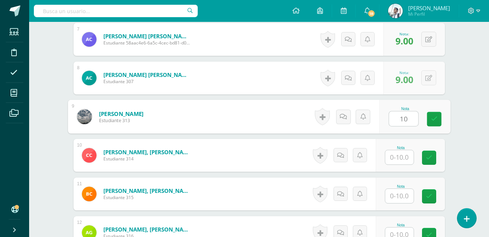
type input "10"
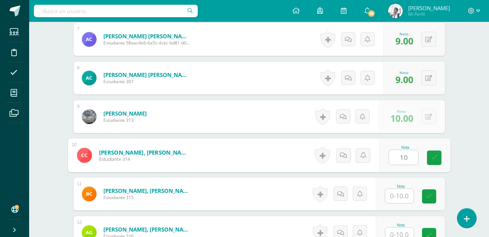
type input "10"
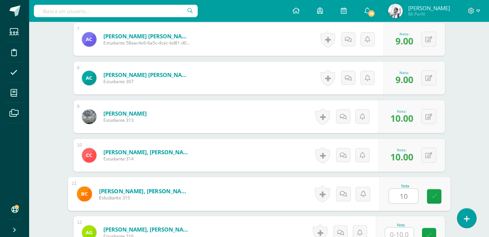
type input "10"
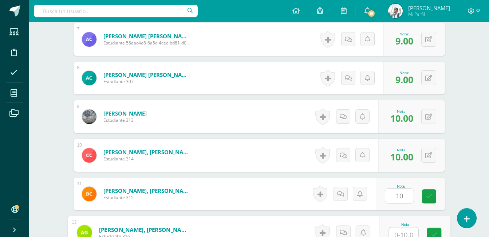
scroll to position [466, 0]
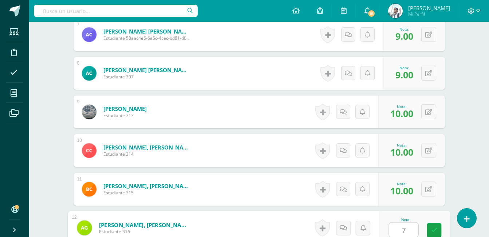
type input "7"
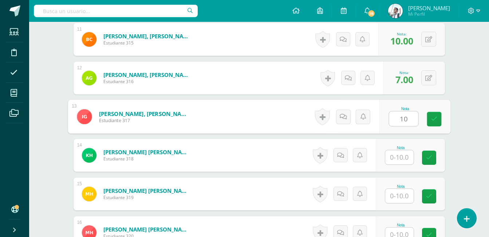
type input "10"
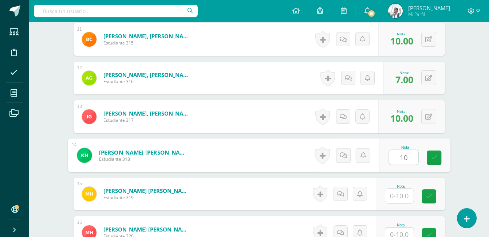
type input "10"
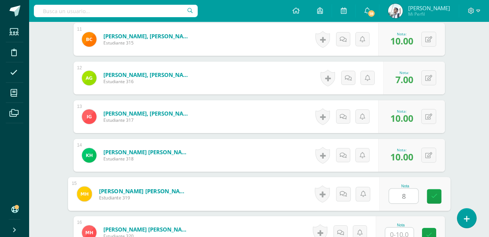
type input "8"
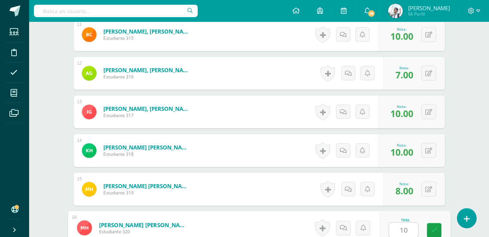
type input "10"
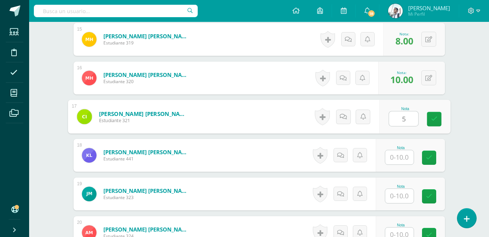
type input "5"
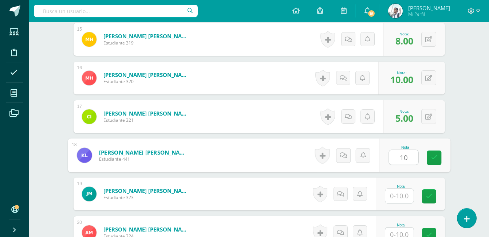
type input "10"
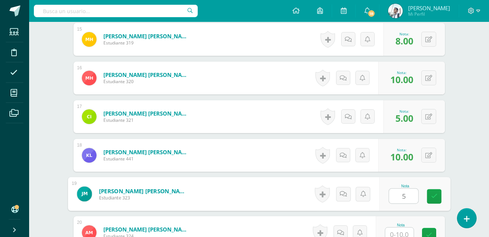
type input "5"
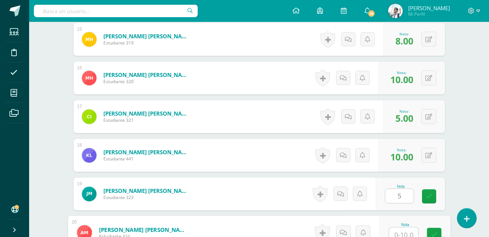
scroll to position [775, 0]
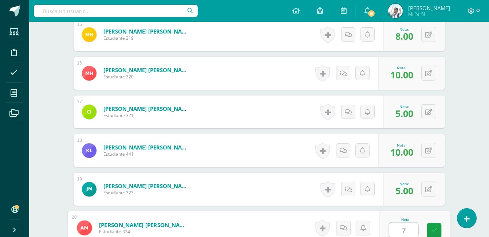
type input "7"
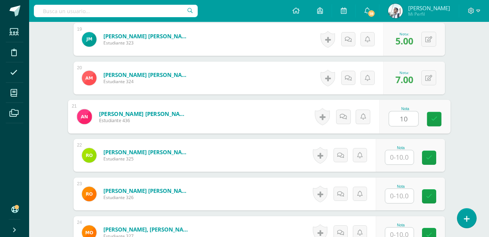
type input "10"
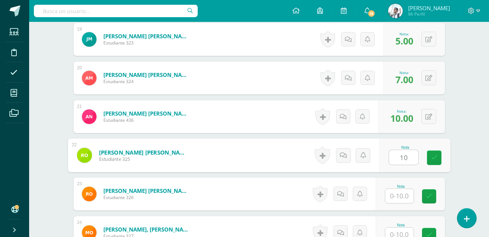
type input "10"
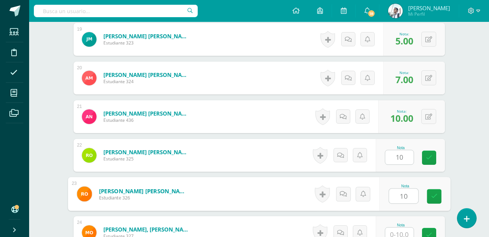
type input "10"
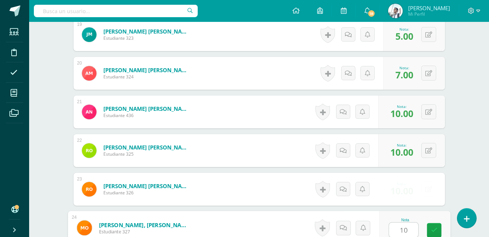
type input "10"
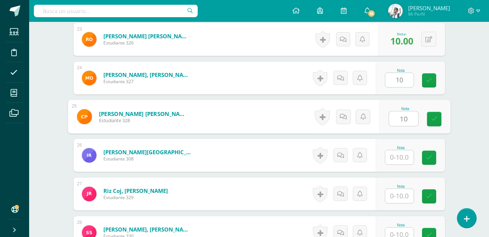
type input "10"
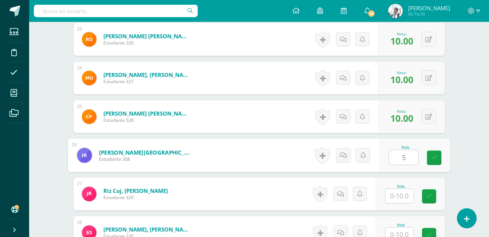
type input "5"
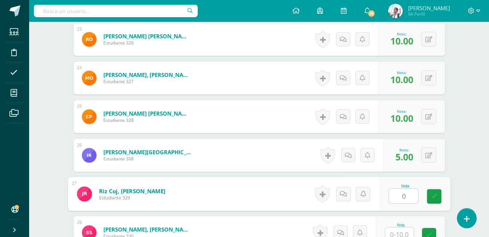
type input "0"
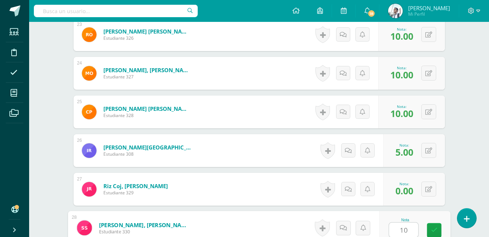
type input "10"
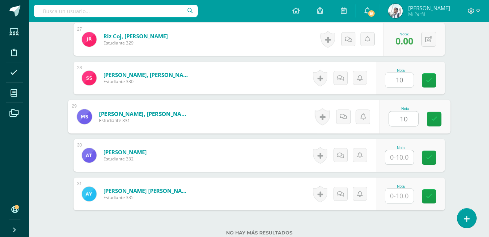
type input "10"
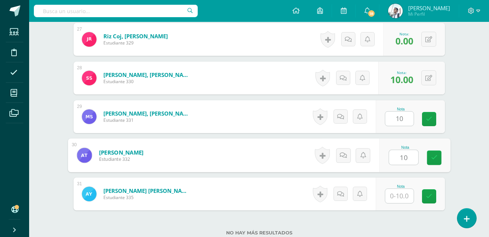
type input "10"
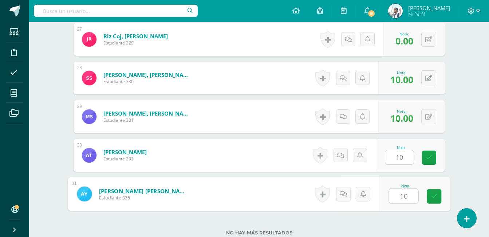
type input "10"
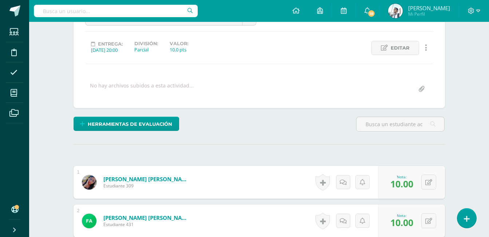
scroll to position [0, 0]
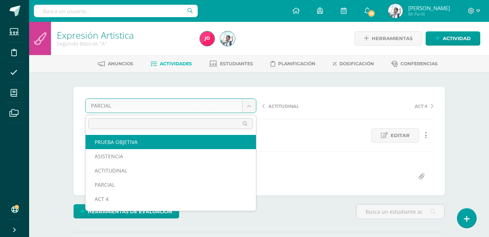
select select "/dashboard/teacher/grade-activity/22930/"
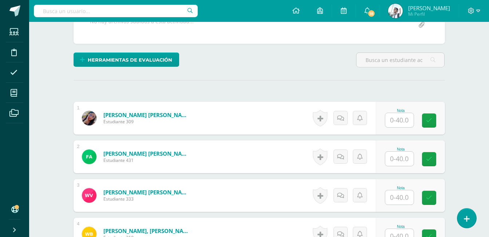
scroll to position [149, 0]
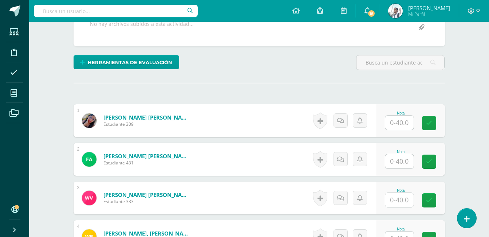
click at [403, 121] on input "text" at bounding box center [399, 122] width 28 height 14
type input "40"
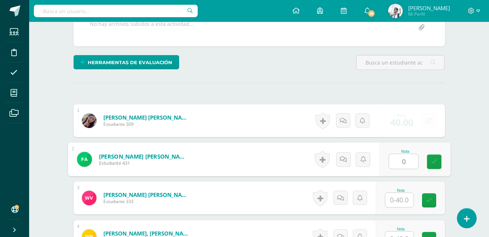
type input "0"
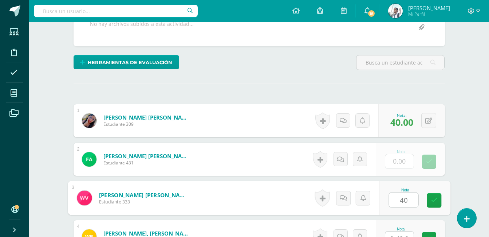
type input "40"
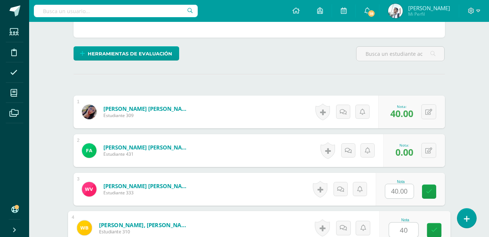
type input "40"
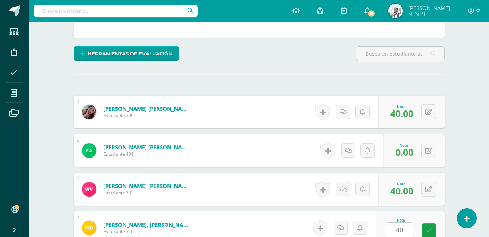
scroll to position [307, 0]
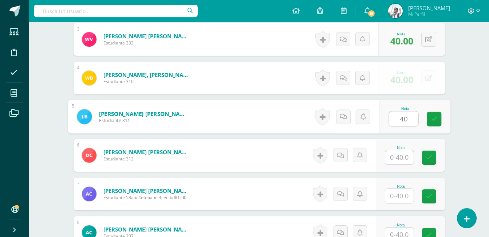
type input "40"
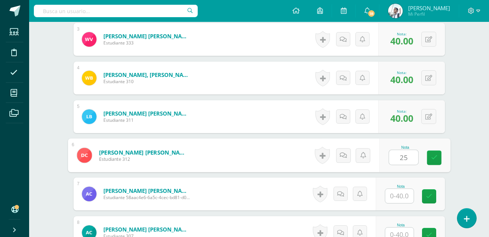
type input "25"
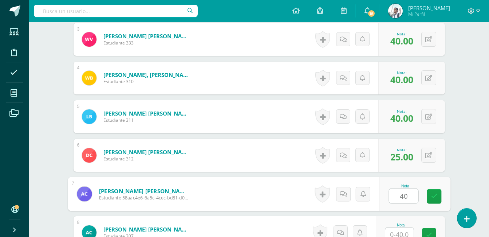
type input "40"
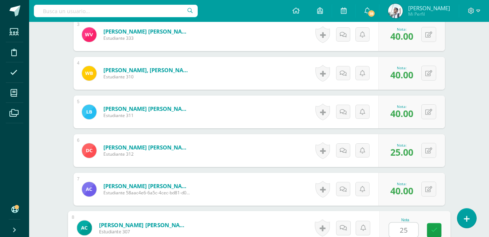
type input "25"
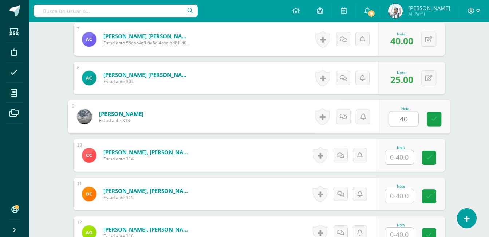
type input "40"
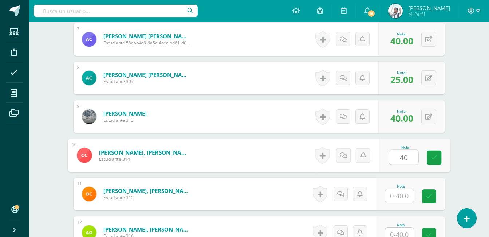
type input "40"
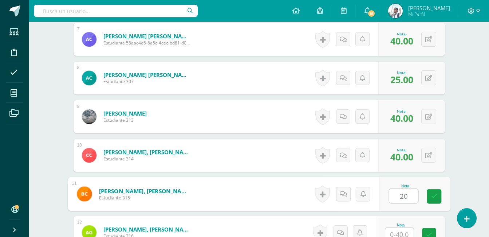
type input "20"
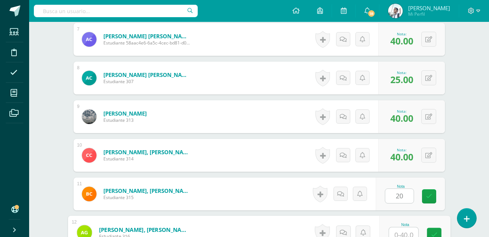
scroll to position [466, 0]
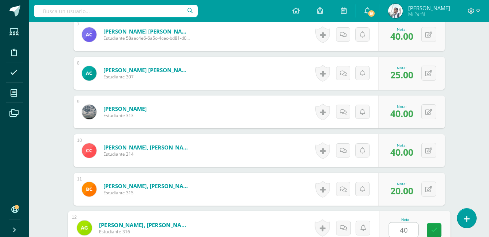
type input "40"
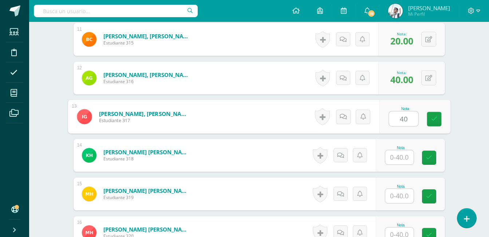
type input "40"
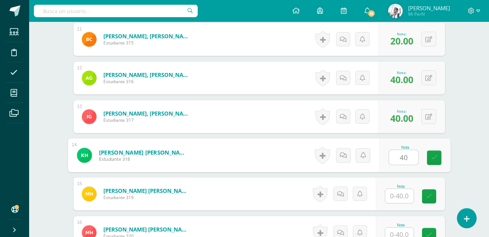
type input "40"
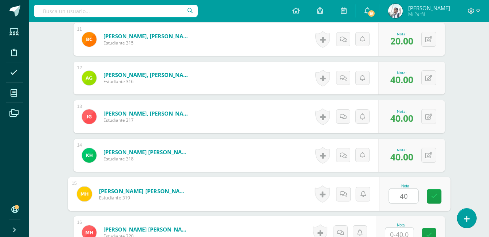
type input "40"
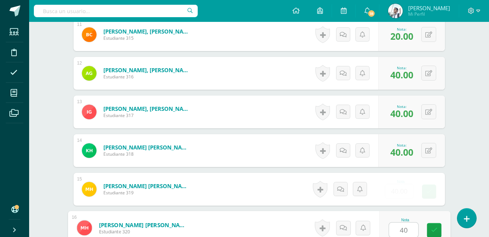
type input "40"
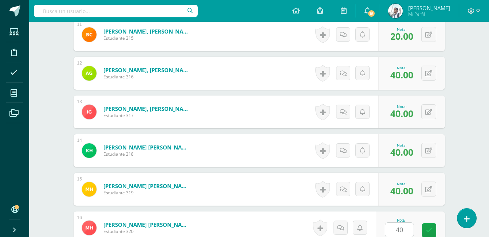
scroll to position [770, 0]
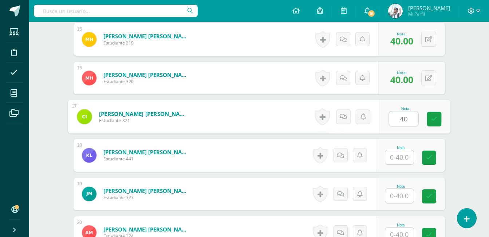
type input "40"
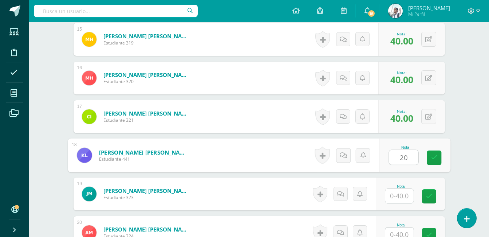
type input "20"
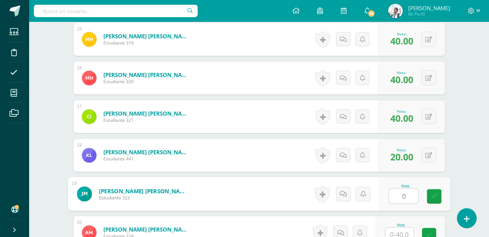
type input "0"
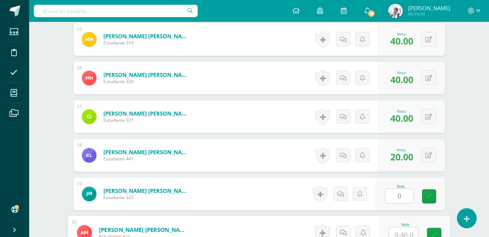
scroll to position [775, 0]
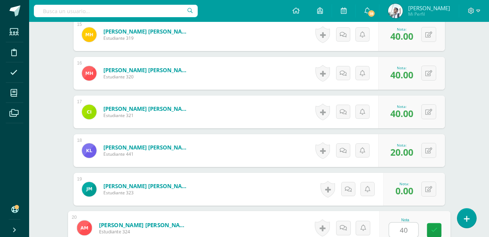
type input "40"
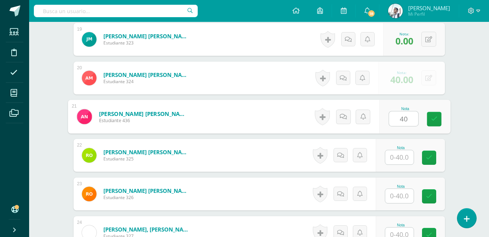
type input "40"
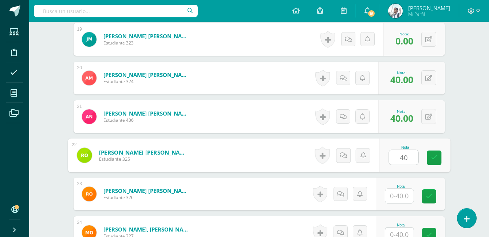
type input "40"
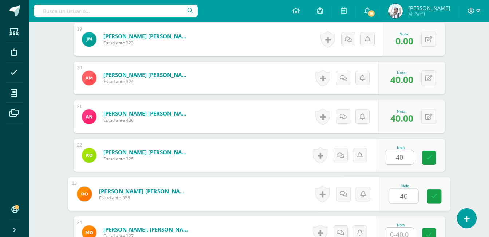
type input "40"
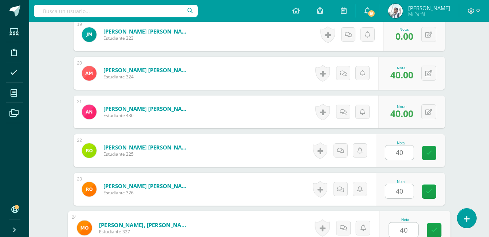
type input "40"
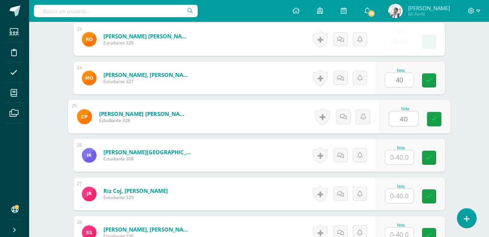
type input "40"
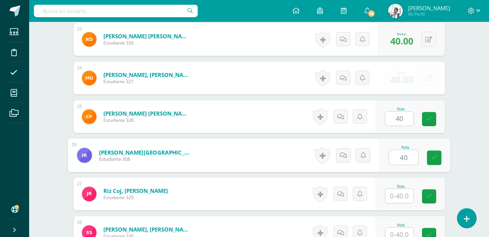
type input "40"
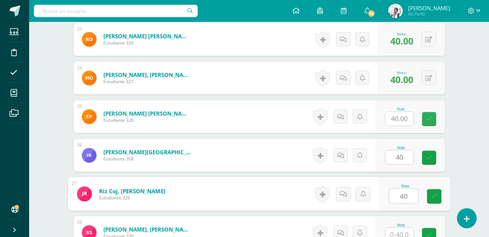
type input "40"
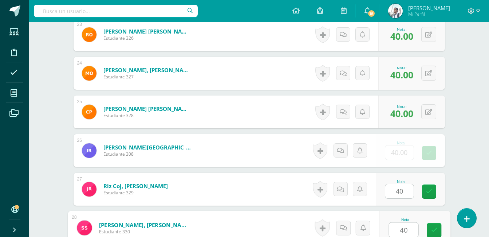
type input "40"
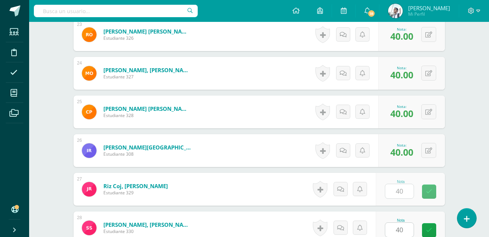
scroll to position [1234, 0]
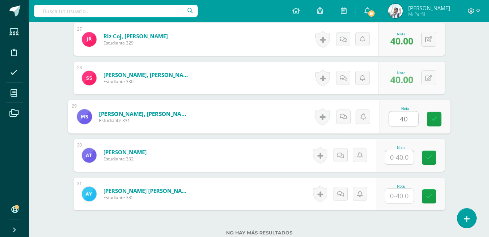
type input "40"
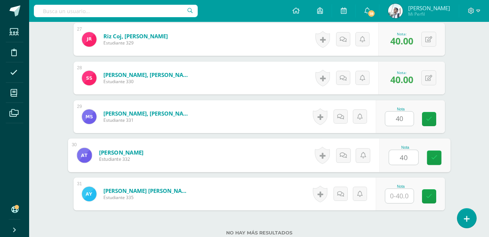
type input "40"
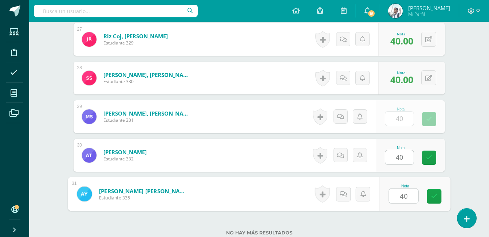
type input "40"
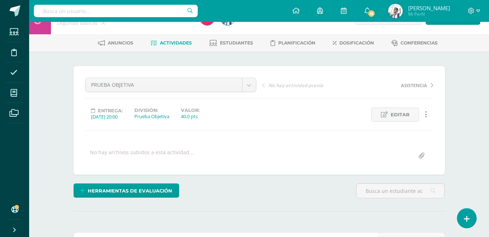
scroll to position [0, 0]
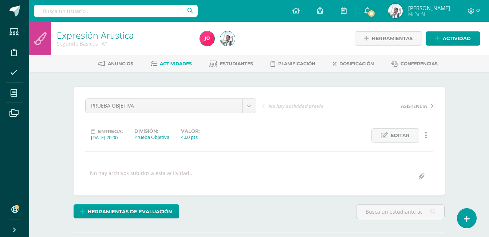
click at [276, 132] on div "Entrega: 2025/09/30 20:00 División: Prueba Objetiva Valor: 40.0 pts Editar Ocul…" at bounding box center [259, 135] width 354 height 14
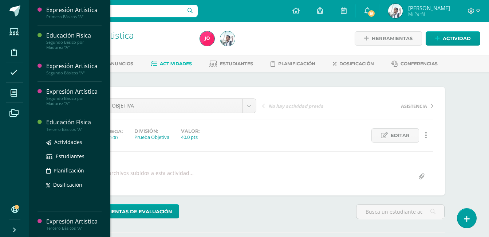
click at [60, 126] on div "Educación Física" at bounding box center [73, 122] width 55 height 8
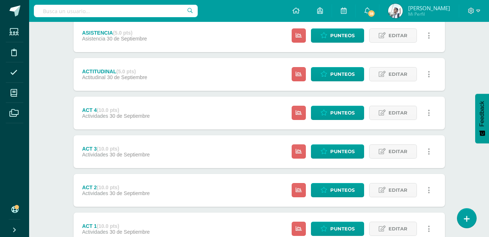
scroll to position [236, 0]
